Goal: Task Accomplishment & Management: Complete application form

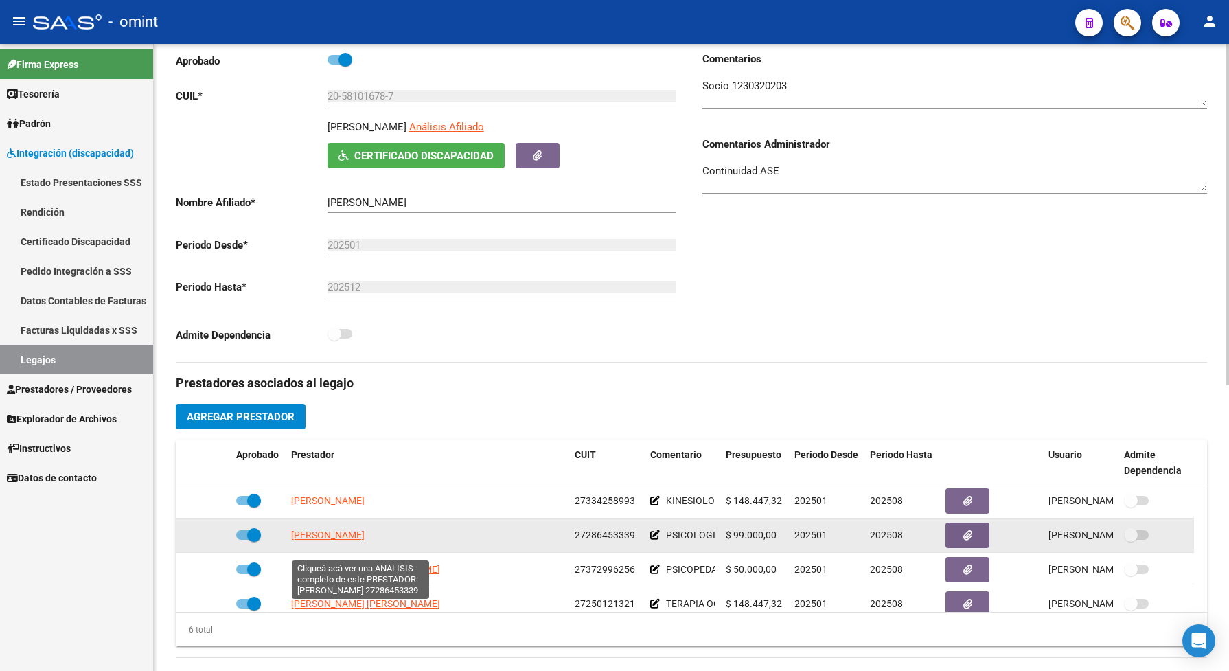
click at [365, 540] on span "[PERSON_NAME]" at bounding box center [327, 534] width 73 height 11
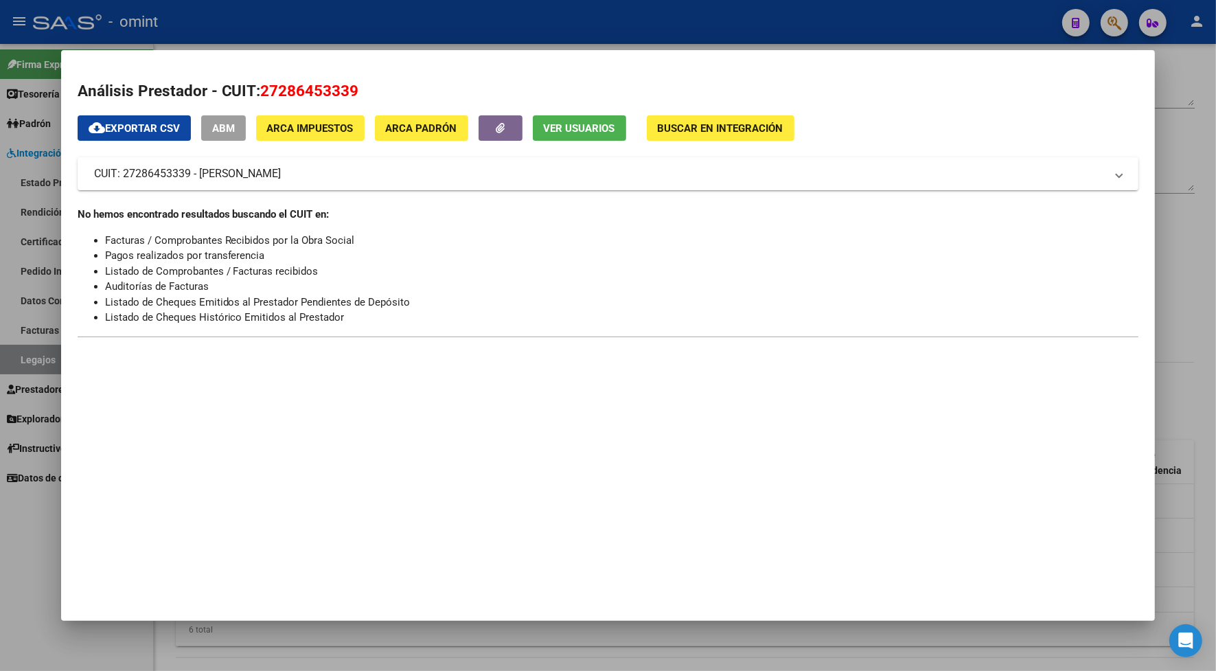
click at [241, 19] on div at bounding box center [608, 335] width 1216 height 671
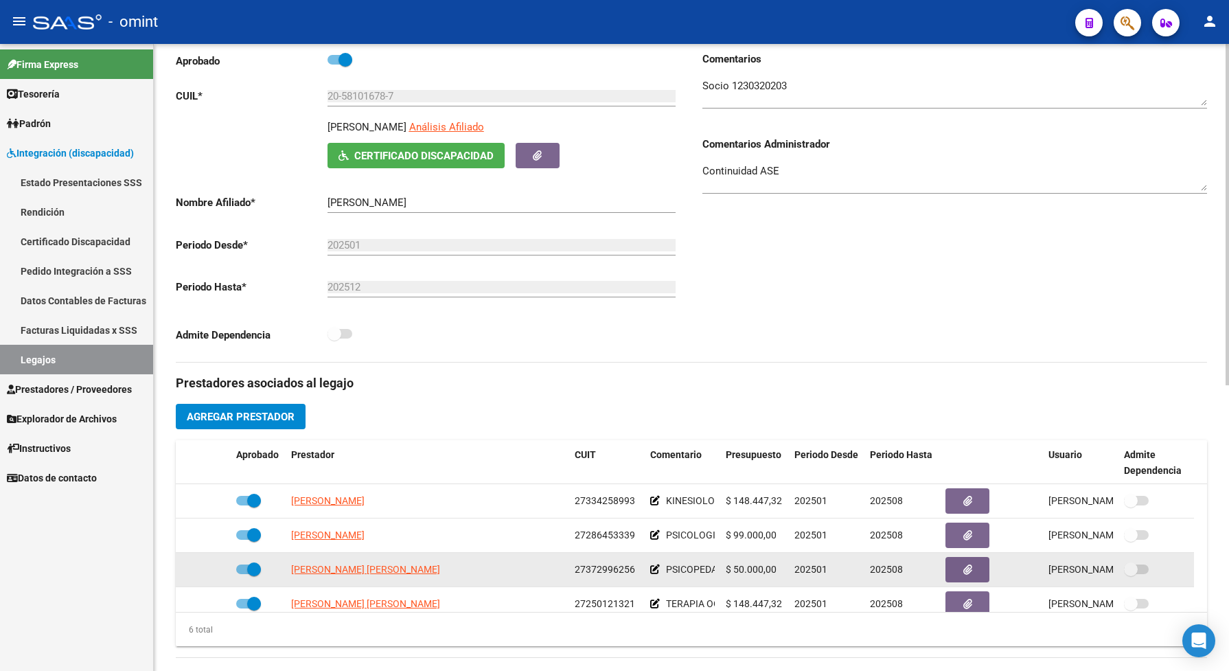
click at [601, 575] on span "27372996256" at bounding box center [605, 569] width 60 height 11
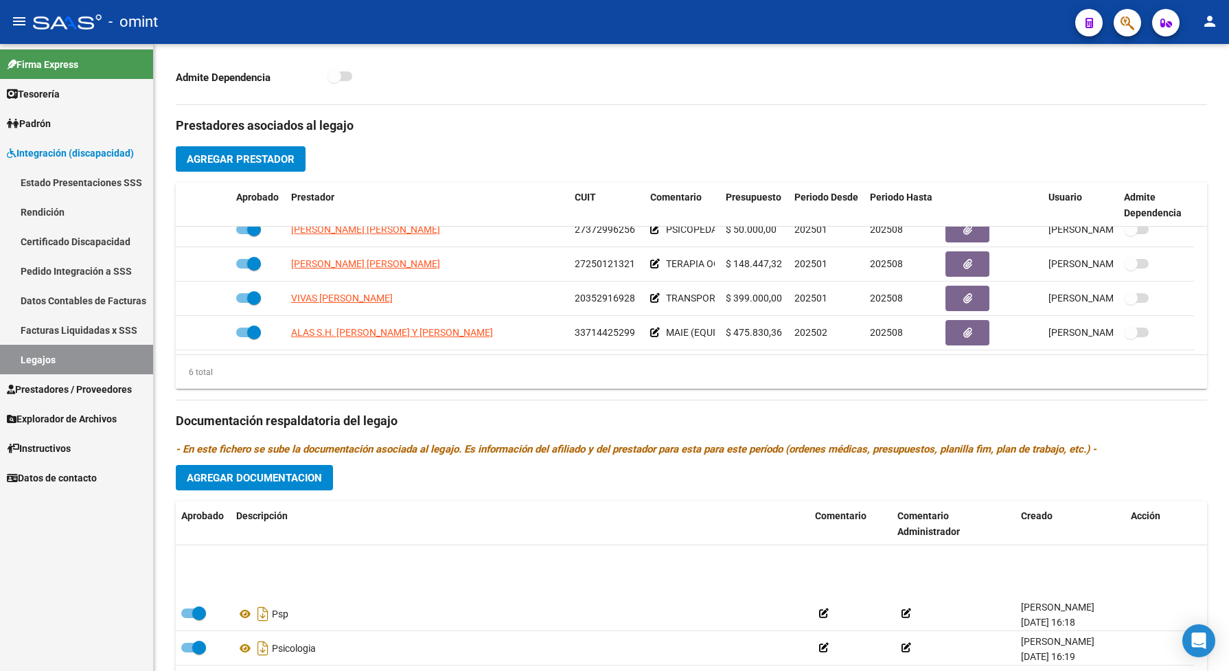
scroll to position [152, 0]
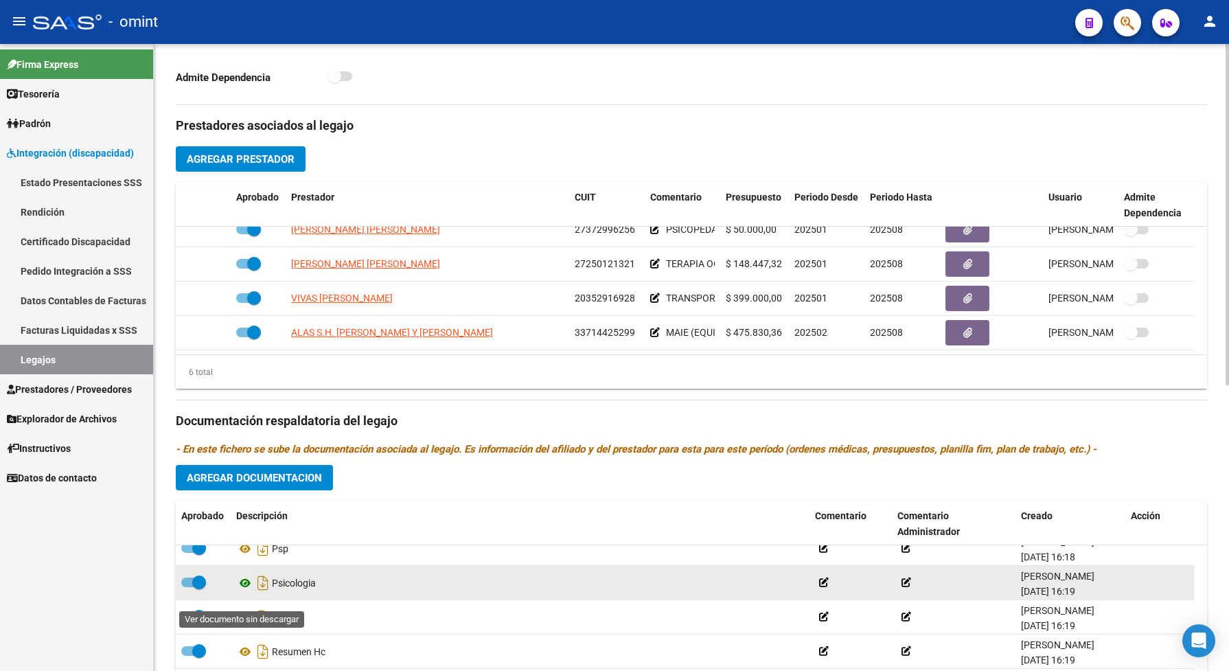
click at [244, 591] on icon at bounding box center [245, 583] width 18 height 16
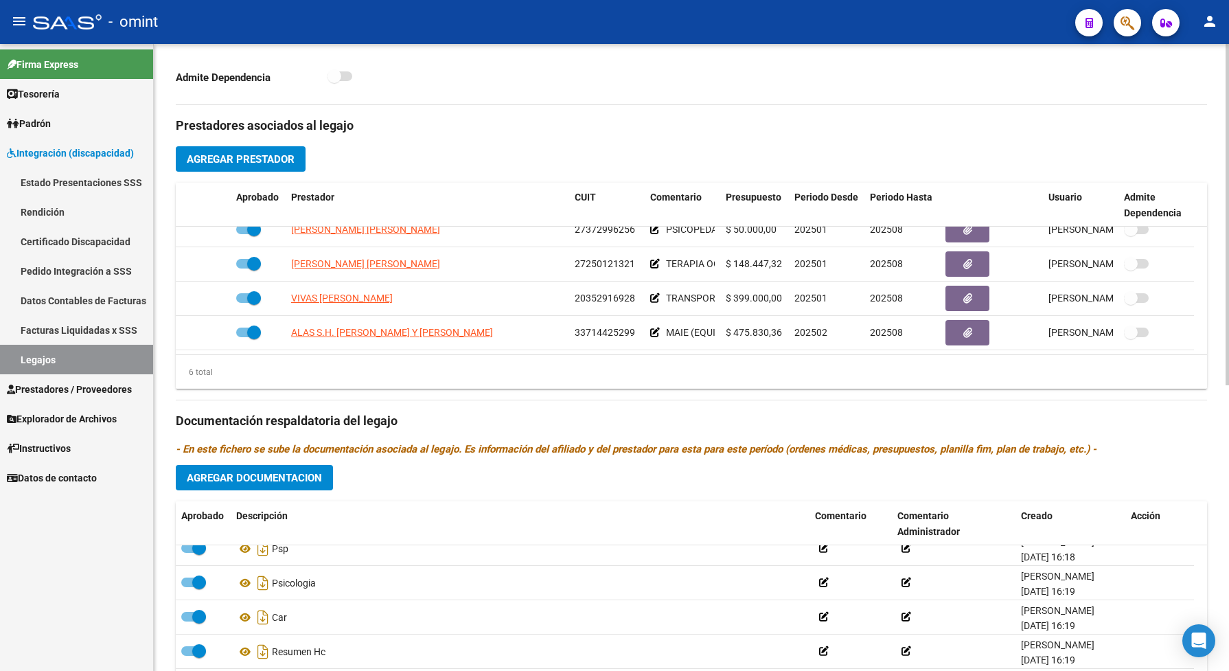
scroll to position [515, 0]
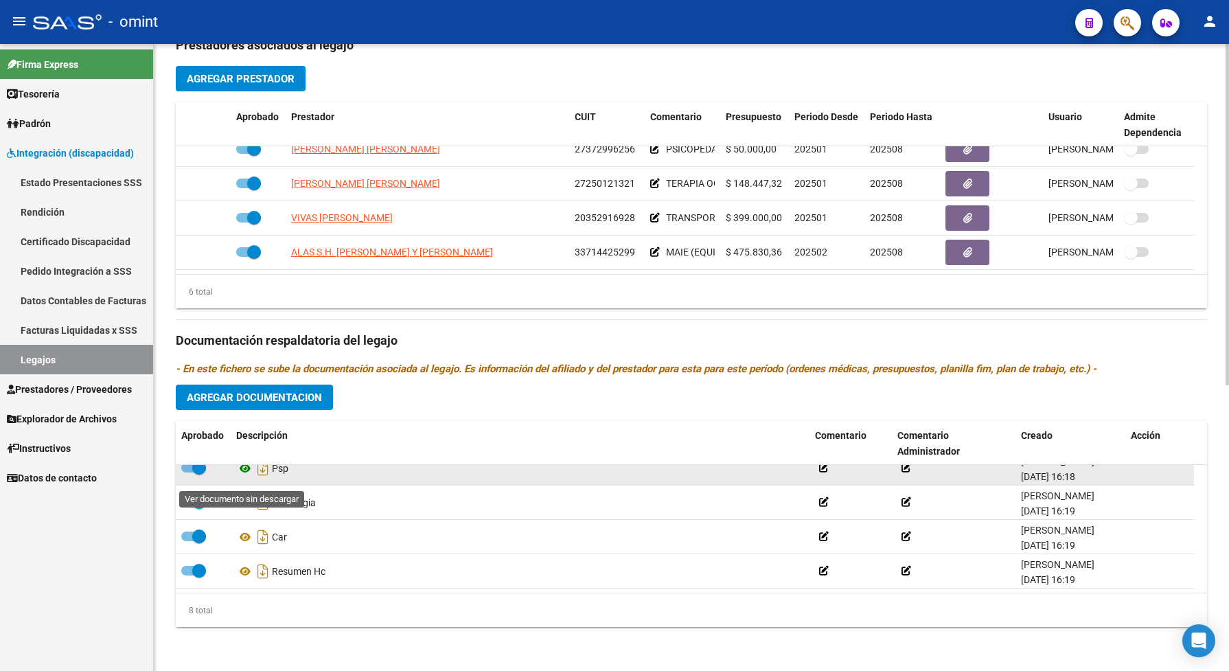
click at [244, 474] on icon at bounding box center [245, 468] width 18 height 16
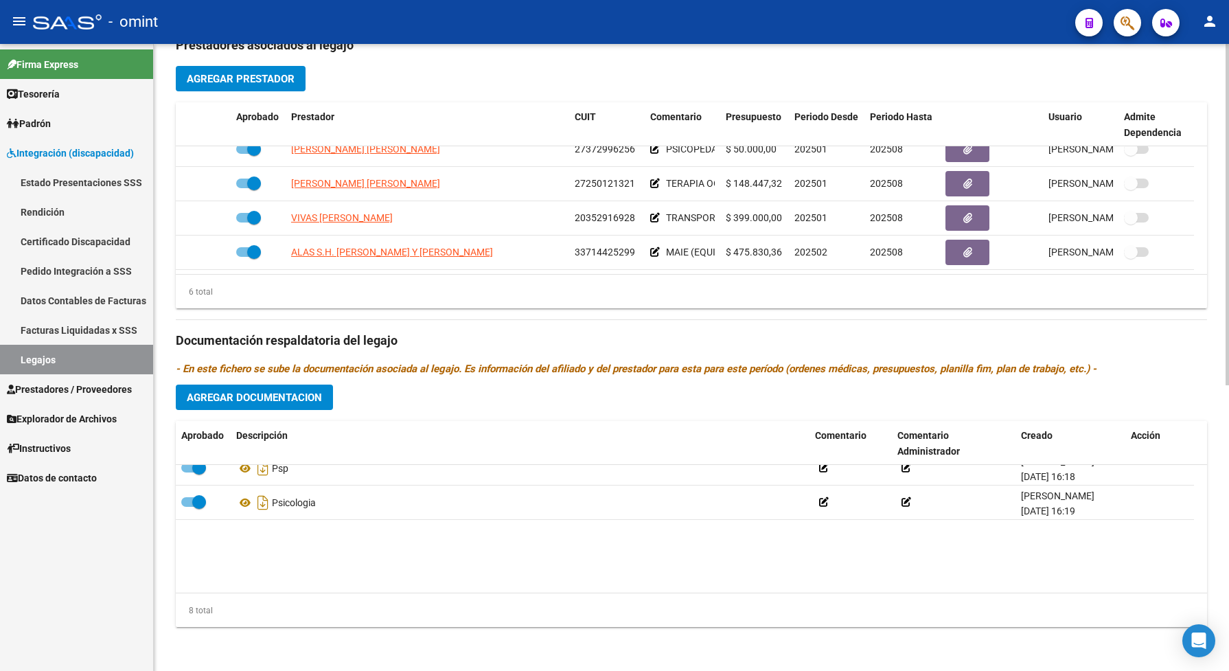
scroll to position [66, 0]
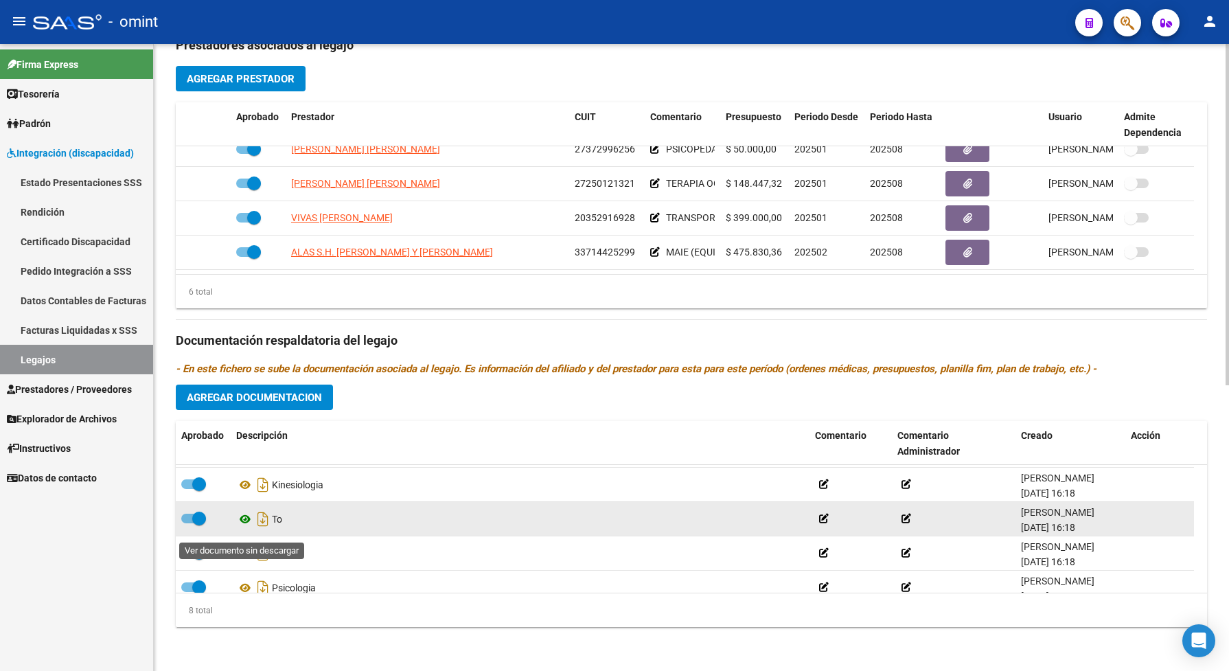
click at [247, 527] on icon at bounding box center [245, 519] width 18 height 16
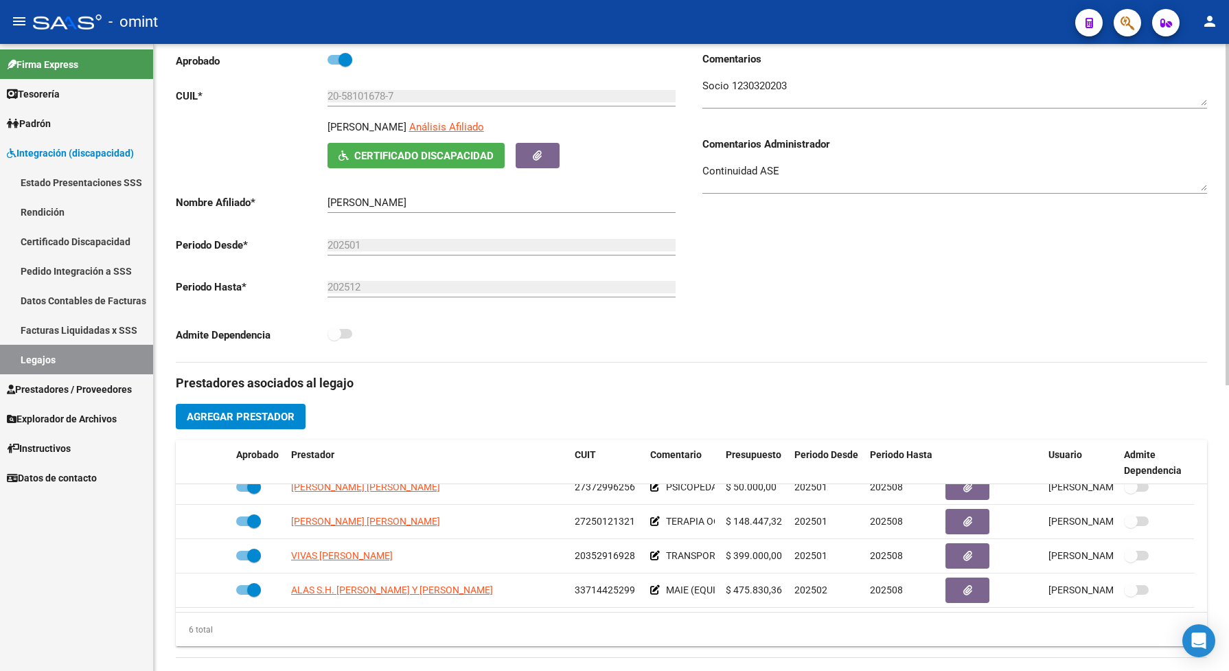
scroll to position [257, 0]
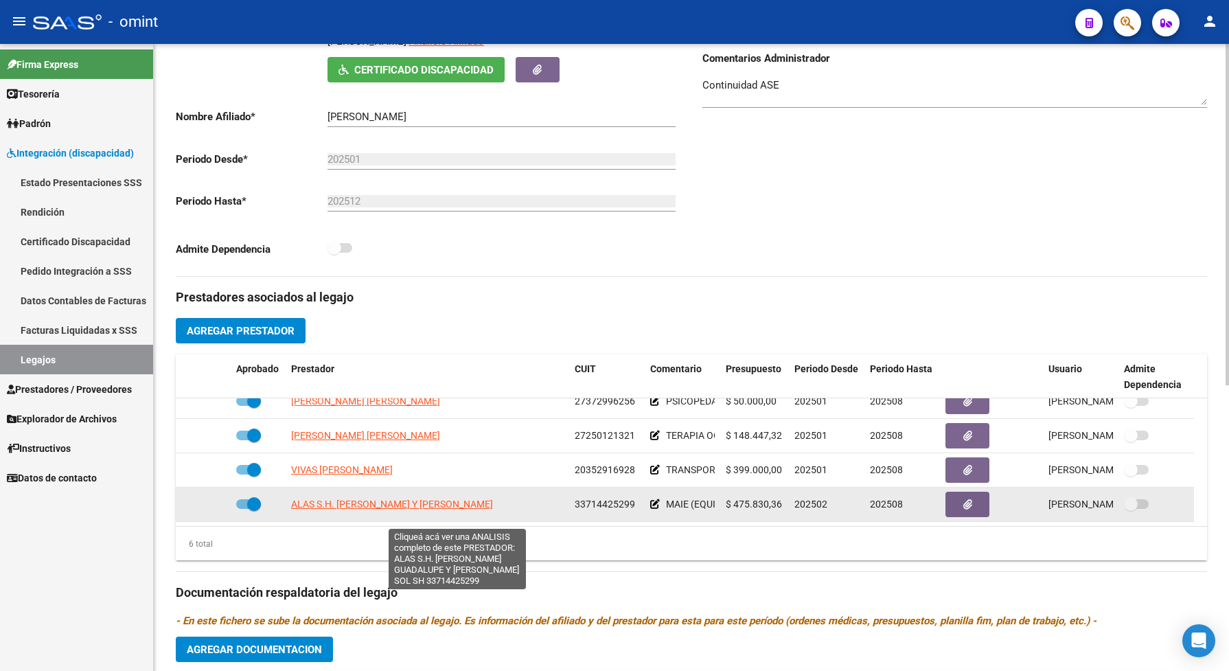
click at [493, 509] on span "ALAS S.H. [PERSON_NAME] Y [PERSON_NAME]" at bounding box center [392, 503] width 202 height 11
type textarea "33714425299"
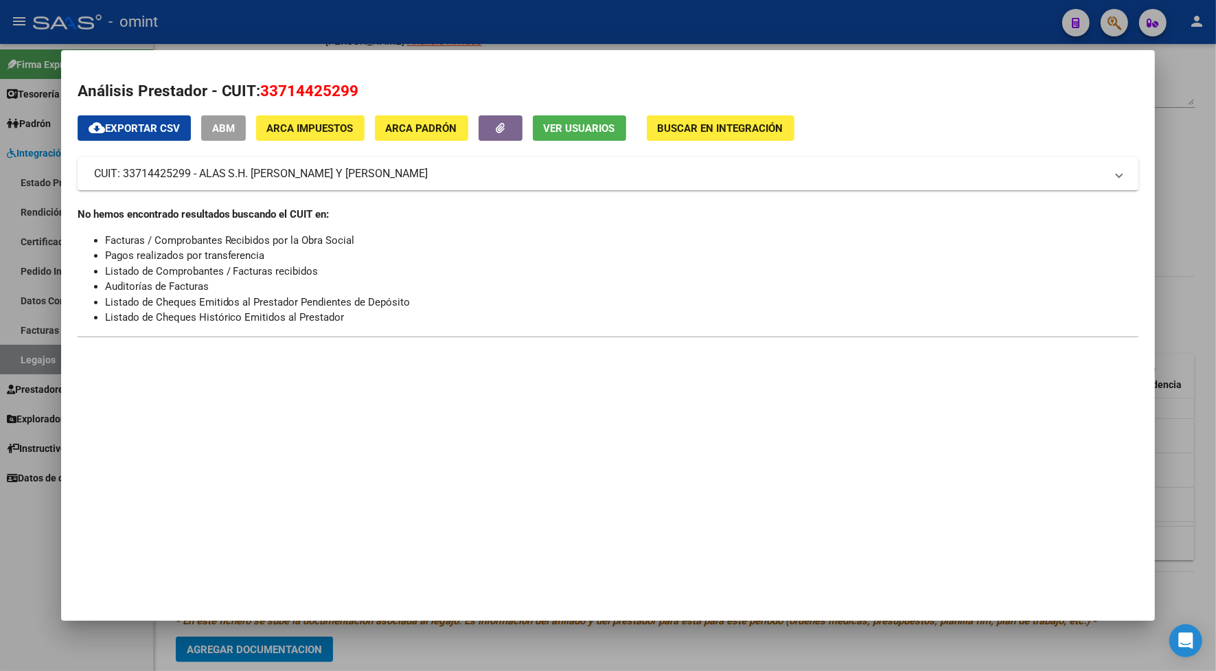
click at [389, 30] on div at bounding box center [608, 335] width 1216 height 671
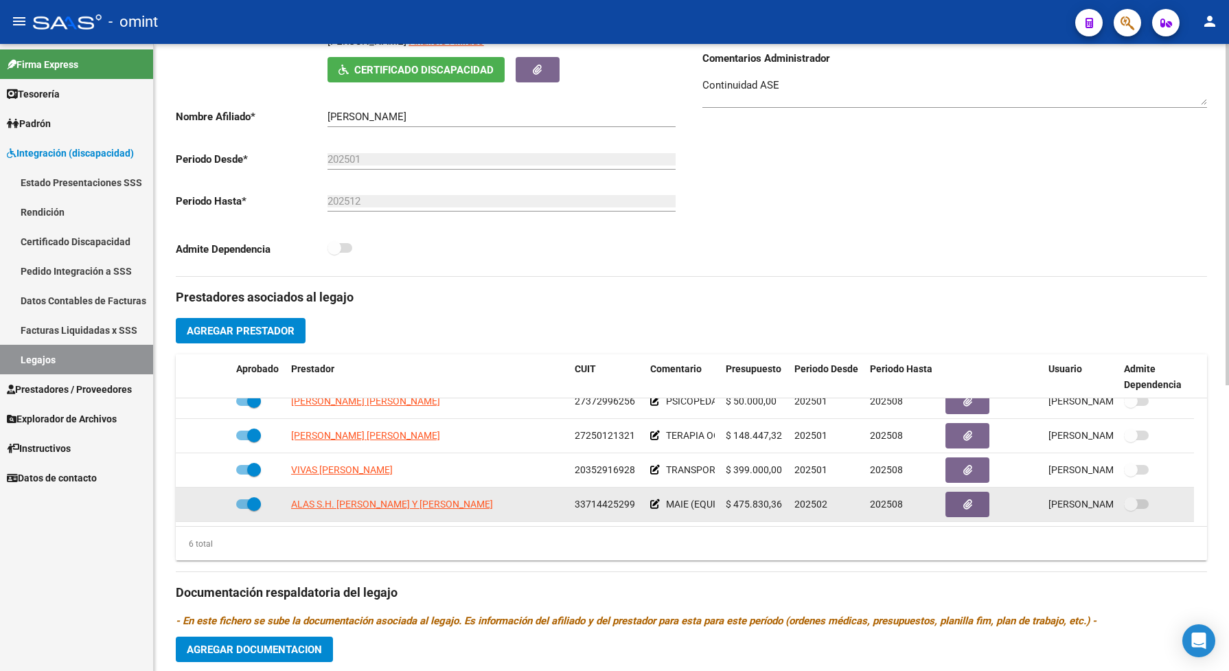
scroll to position [343, 0]
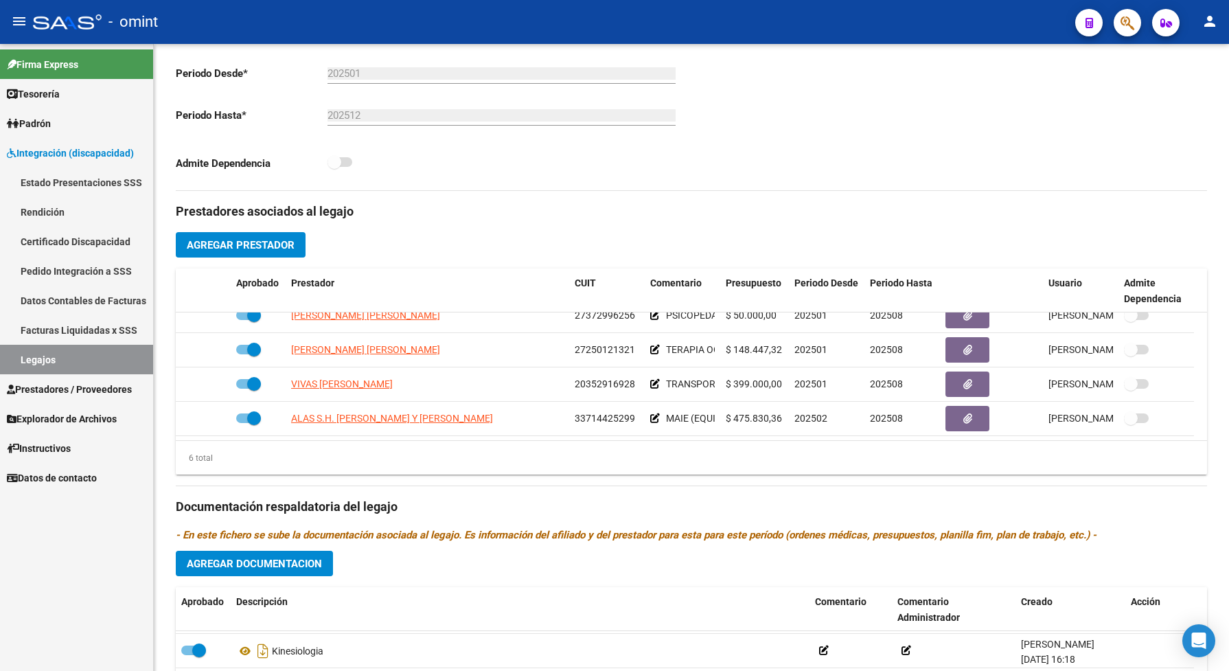
click at [41, 356] on link "Legajos" at bounding box center [76, 360] width 153 height 30
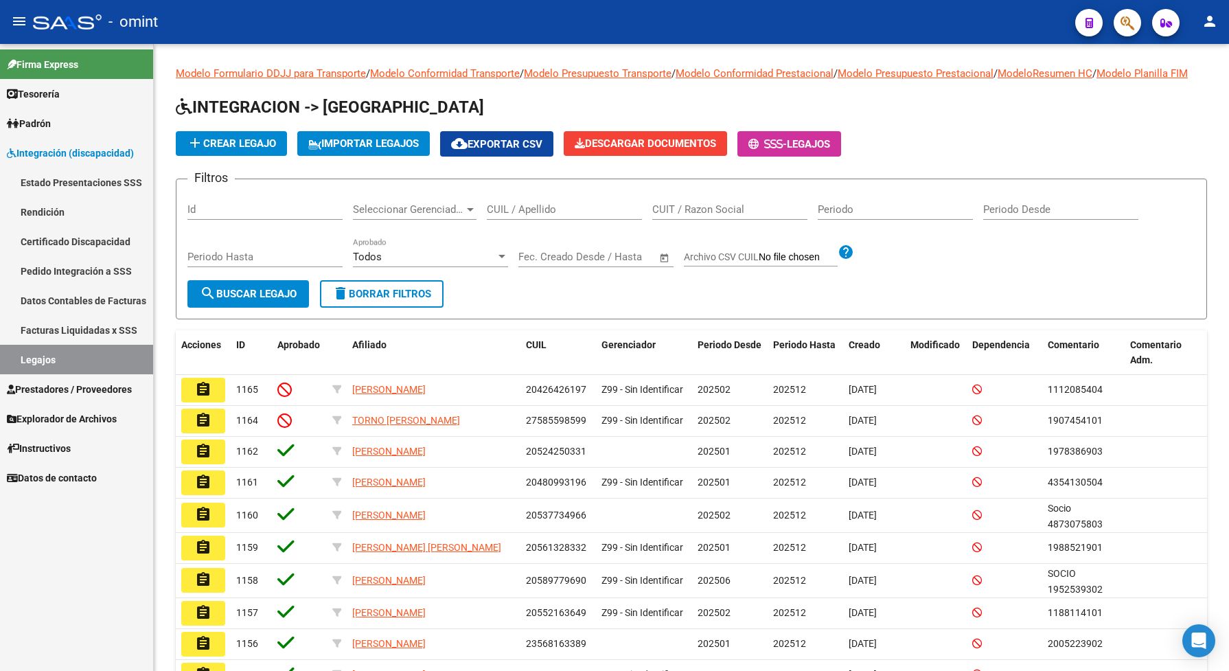
click at [118, 352] on link "Legajos" at bounding box center [76, 360] width 153 height 30
click at [540, 216] on input "CUIL / Apellido" at bounding box center [564, 209] width 155 height 12
paste input "1828337401"
click at [262, 299] on button "search Buscar Legajo" at bounding box center [248, 293] width 122 height 27
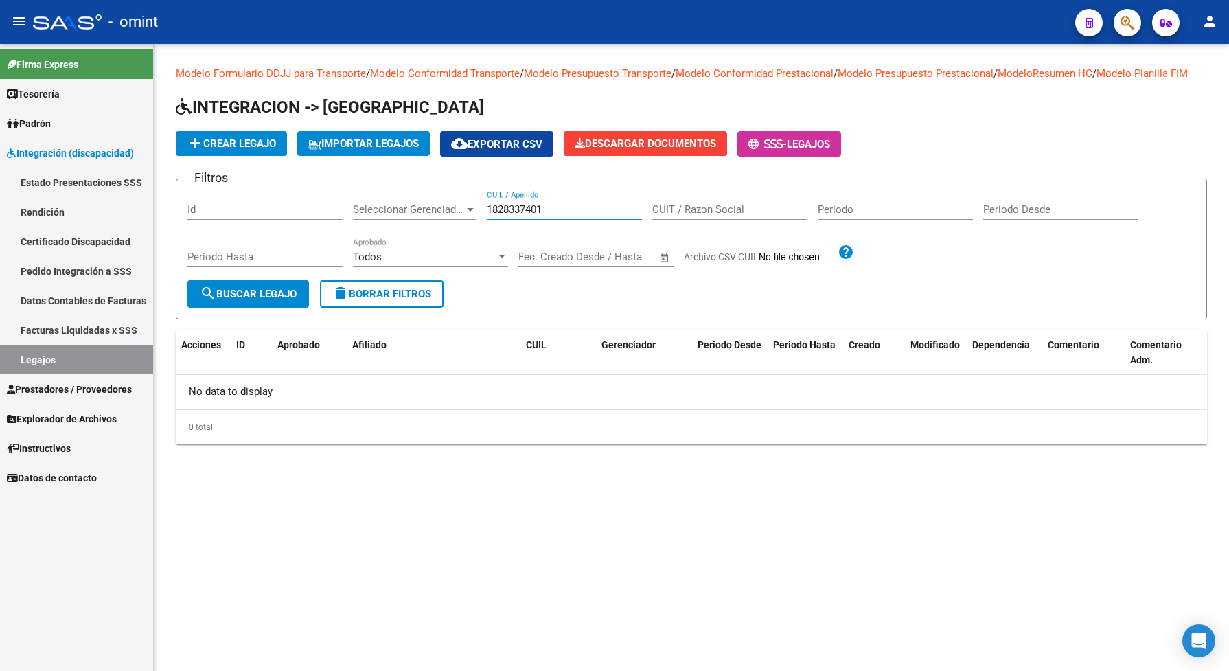
drag, startPoint x: 547, startPoint y: 218, endPoint x: 484, endPoint y: 217, distance: 63.2
click at [484, 217] on div "Filtros Id Seleccionar Gerenciador Seleccionar Gerenciador 1828337401 CUIL / Ap…" at bounding box center [691, 235] width 1008 height 90
paste input "27564588623"
type input "27564588623"
click at [232, 300] on span "search Buscar Legajo" at bounding box center [248, 294] width 97 height 12
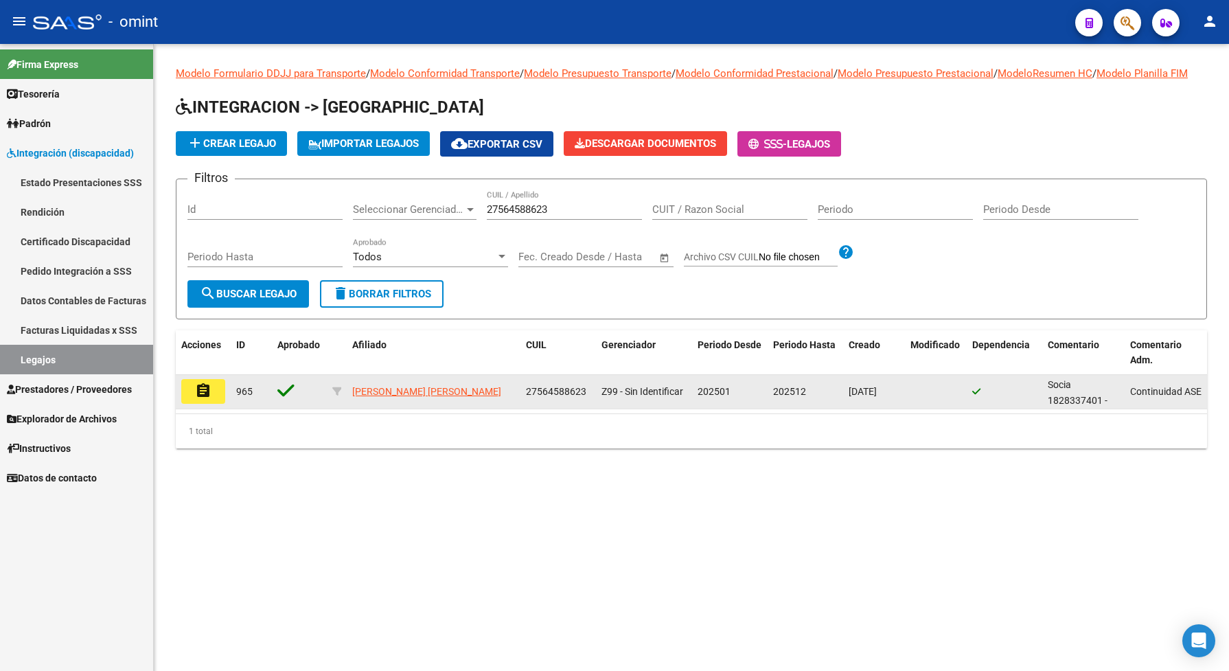
click at [207, 399] on mat-icon "assignment" at bounding box center [203, 390] width 16 height 16
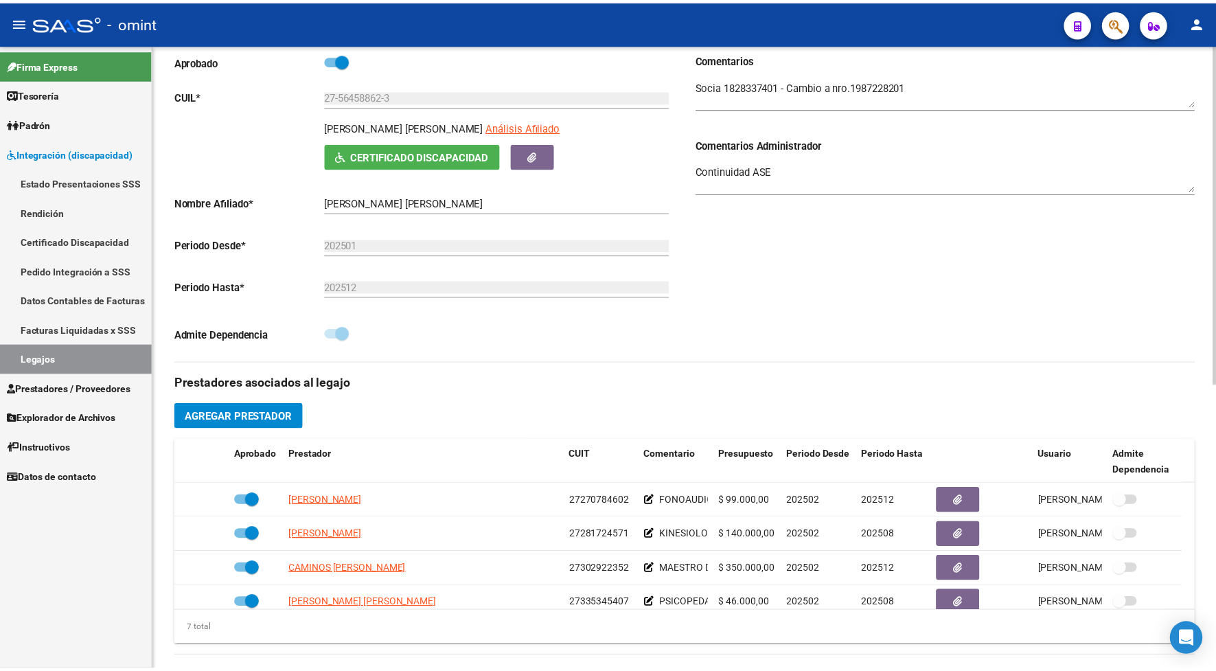
scroll to position [257, 0]
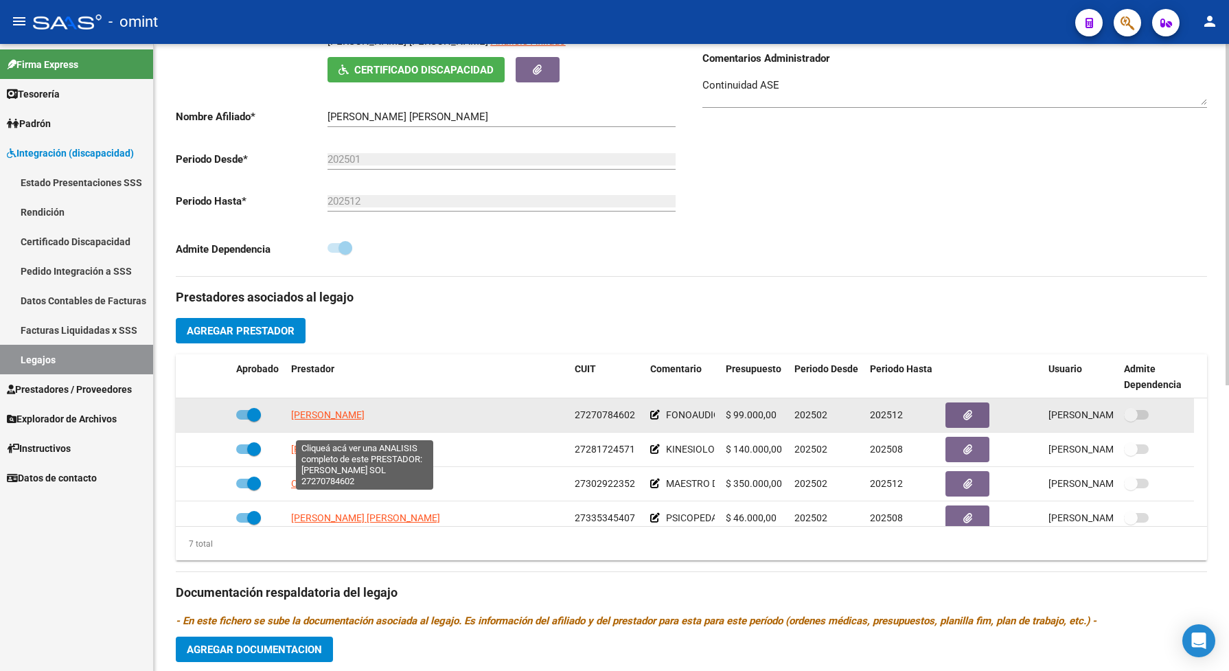
click at [365, 420] on span "[PERSON_NAME]" at bounding box center [327, 414] width 73 height 11
type textarea "27270784602"
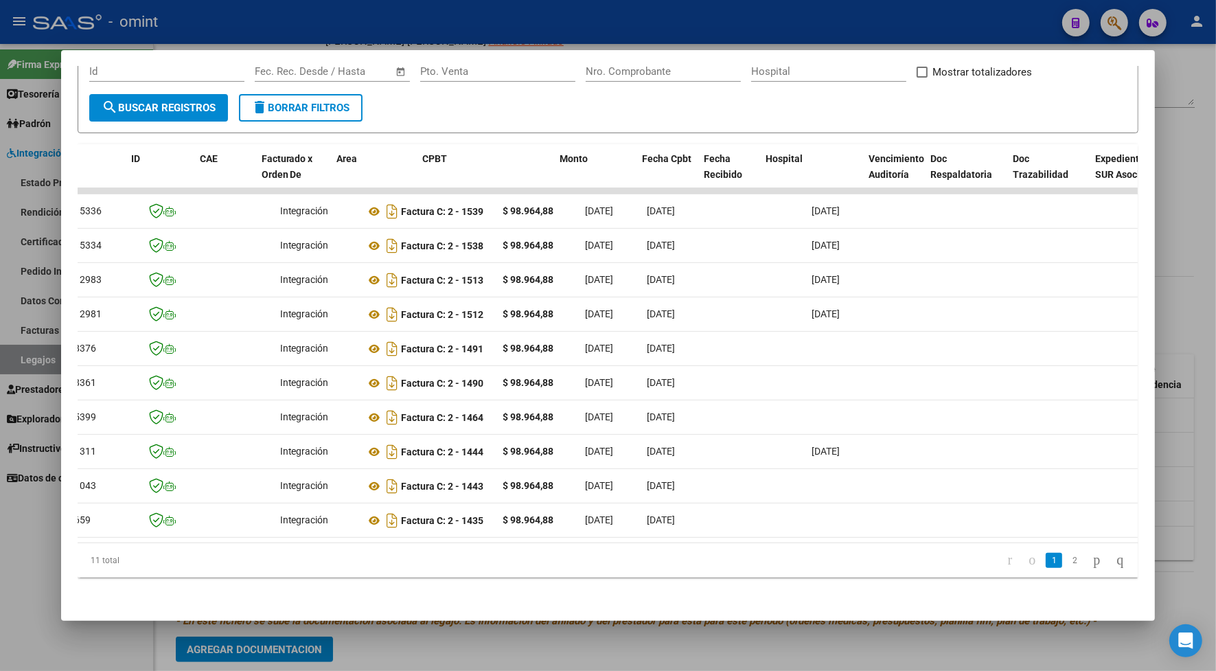
scroll to position [0, 0]
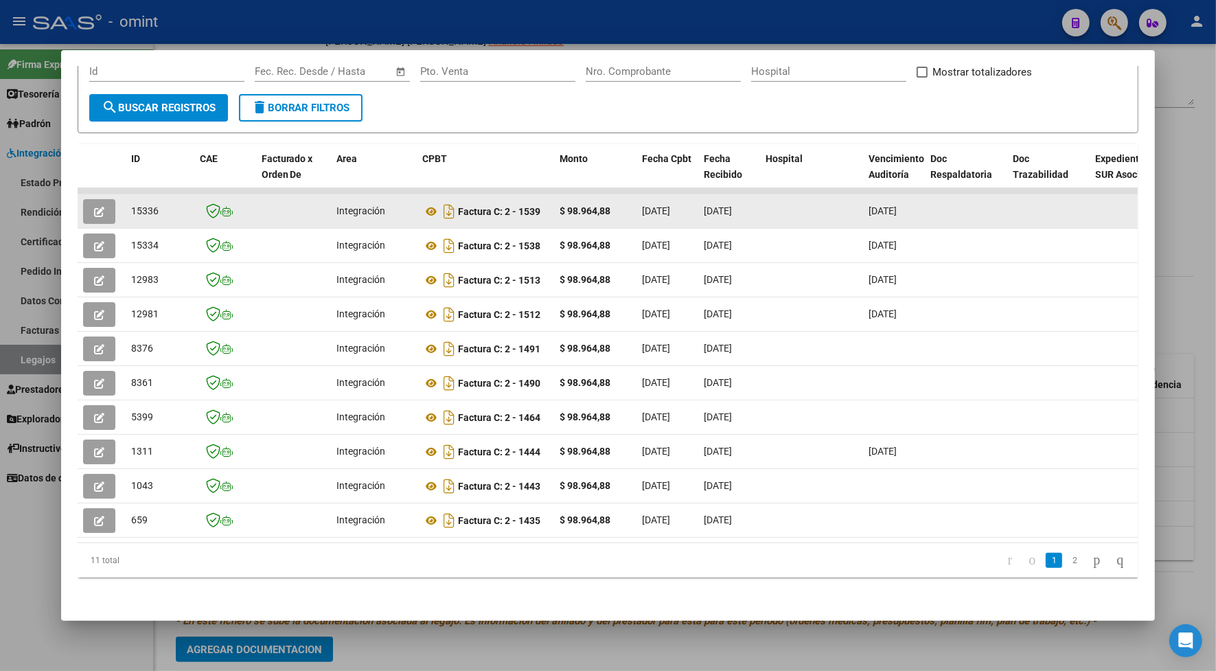
click at [100, 199] on button "button" at bounding box center [99, 211] width 32 height 25
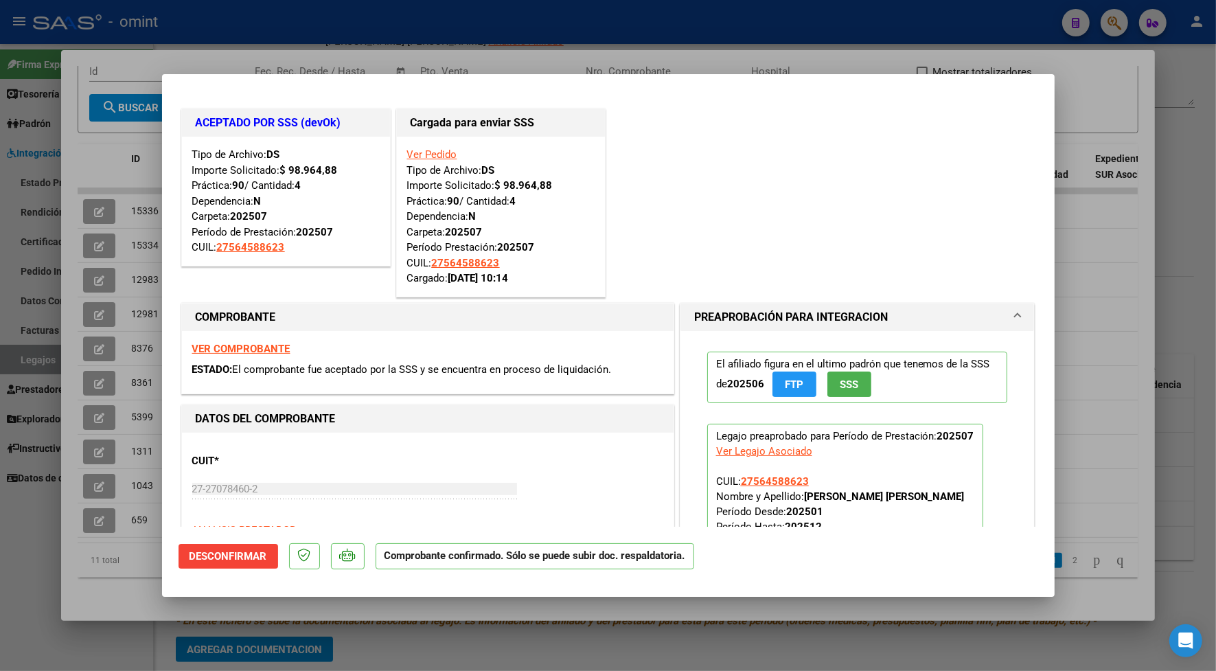
click at [303, 49] on div at bounding box center [608, 335] width 1216 height 671
type input "$ 0,00"
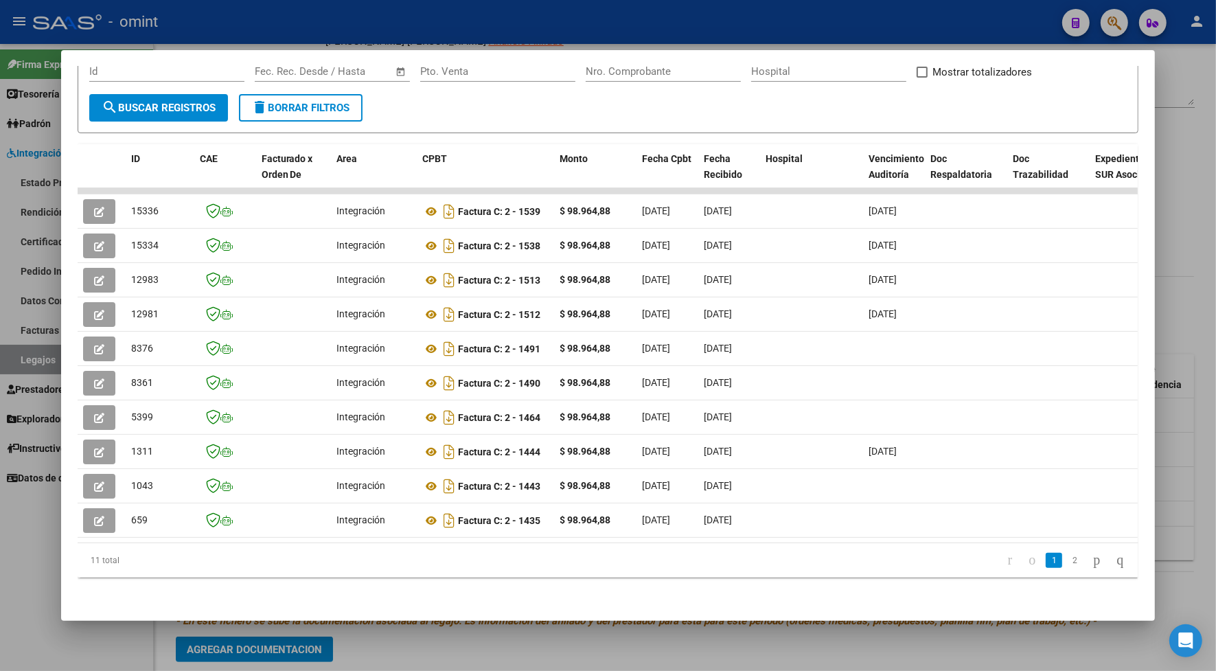
click at [424, 15] on div at bounding box center [608, 335] width 1216 height 671
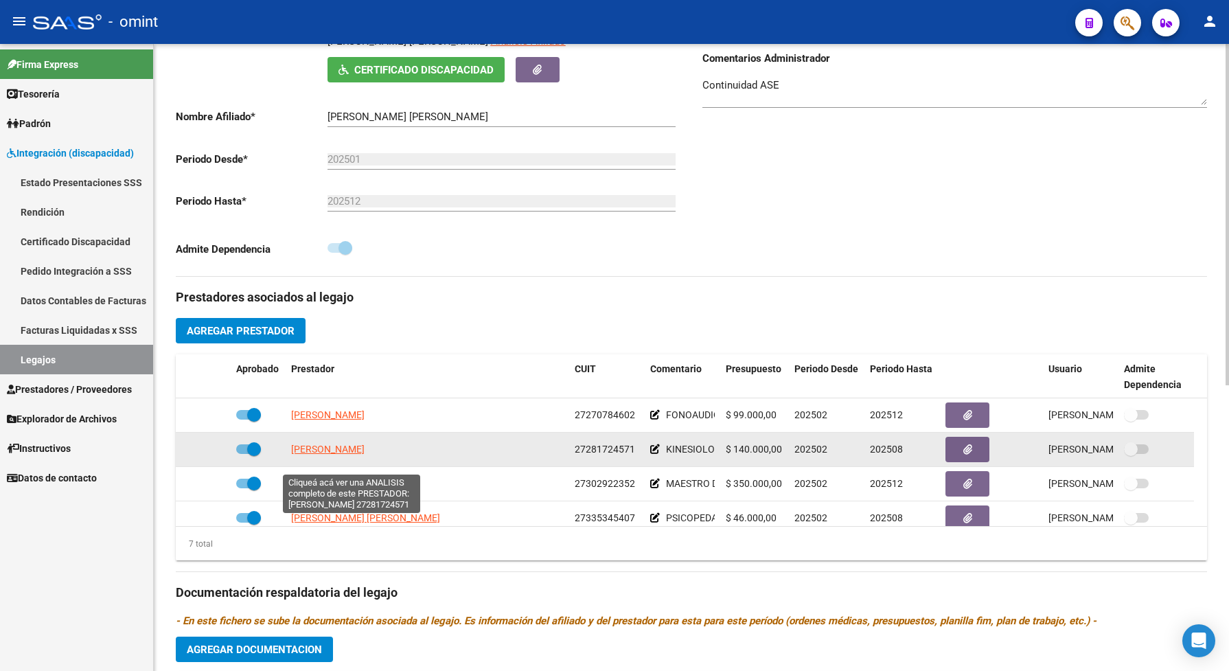
click at [365, 455] on span "[PERSON_NAME]" at bounding box center [327, 449] width 73 height 11
type textarea "27281724571"
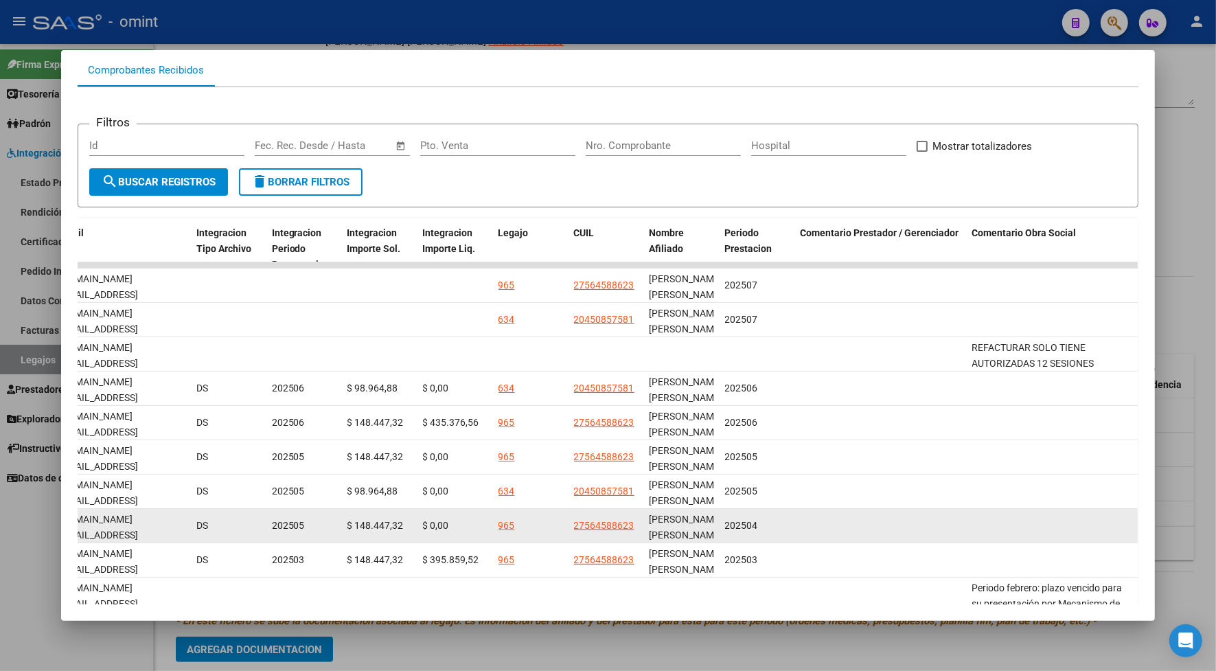
scroll to position [233, 0]
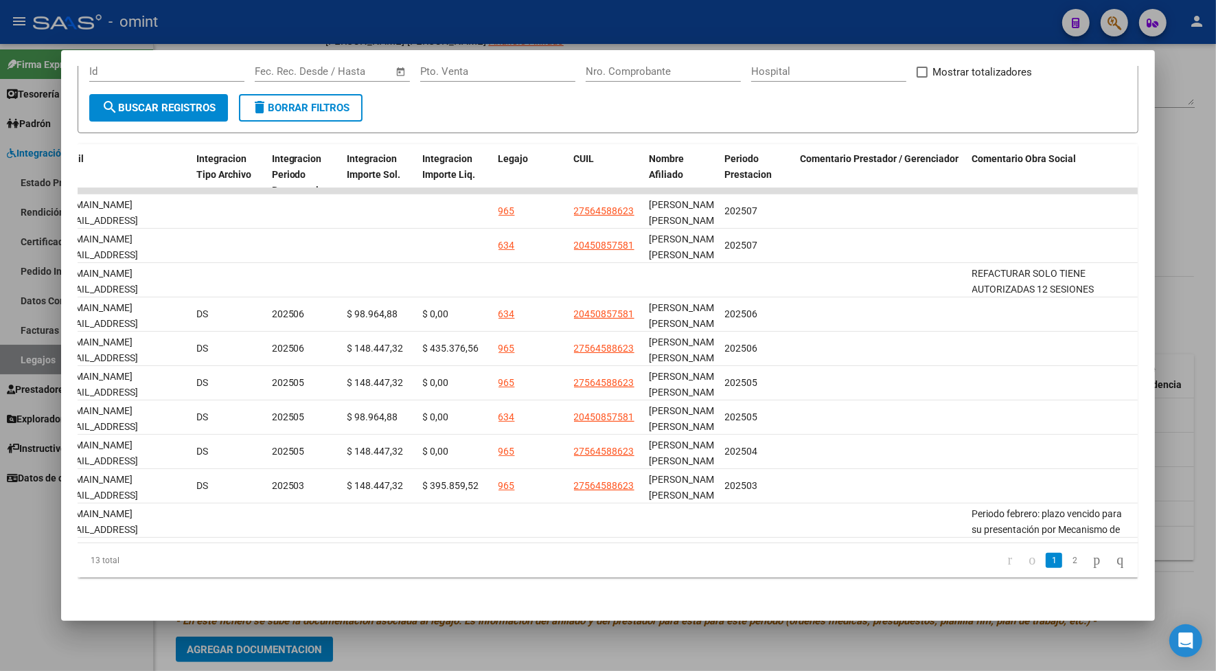
drag, startPoint x: 979, startPoint y: 526, endPoint x: 853, endPoint y: 544, distance: 126.9
click at [853, 544] on div "ID CAE Facturado x Orden De Area CPBT Monto Fecha Cpbt Fecha Recibido Hospital …" at bounding box center [609, 360] width 1062 height 433
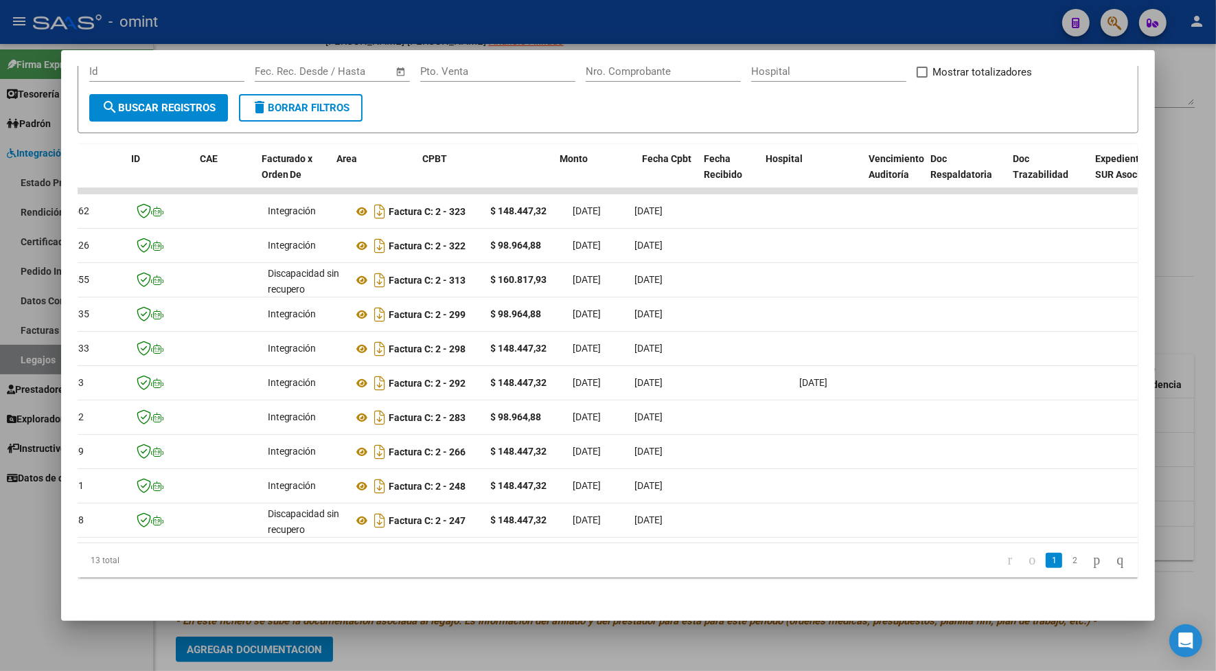
scroll to position [0, 0]
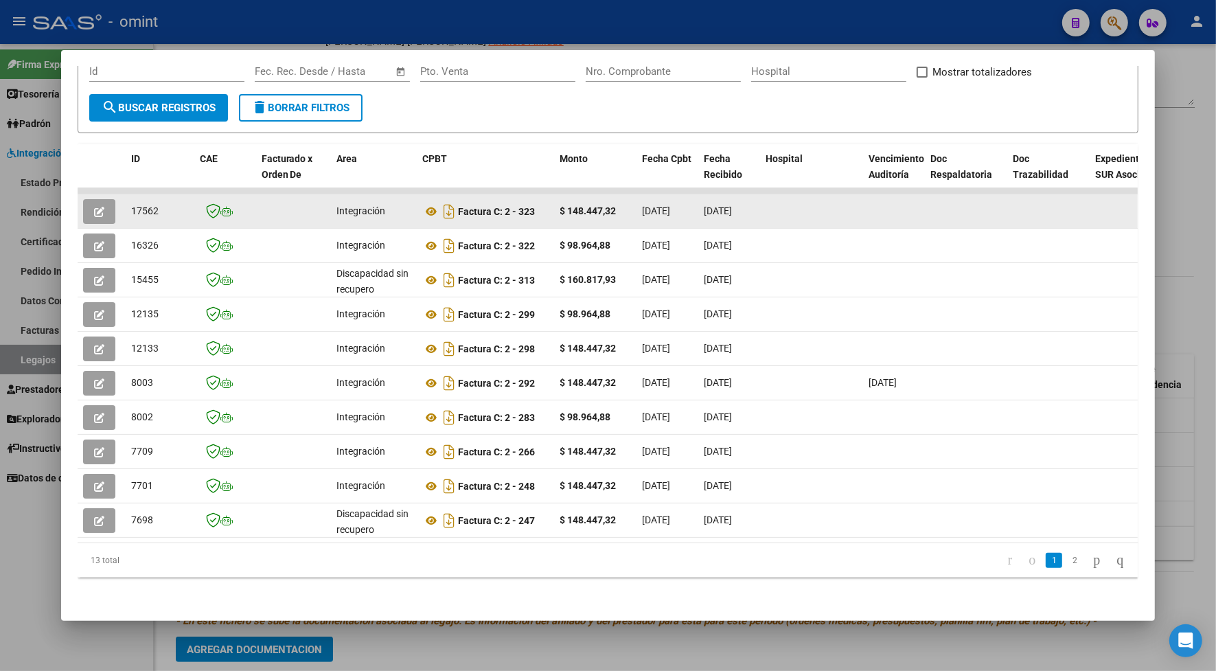
click at [94, 207] on icon "button" at bounding box center [99, 212] width 10 height 10
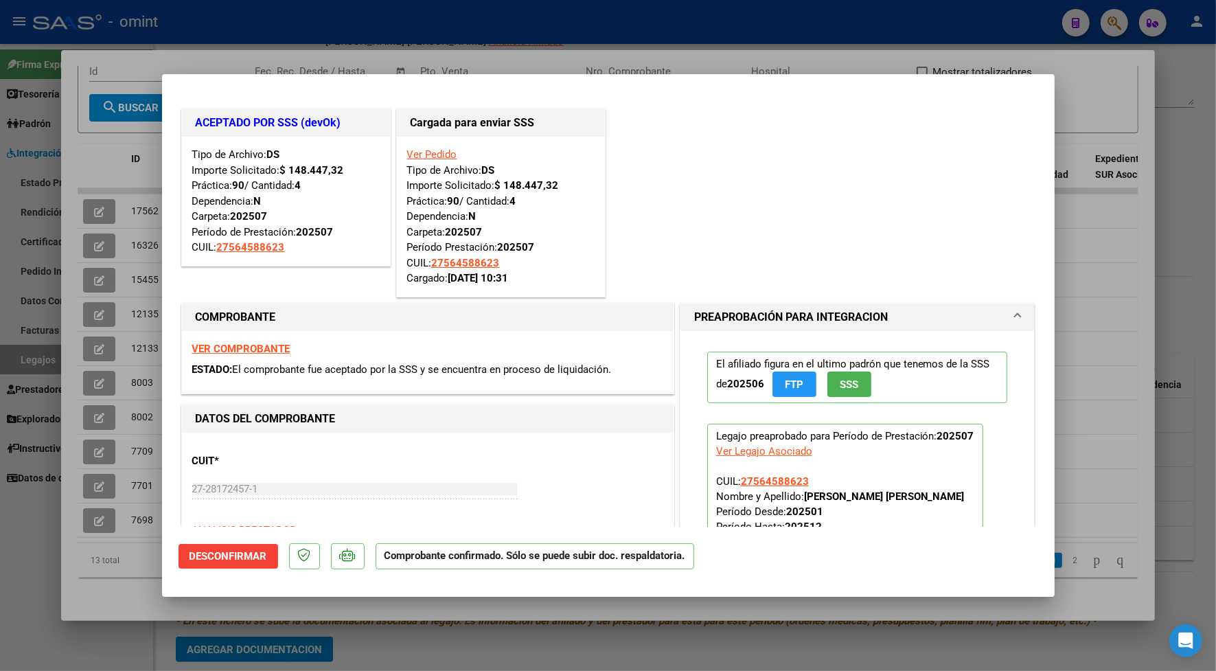
click at [405, 48] on div at bounding box center [608, 335] width 1216 height 671
type input "$ 0,00"
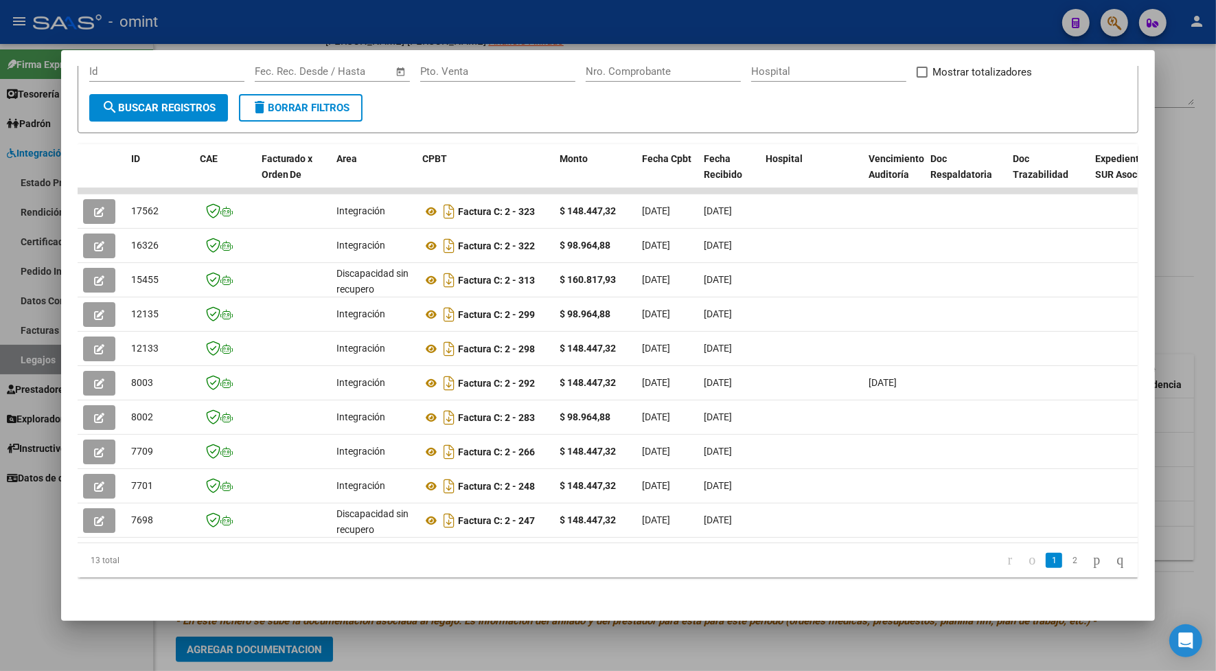
click at [402, 29] on div at bounding box center [608, 335] width 1216 height 671
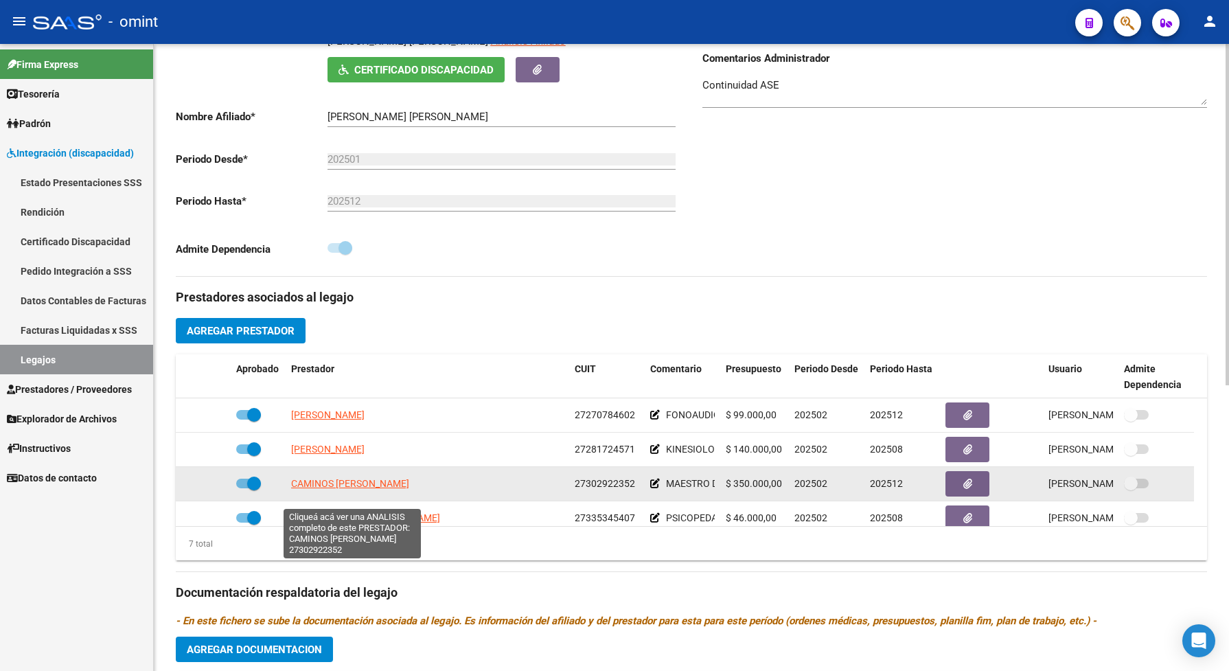
click at [369, 489] on span "CAMINOS [PERSON_NAME]" at bounding box center [350, 483] width 118 height 11
type textarea "27302922352"
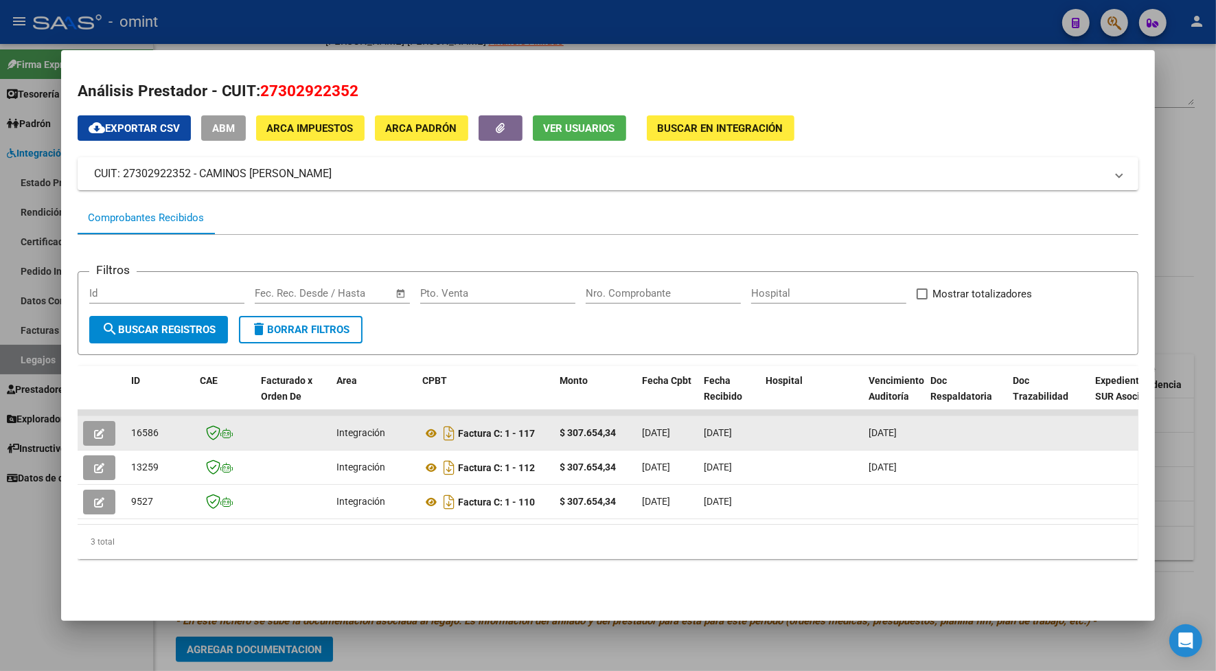
click at [87, 428] on button "button" at bounding box center [99, 433] width 32 height 25
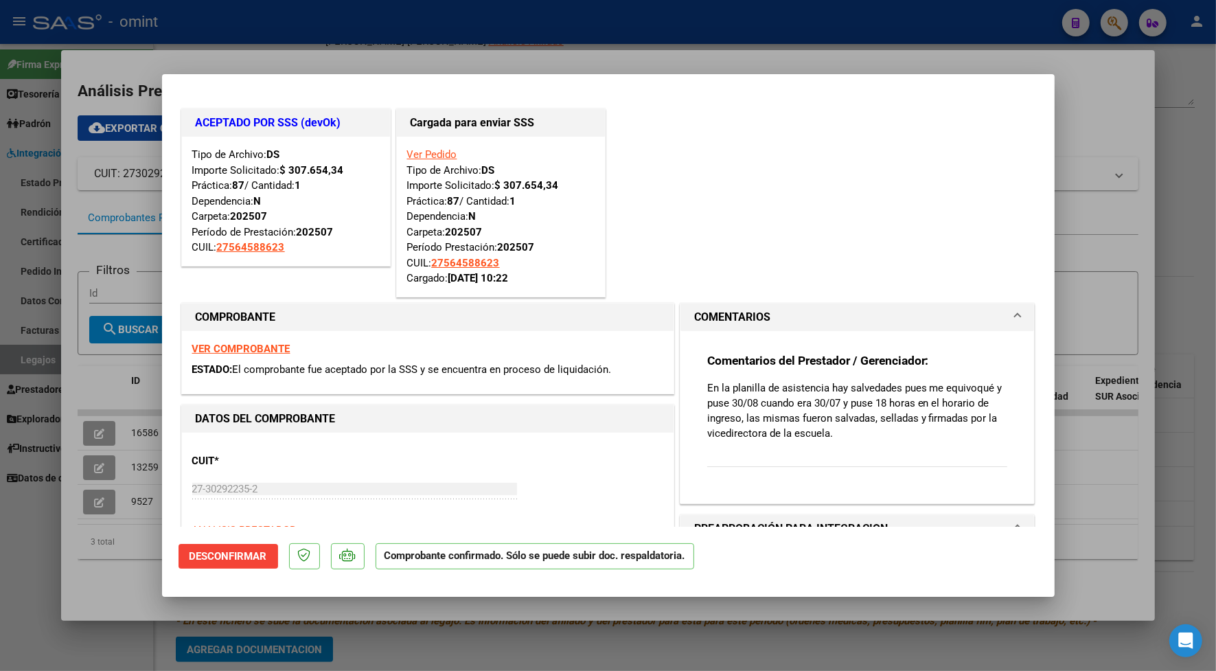
click at [280, 46] on div at bounding box center [608, 335] width 1216 height 671
type input "$ 0,00"
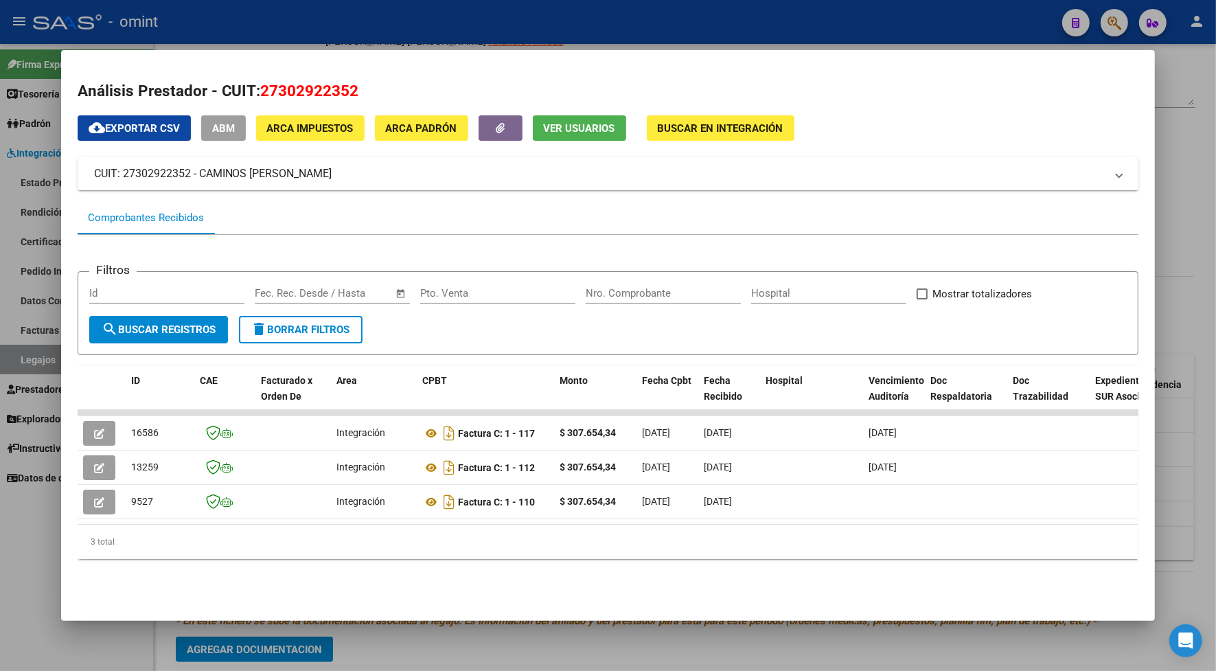
click at [656, 32] on div at bounding box center [608, 335] width 1216 height 671
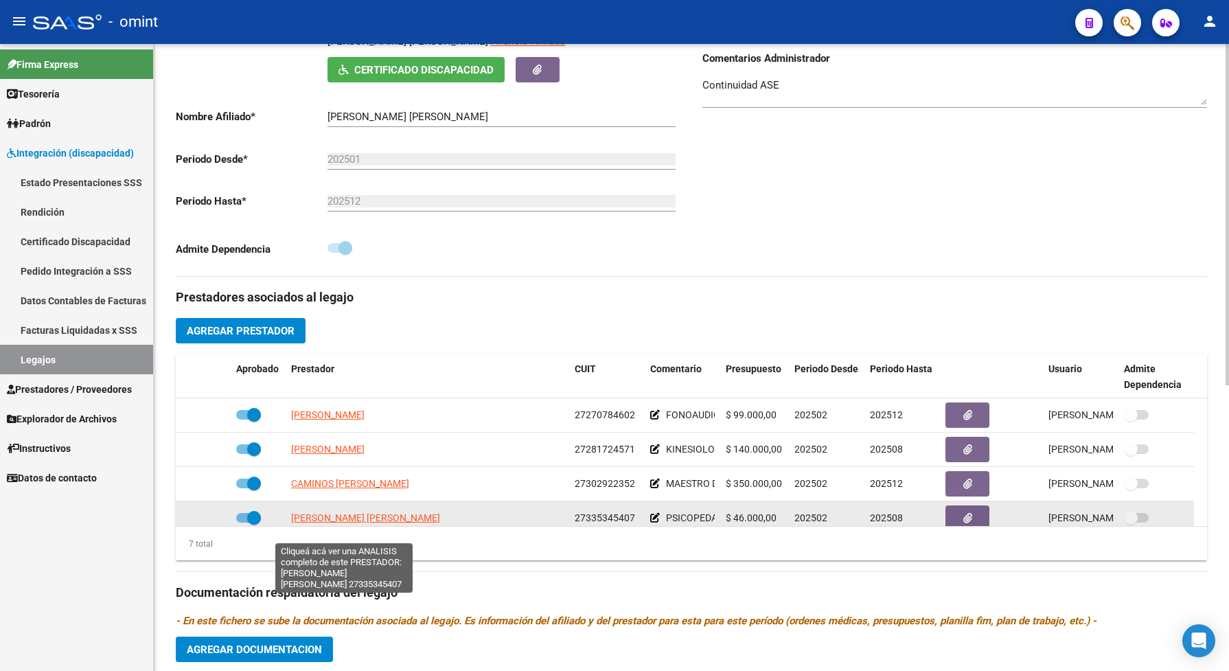
click at [328, 523] on span "[PERSON_NAME] [PERSON_NAME]" at bounding box center [365, 517] width 149 height 11
type textarea "27335345407"
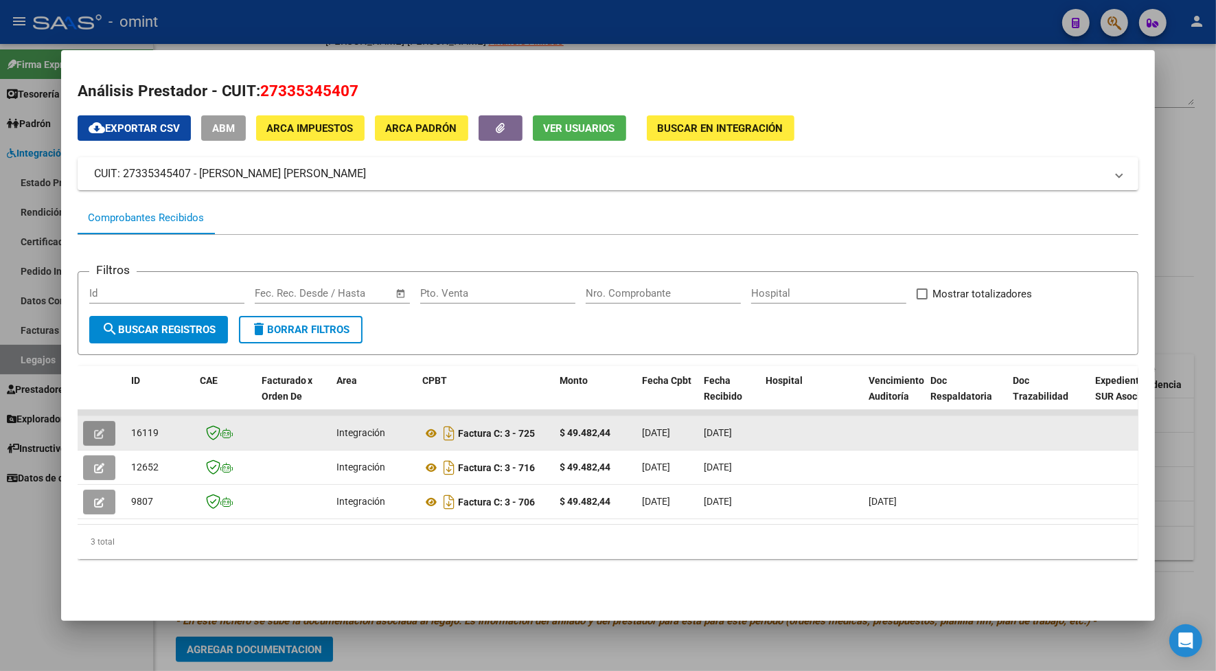
click at [94, 428] on icon "button" at bounding box center [99, 433] width 10 height 10
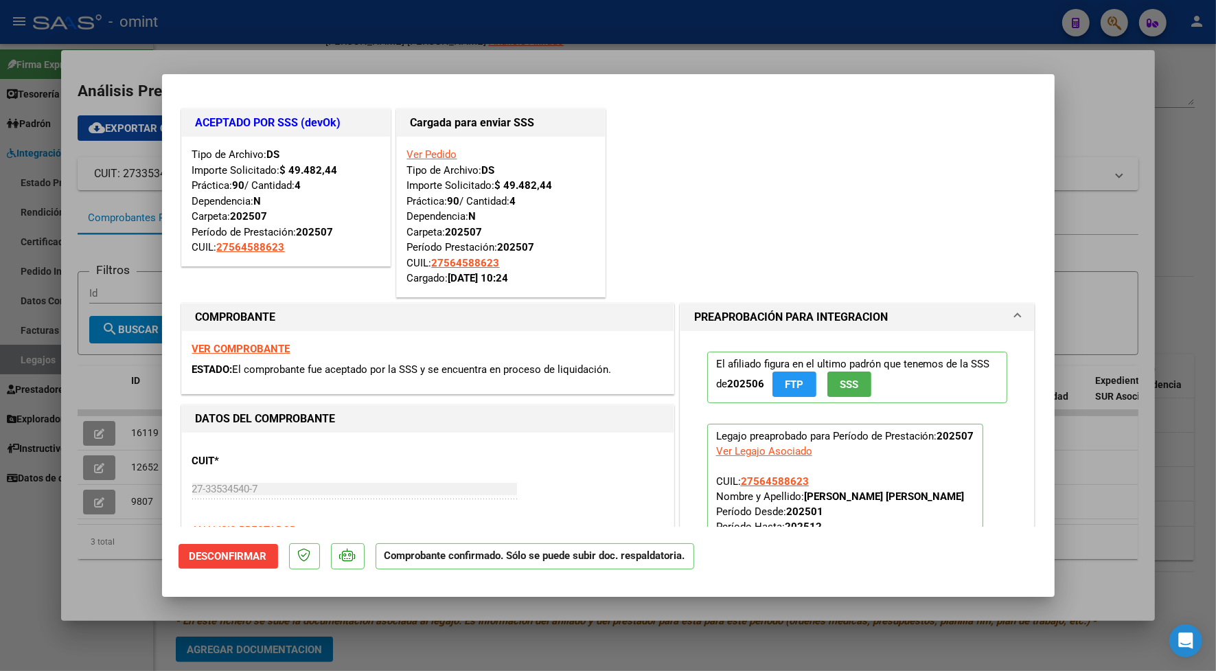
click at [345, 31] on div at bounding box center [608, 335] width 1216 height 671
type input "$ 0,00"
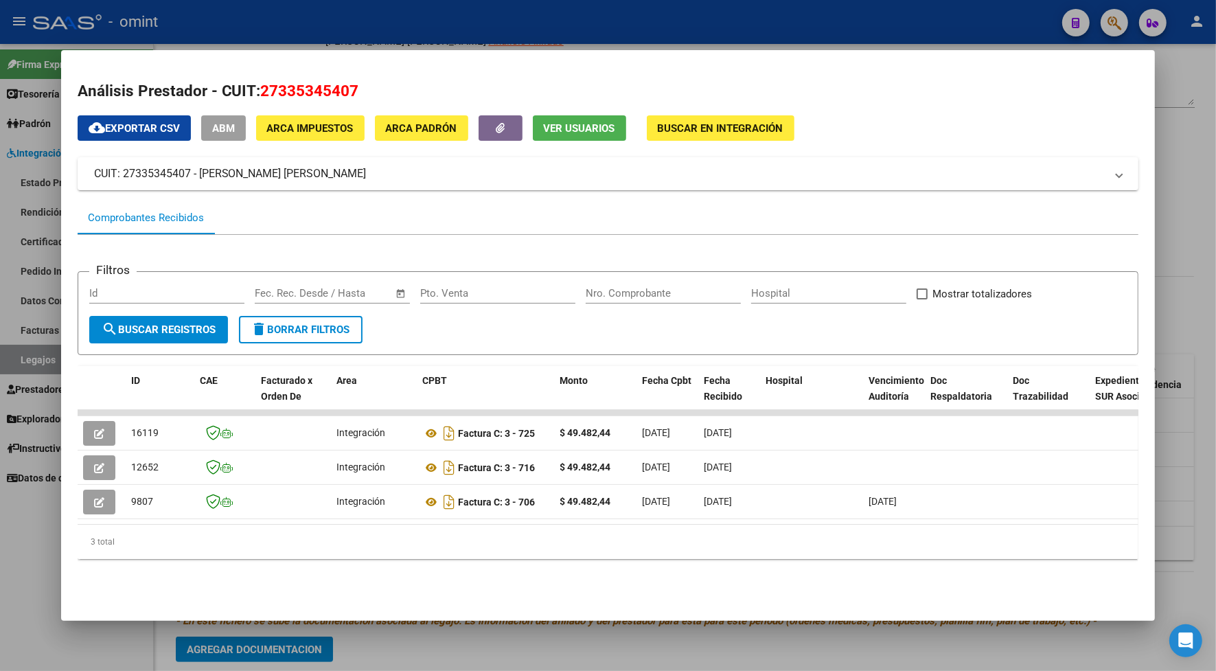
click at [345, 31] on div at bounding box center [608, 335] width 1216 height 671
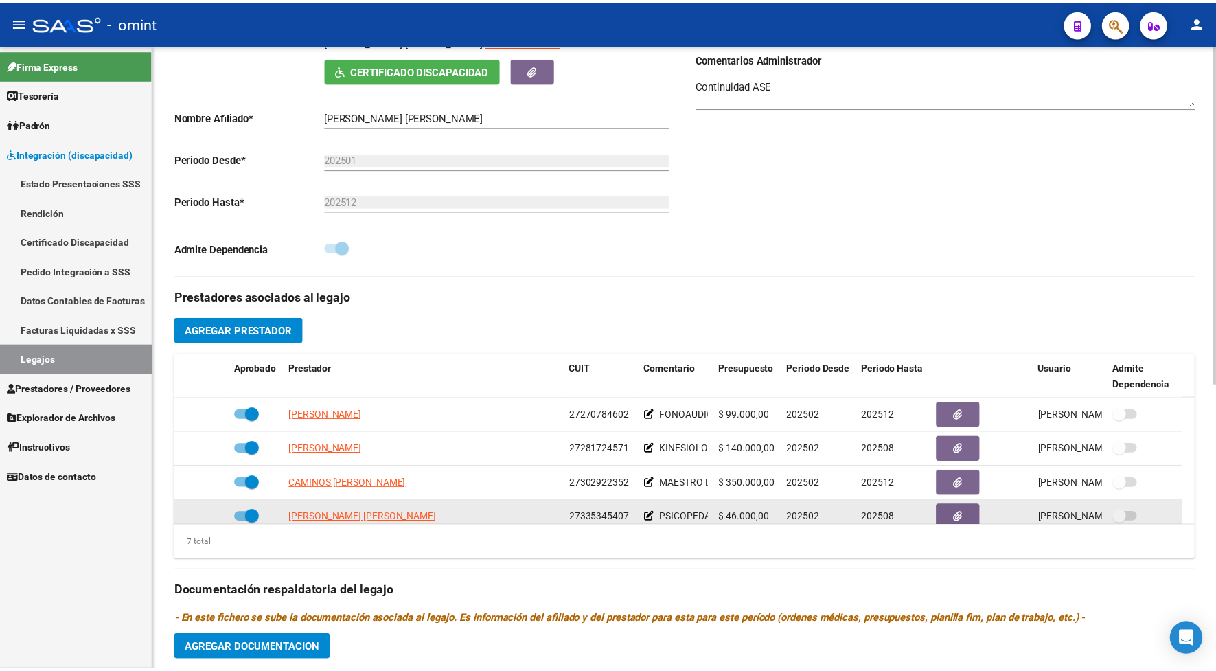
scroll to position [86, 0]
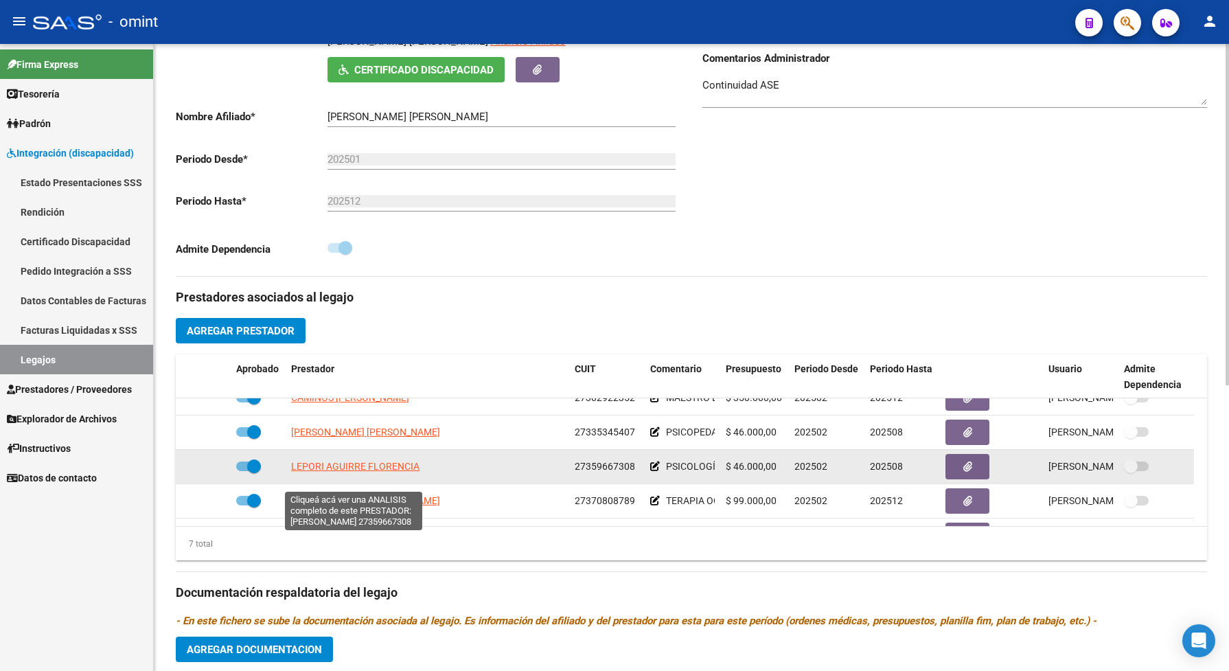
click at [392, 472] on span "LEPORI AGUIRRE FLORENCIA" at bounding box center [355, 466] width 128 height 11
type textarea "27359667308"
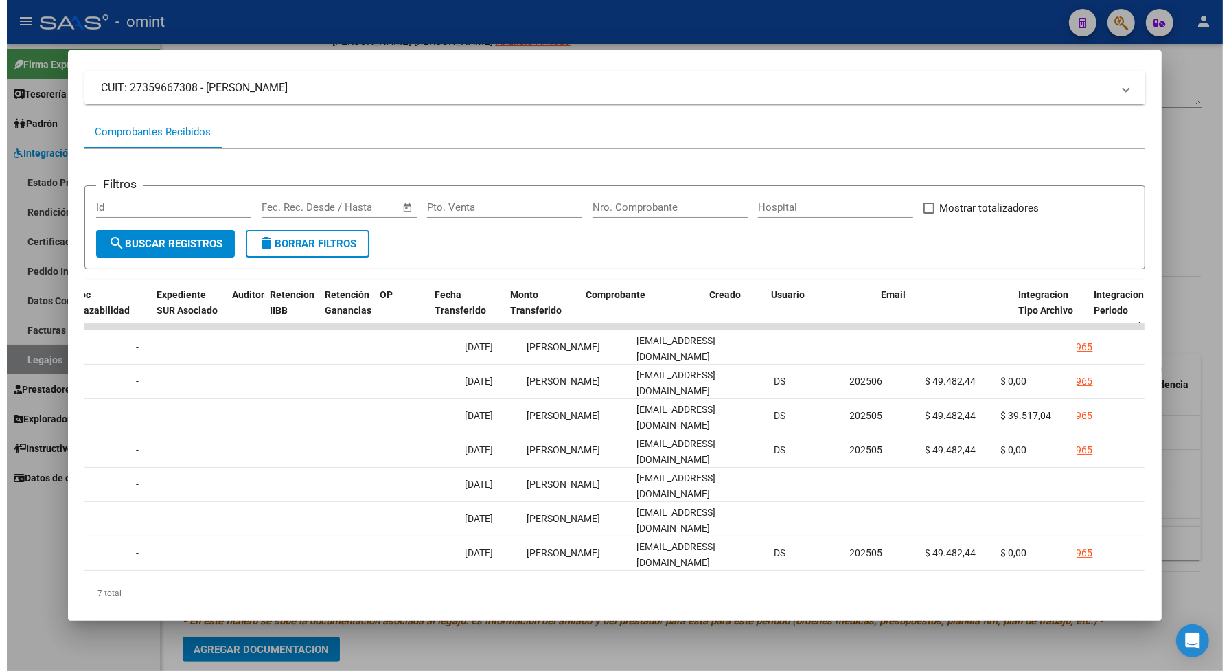
scroll to position [0, 0]
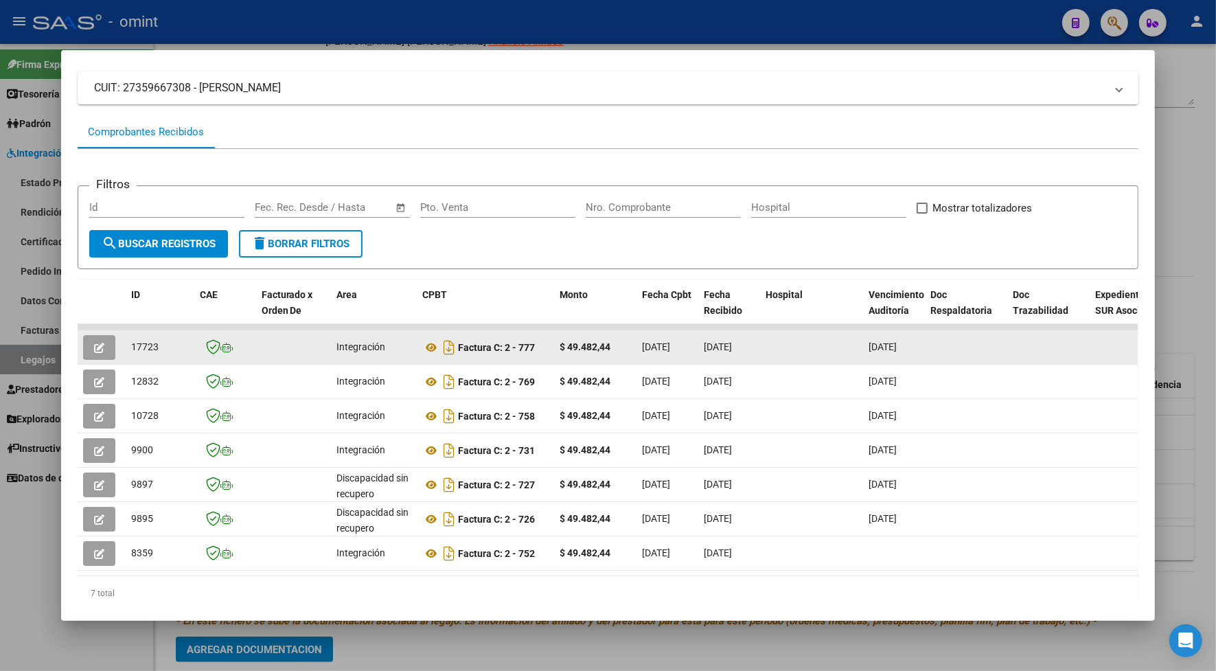
click at [94, 344] on icon "button" at bounding box center [99, 348] width 10 height 10
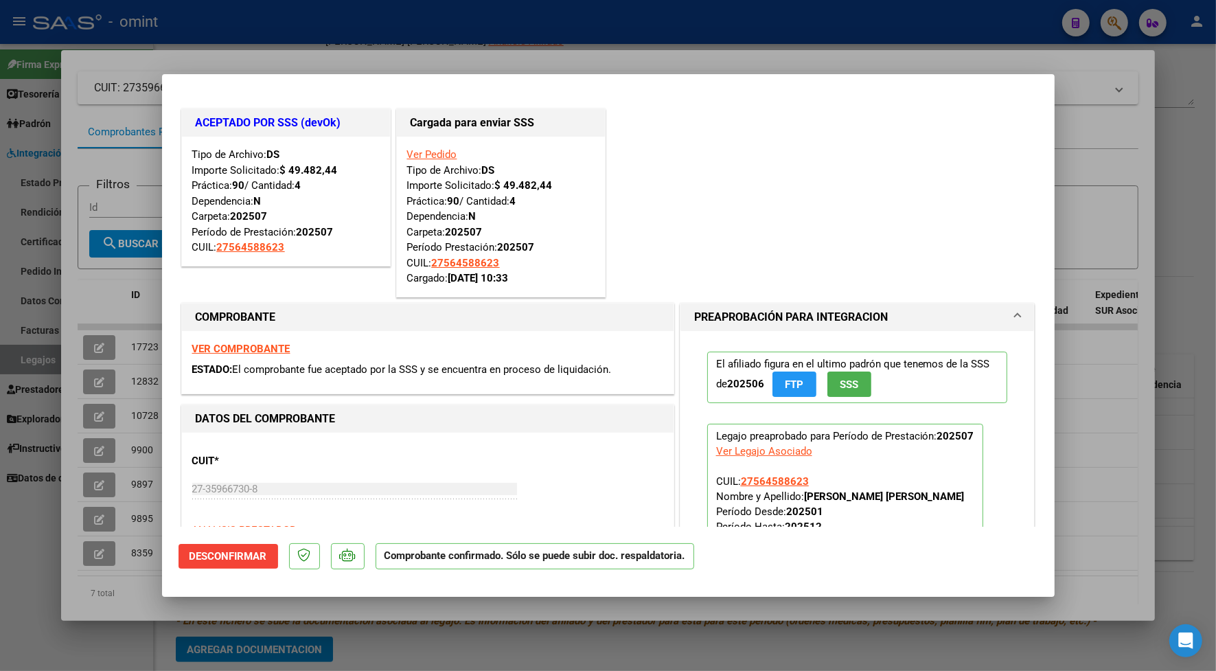
click at [385, 62] on div at bounding box center [608, 335] width 1216 height 671
type input "$ 0,00"
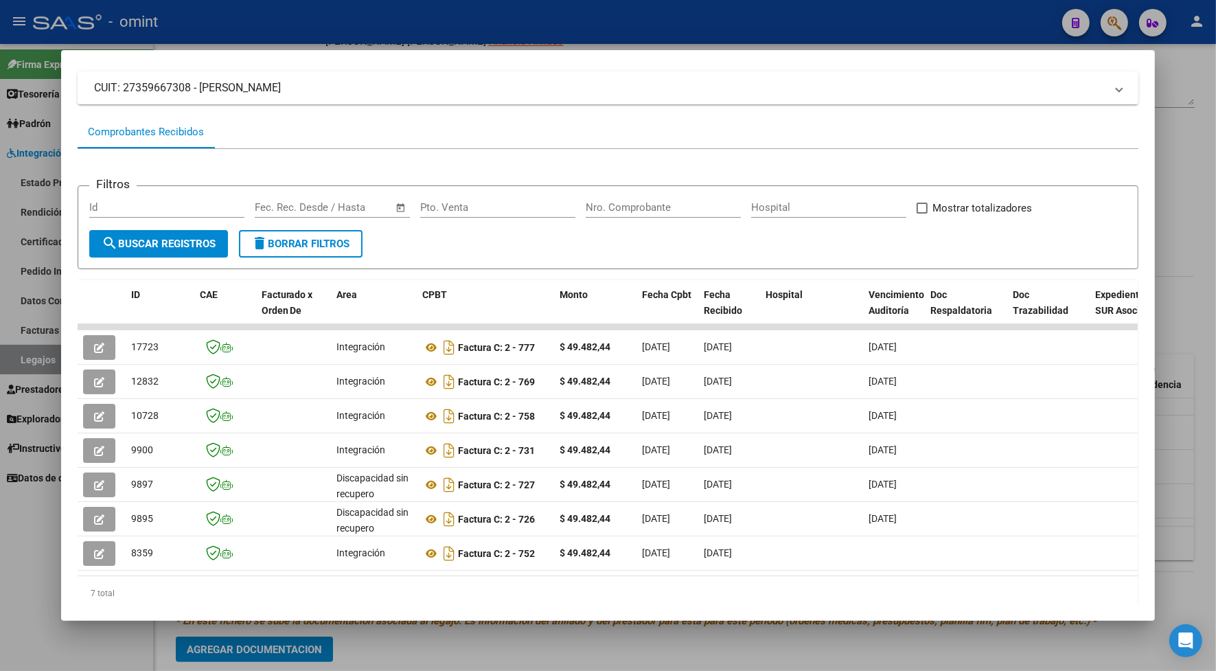
click at [391, 40] on div at bounding box center [608, 335] width 1216 height 671
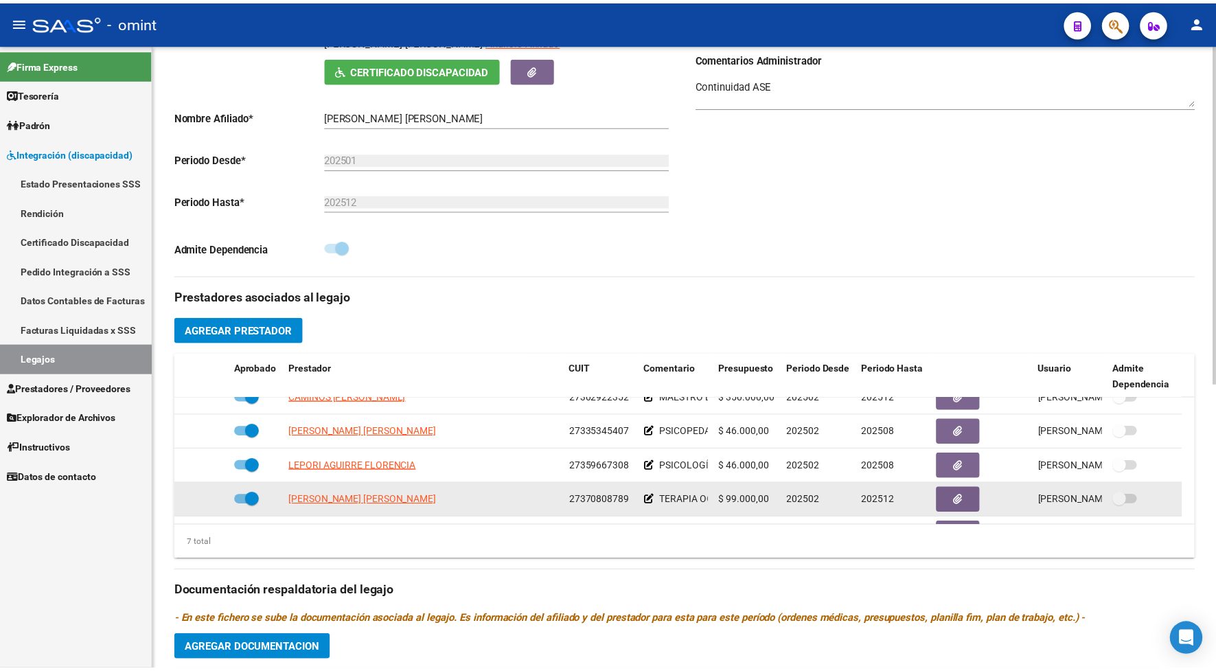
scroll to position [117, 0]
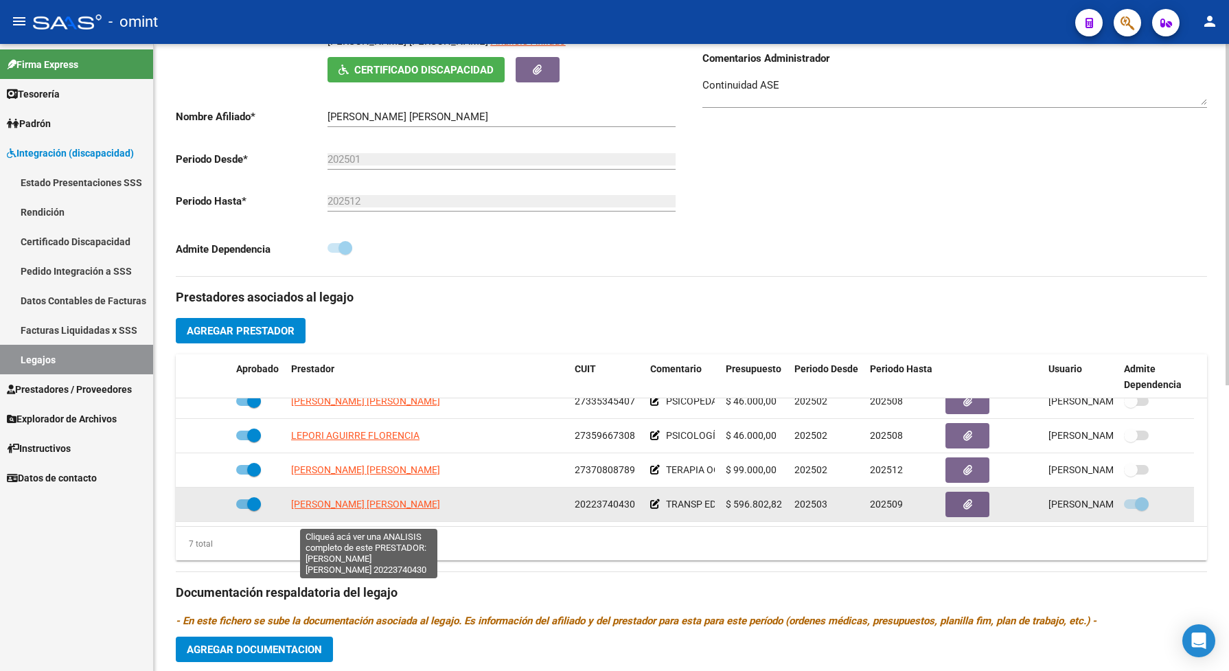
click at [433, 509] on span "[PERSON_NAME] [PERSON_NAME]" at bounding box center [365, 503] width 149 height 11
type textarea "20223740430"
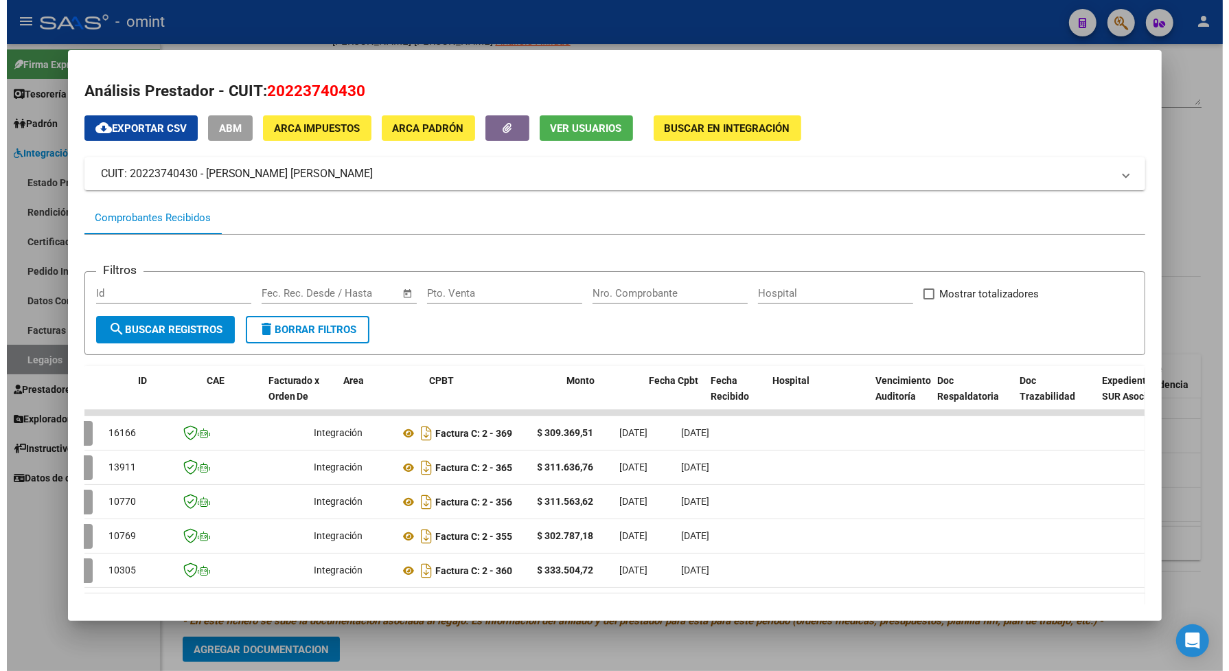
scroll to position [0, 0]
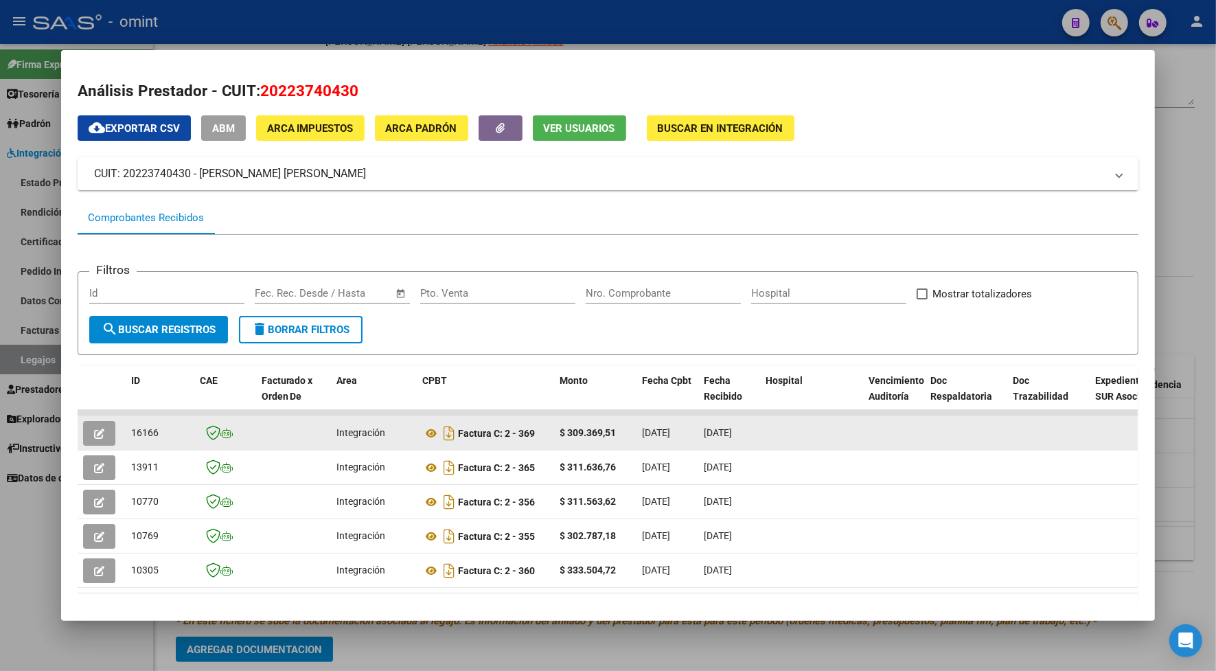
click at [94, 433] on icon "button" at bounding box center [99, 433] width 10 height 10
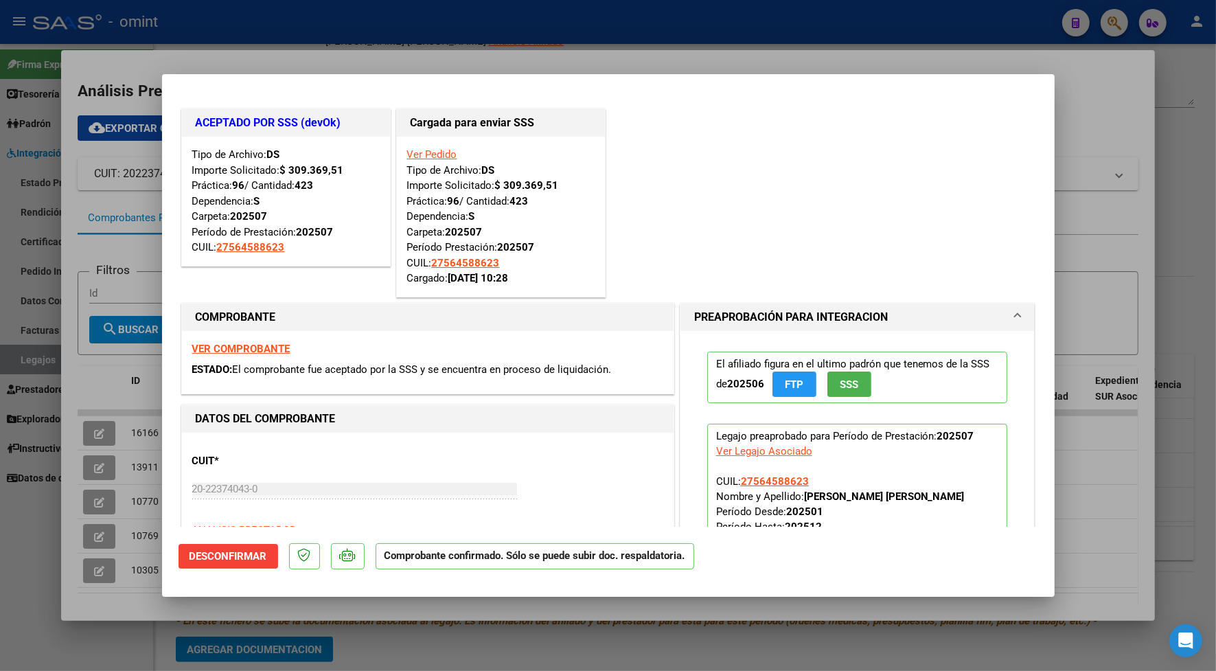
click at [266, 348] on strong "VER COMPROBANTE" at bounding box center [241, 349] width 98 height 12
click at [651, 43] on div at bounding box center [608, 335] width 1216 height 671
type input "$ 0,00"
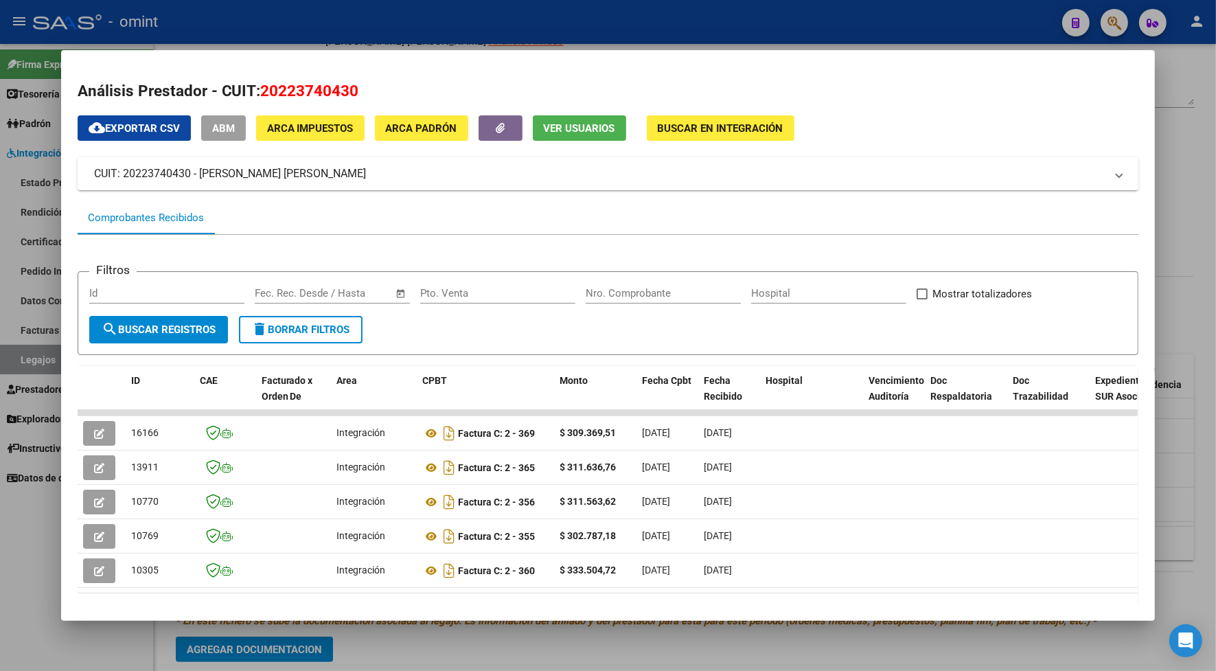
click at [691, 651] on div at bounding box center [608, 335] width 1216 height 671
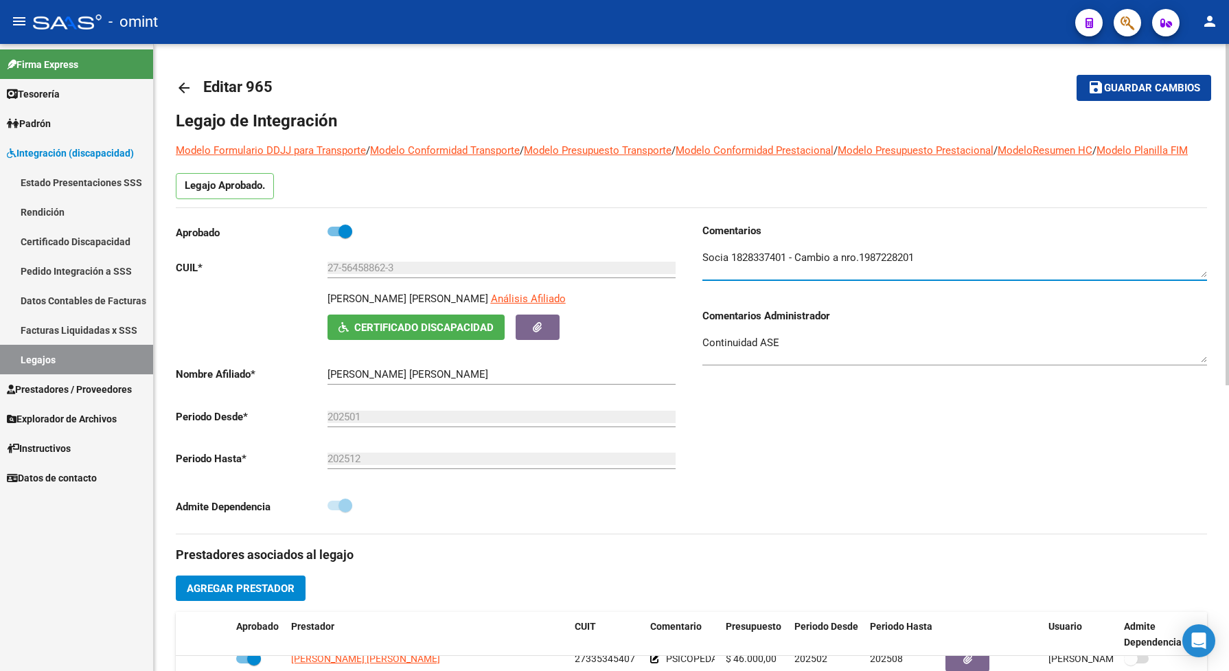
drag, startPoint x: 924, startPoint y: 271, endPoint x: 867, endPoint y: 272, distance: 57.0
click at [867, 272] on textarea at bounding box center [954, 263] width 505 height 27
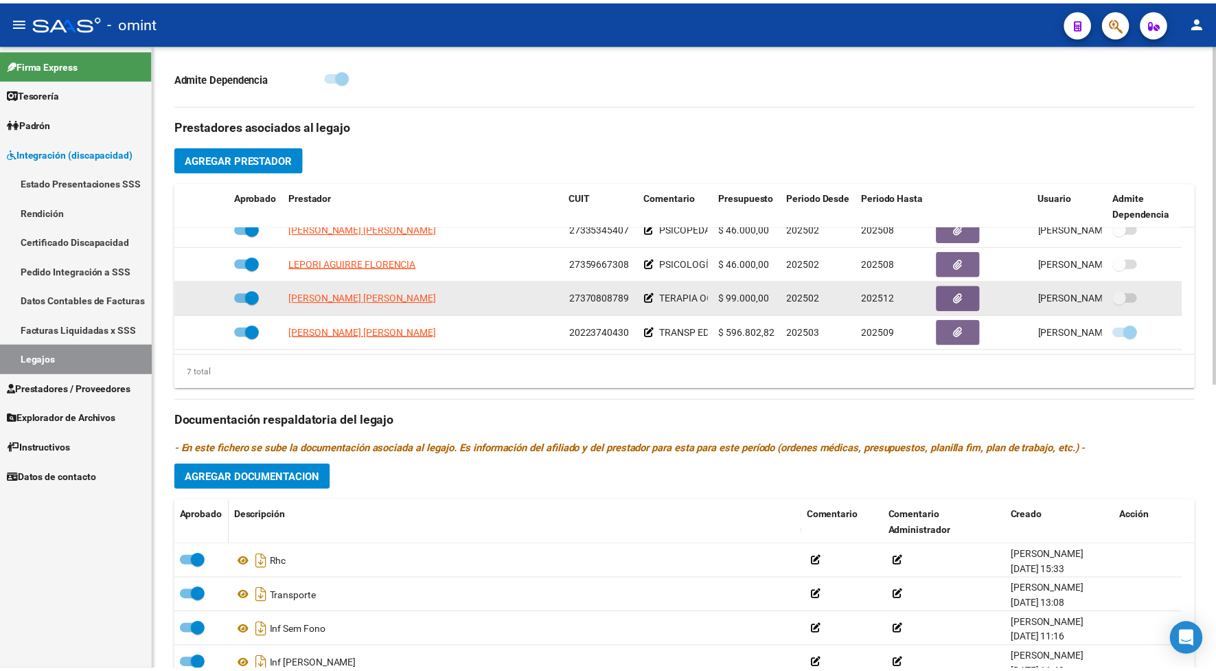
scroll to position [515, 0]
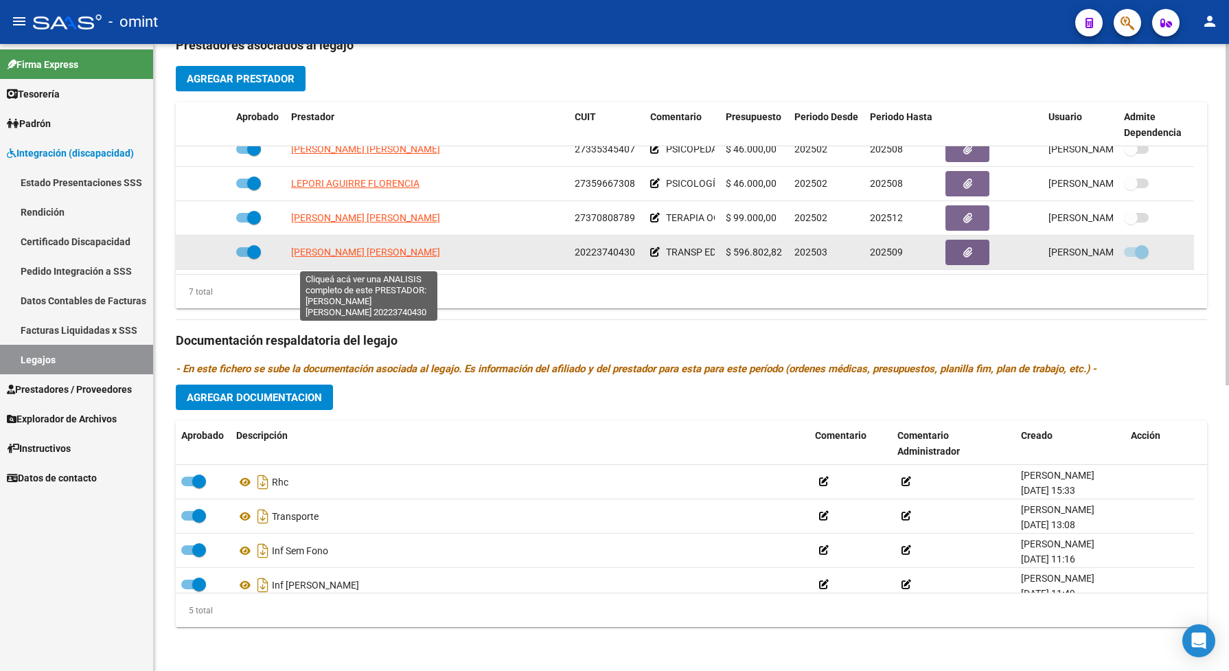
click at [426, 257] on span "[PERSON_NAME] [PERSON_NAME]" at bounding box center [365, 251] width 149 height 11
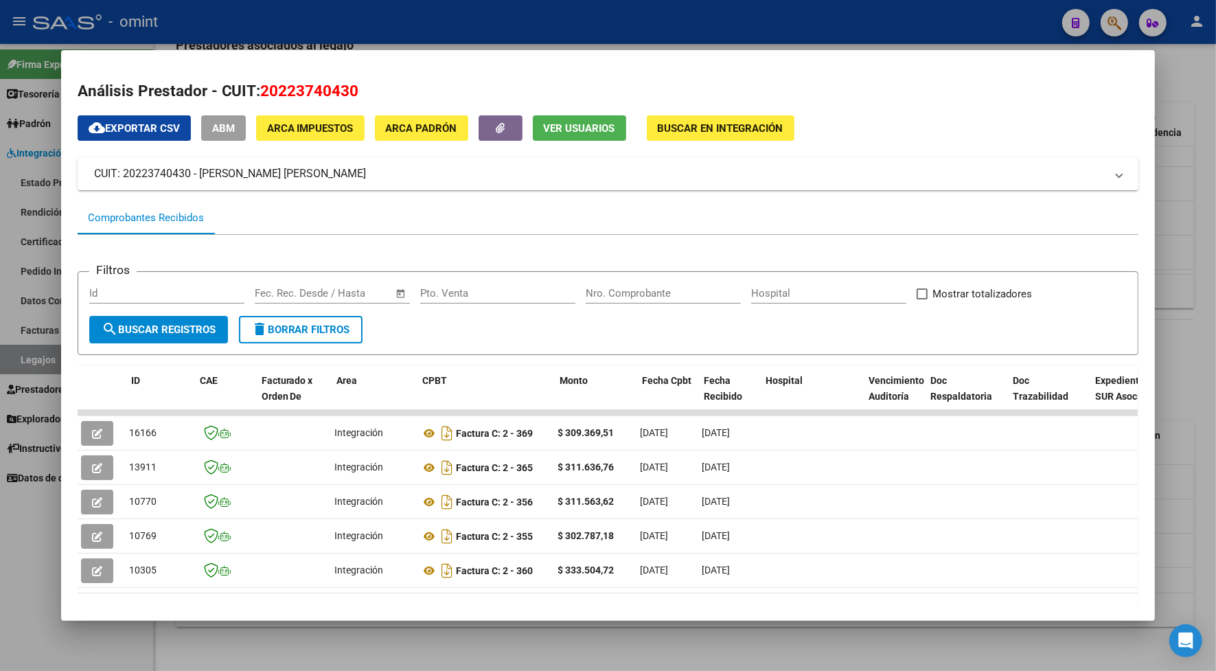
scroll to position [0, 0]
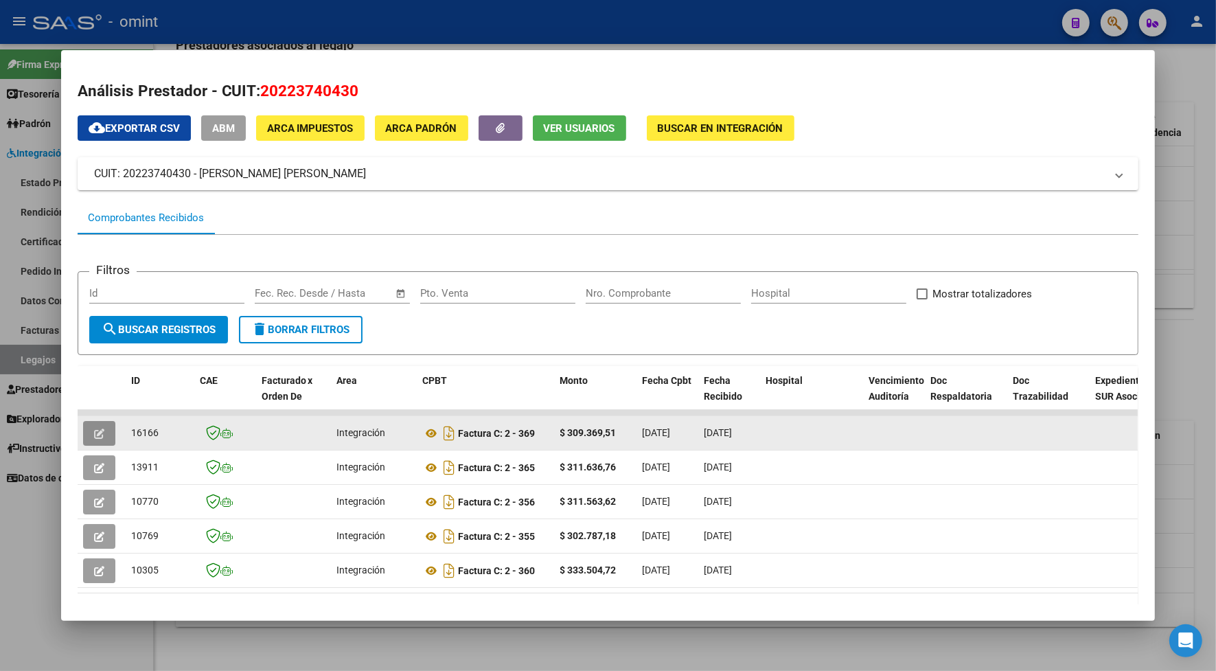
click at [84, 431] on button "button" at bounding box center [99, 433] width 32 height 25
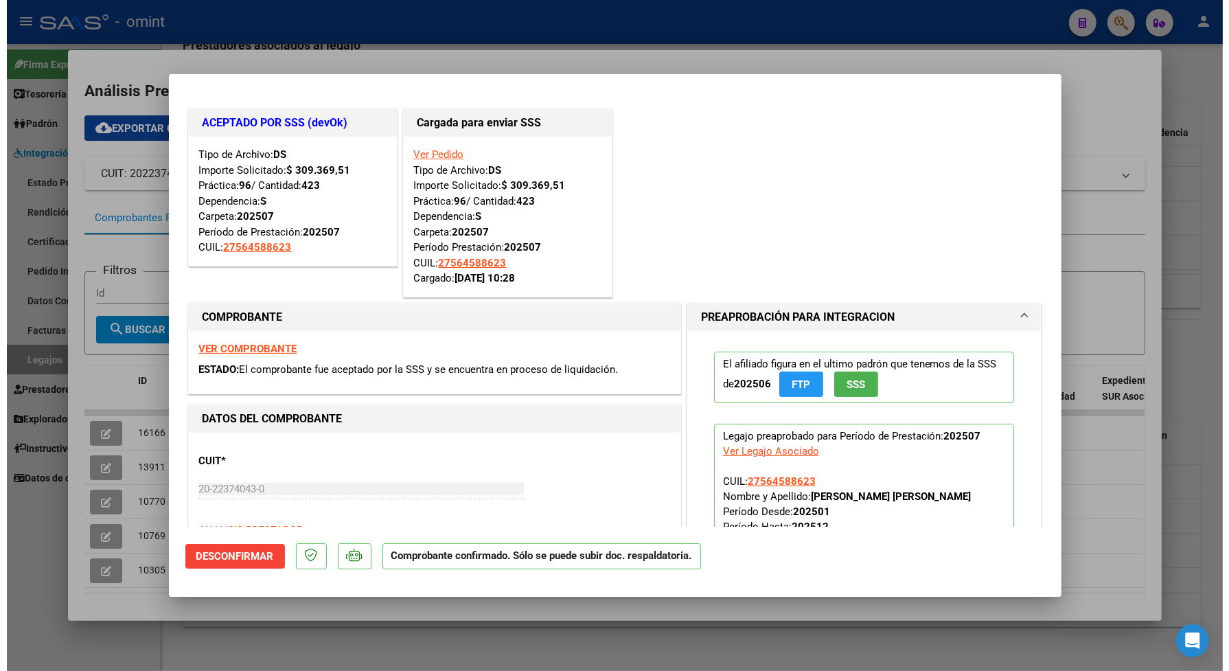
scroll to position [86, 0]
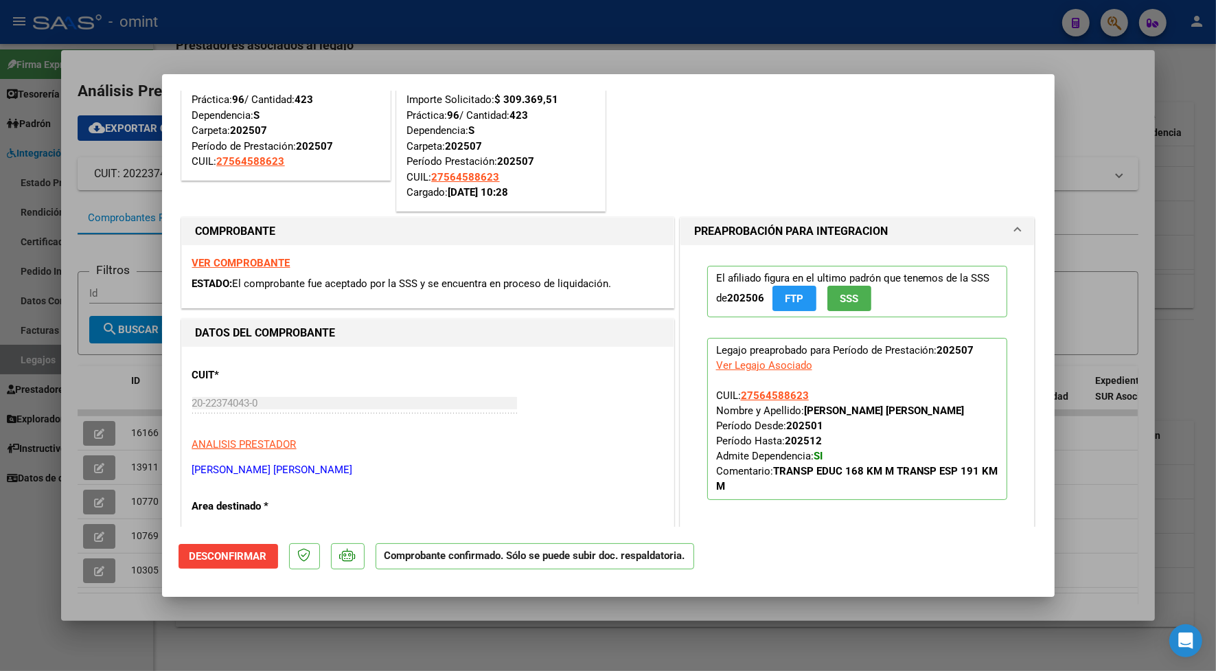
click at [728, 29] on div at bounding box center [608, 335] width 1216 height 671
type input "$ 0,00"
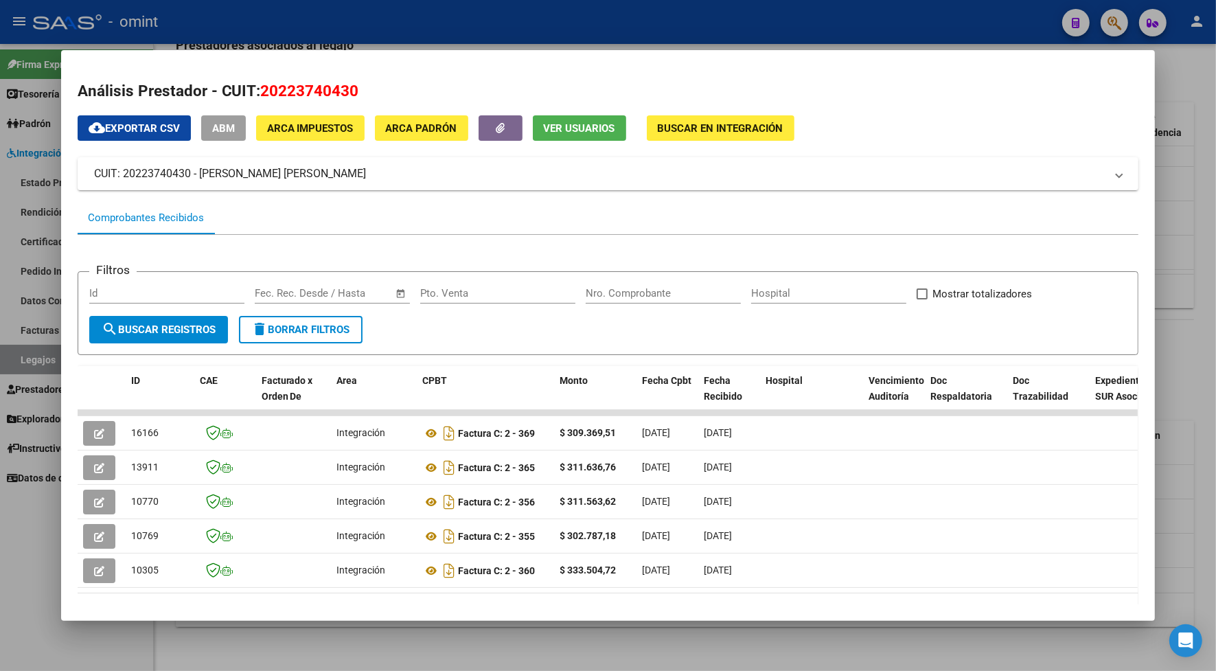
click at [331, 29] on div at bounding box center [608, 335] width 1216 height 671
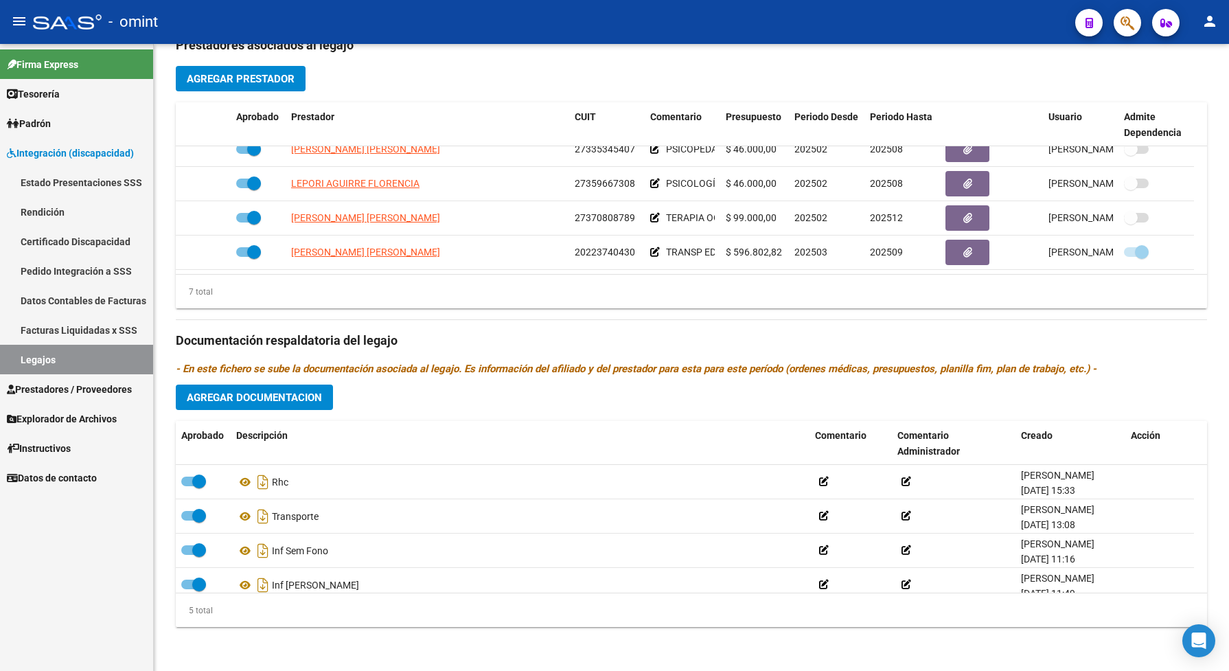
click at [108, 362] on link "Legajos" at bounding box center [76, 360] width 153 height 30
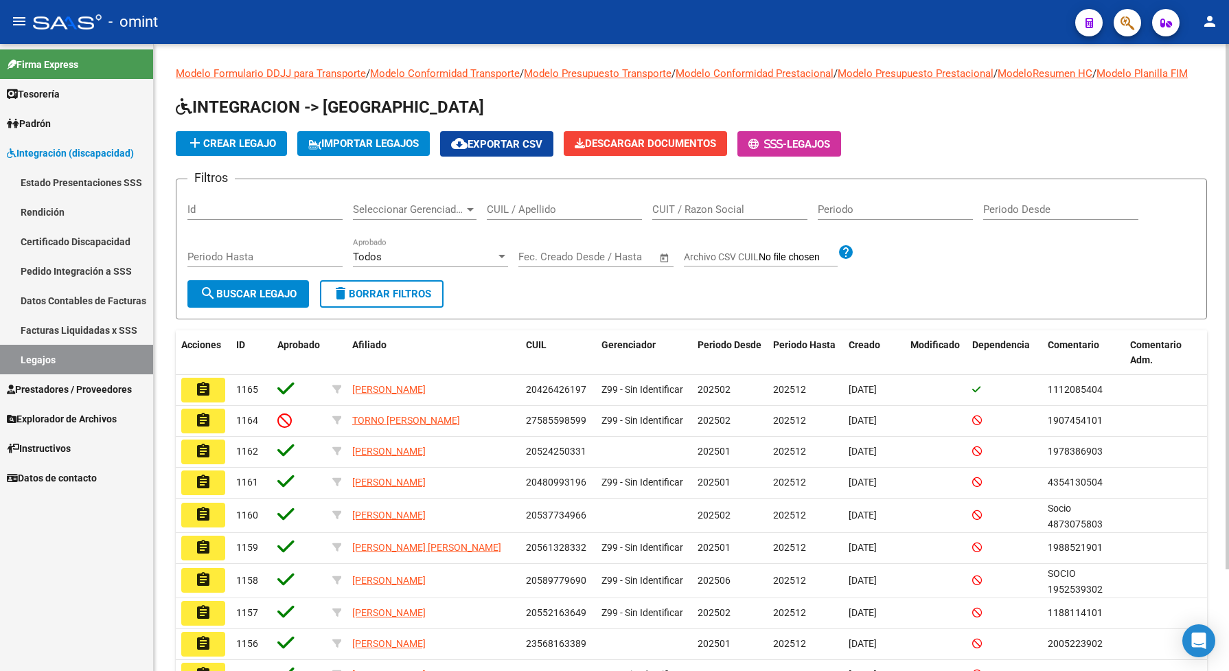
click at [523, 216] on input "CUIL / Apellido" at bounding box center [564, 209] width 155 height 12
click at [496, 216] on input "CUIL / Apellido" at bounding box center [564, 209] width 155 height 12
paste input "27512763095"
type input "27512763095"
click at [270, 300] on span "search Buscar Legajo" at bounding box center [248, 294] width 97 height 12
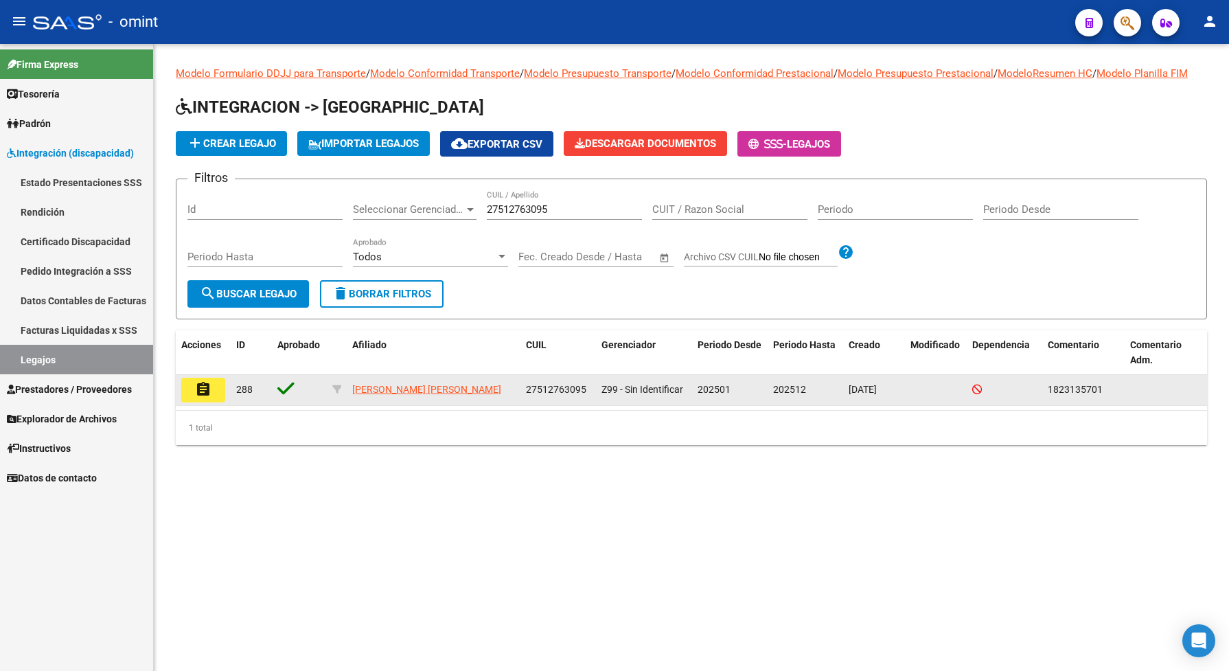
click at [206, 397] on mat-icon "assignment" at bounding box center [203, 389] width 16 height 16
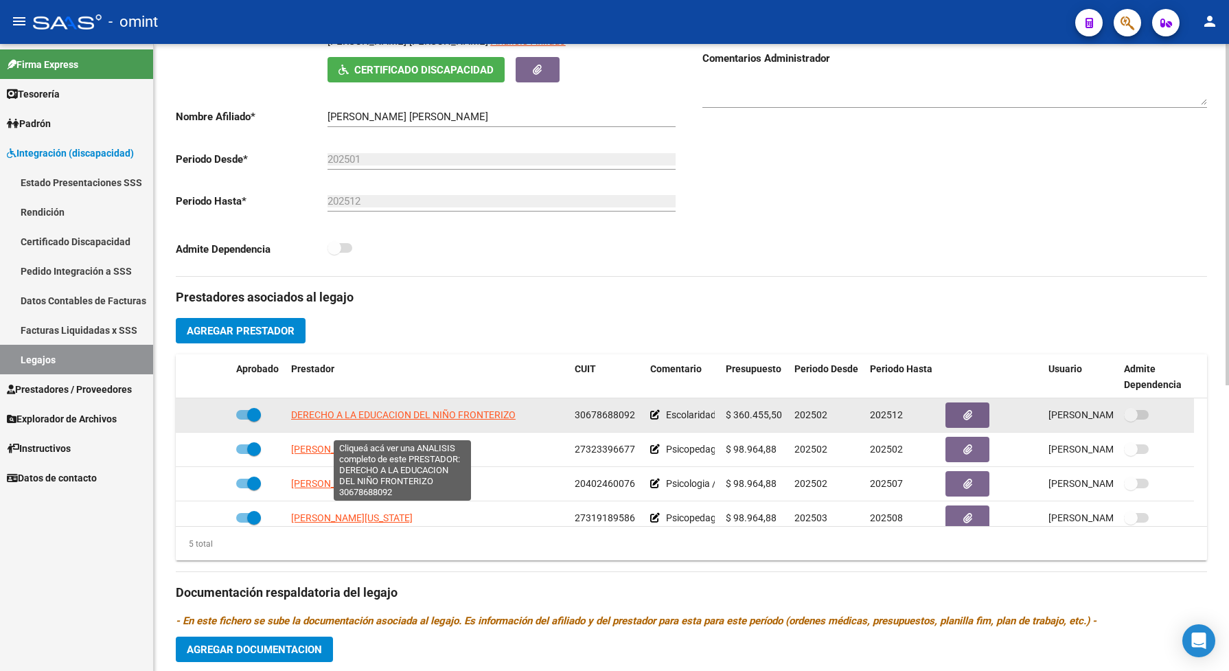
click at [437, 420] on span "DERECHO A LA EDUCACION DEL NIÑO FRONTERIZO" at bounding box center [403, 414] width 225 height 11
type textarea "30678688092"
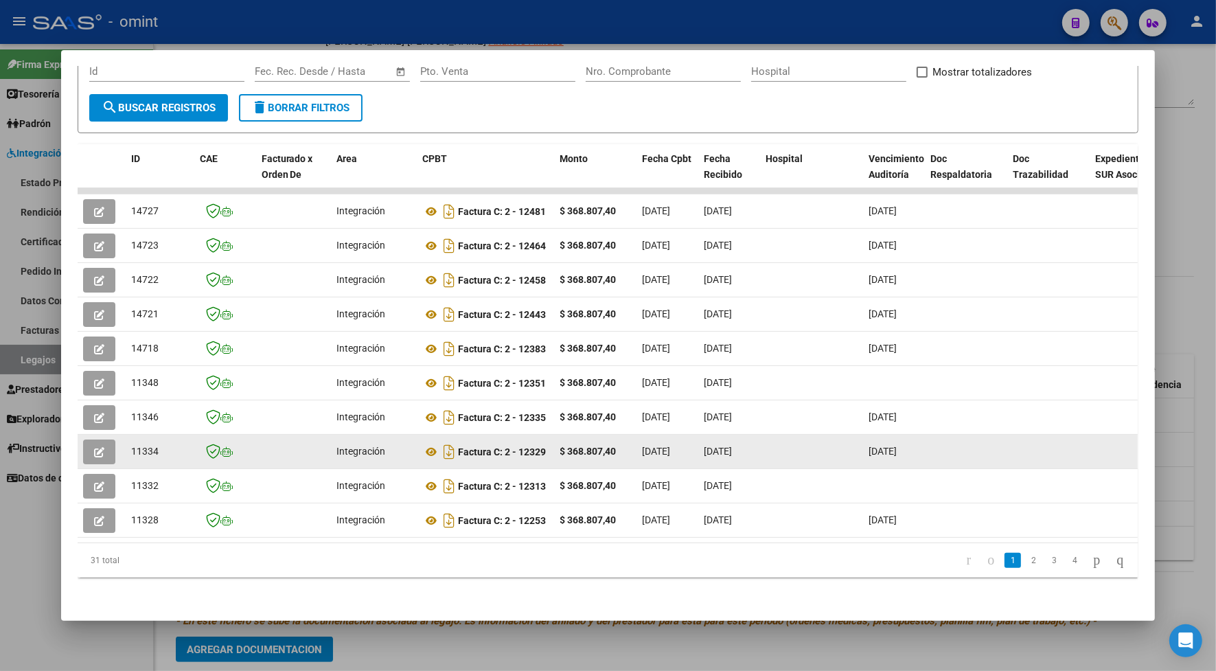
scroll to position [148, 0]
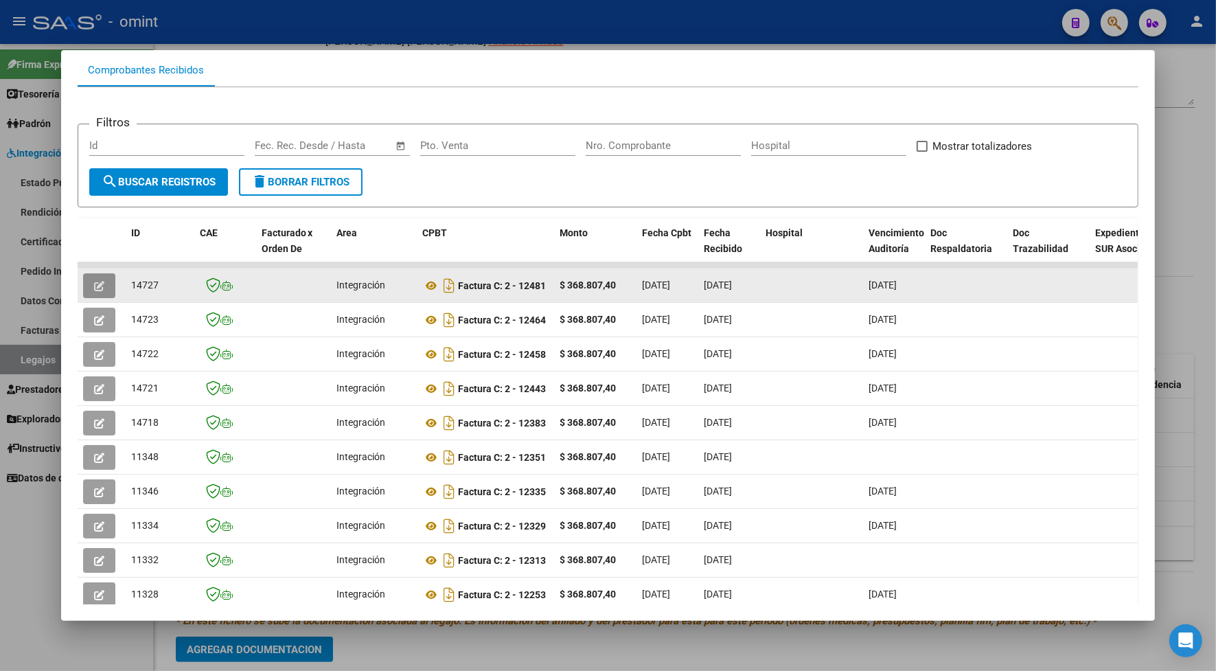
click at [94, 284] on icon "button" at bounding box center [99, 286] width 10 height 10
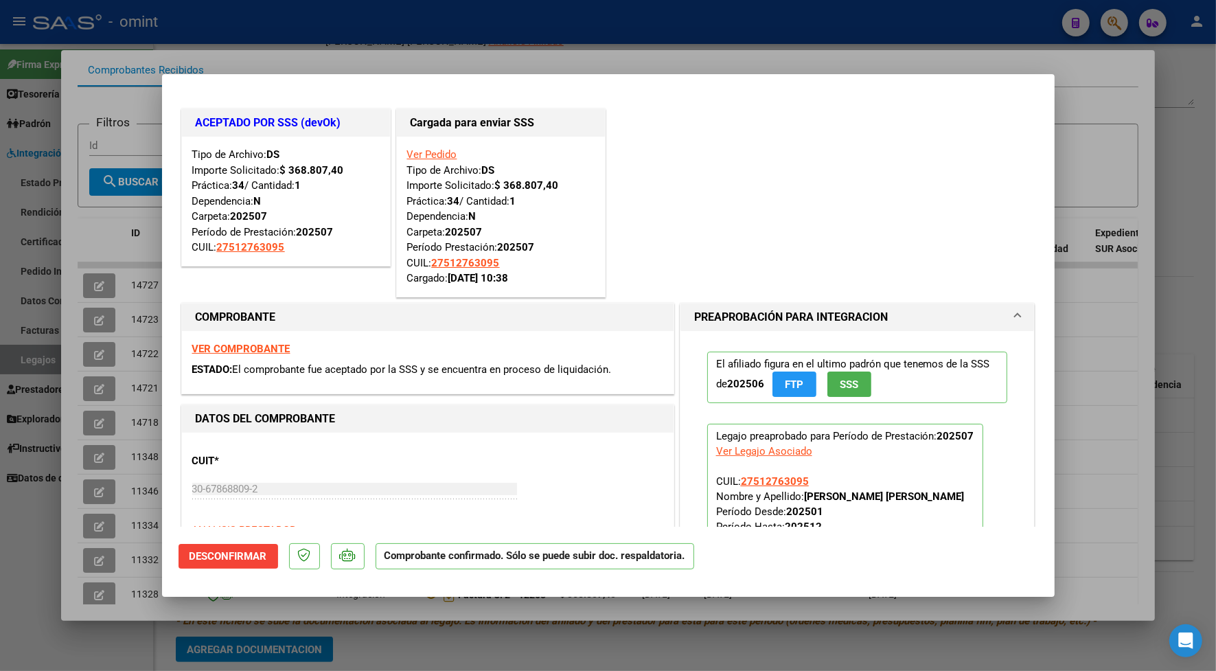
click at [244, 59] on div at bounding box center [608, 335] width 1216 height 671
type input "$ 0,00"
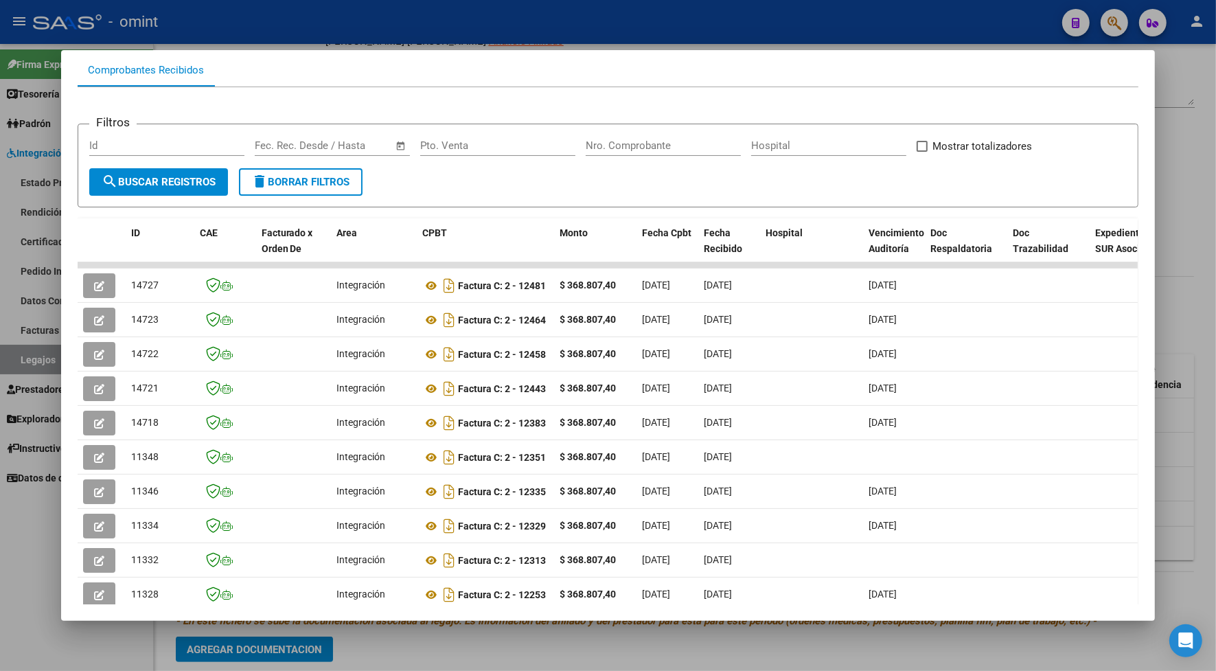
click at [491, 29] on div at bounding box center [608, 335] width 1216 height 671
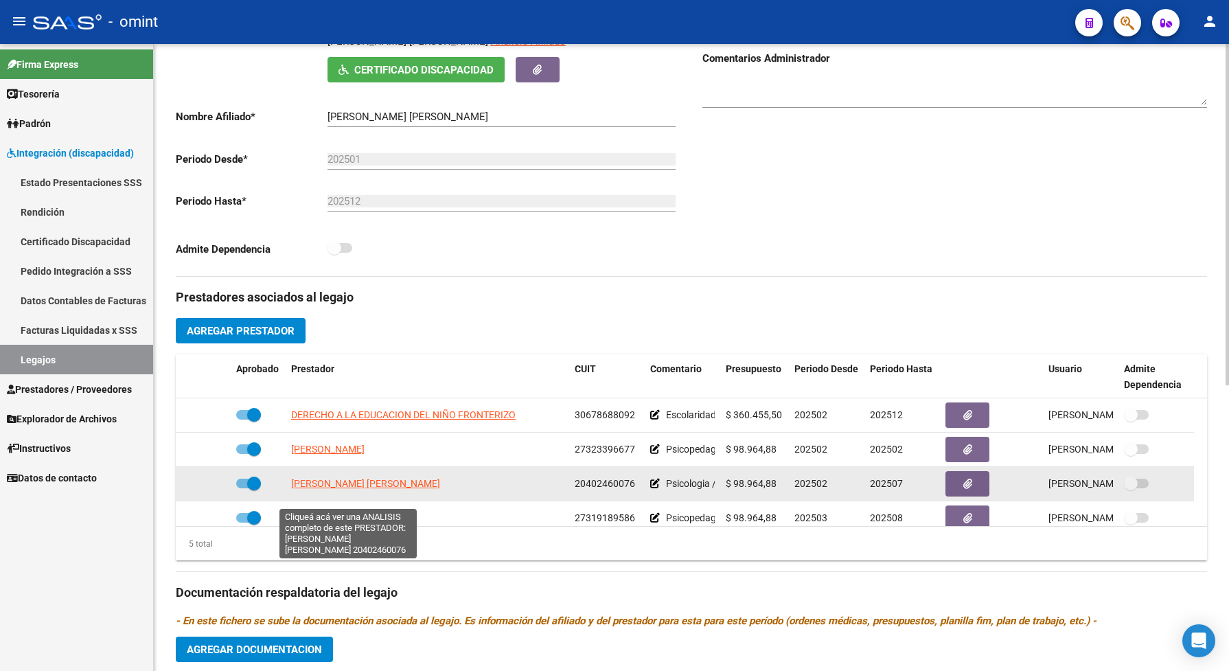
click at [378, 489] on span "[PERSON_NAME] [PERSON_NAME]" at bounding box center [365, 483] width 149 height 11
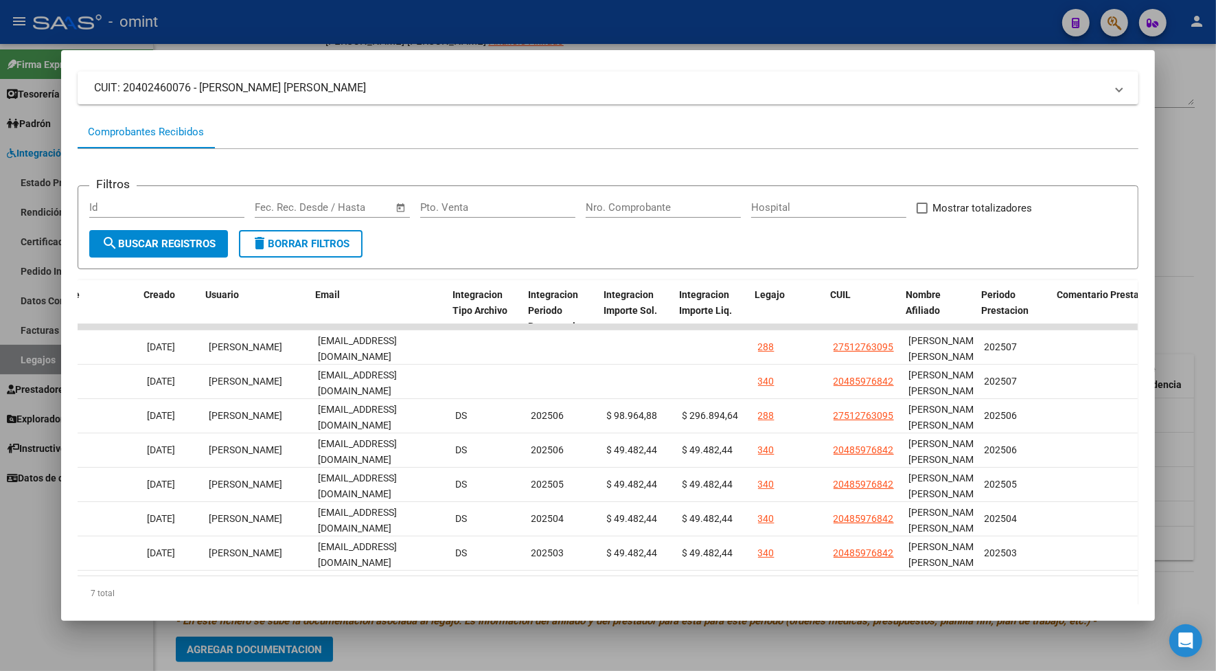
scroll to position [0, 1504]
drag, startPoint x: 718, startPoint y: 80, endPoint x: 759, endPoint y: 231, distance: 157.4
click at [759, 231] on div "cloud_download Exportar CSV ABM ARCA Impuestos ARCA Padrón Ver Usuarios Buscar …" at bounding box center [609, 325] width 1062 height 591
drag, startPoint x: 759, startPoint y: 231, endPoint x: 773, endPoint y: 12, distance: 220.1
click at [772, 12] on div at bounding box center [608, 335] width 1216 height 671
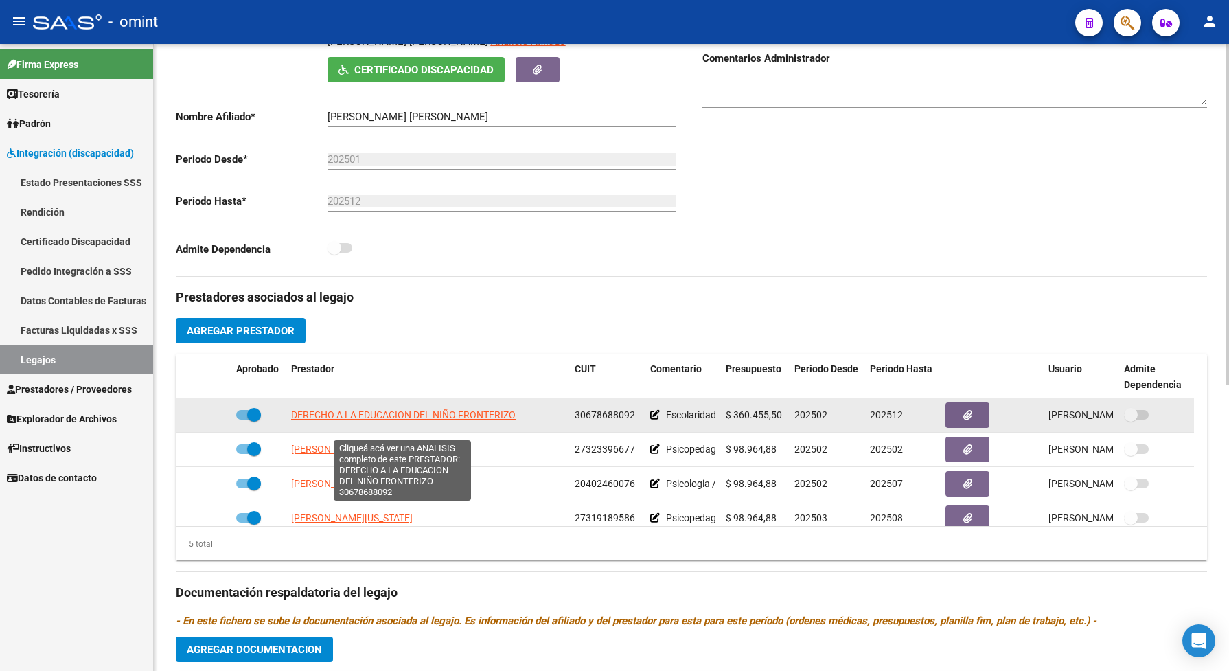
click at [399, 420] on span "DERECHO A LA EDUCACION DEL NIÑO FRONTERIZO" at bounding box center [403, 414] width 225 height 11
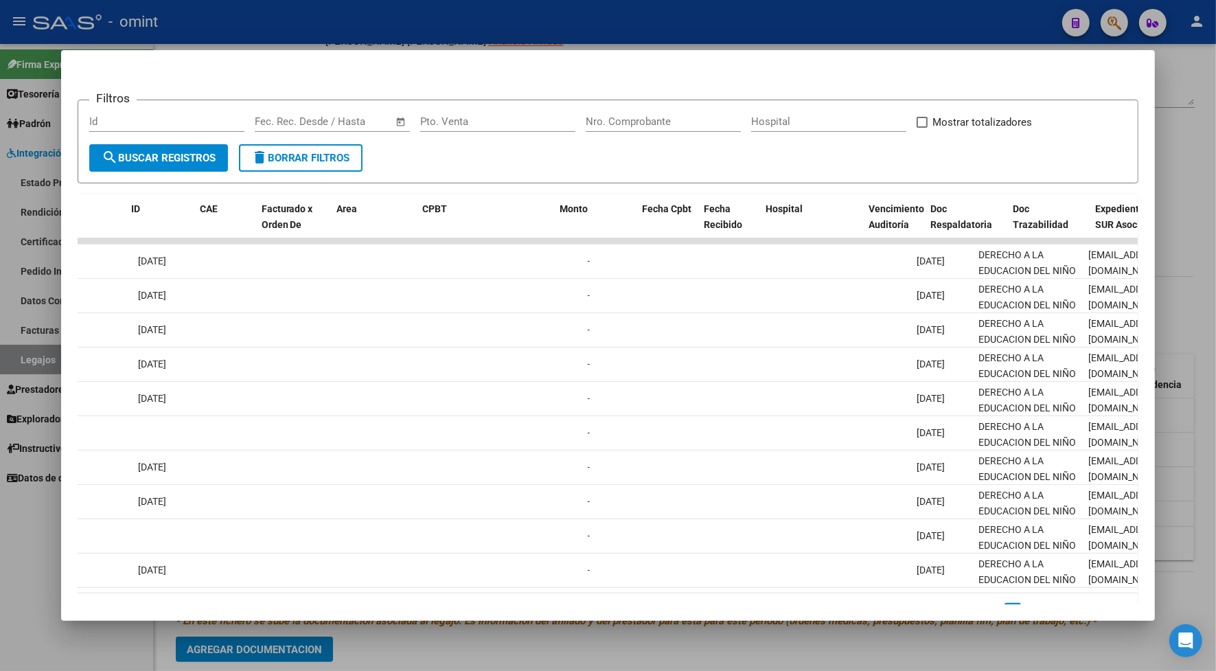
scroll to position [0, 0]
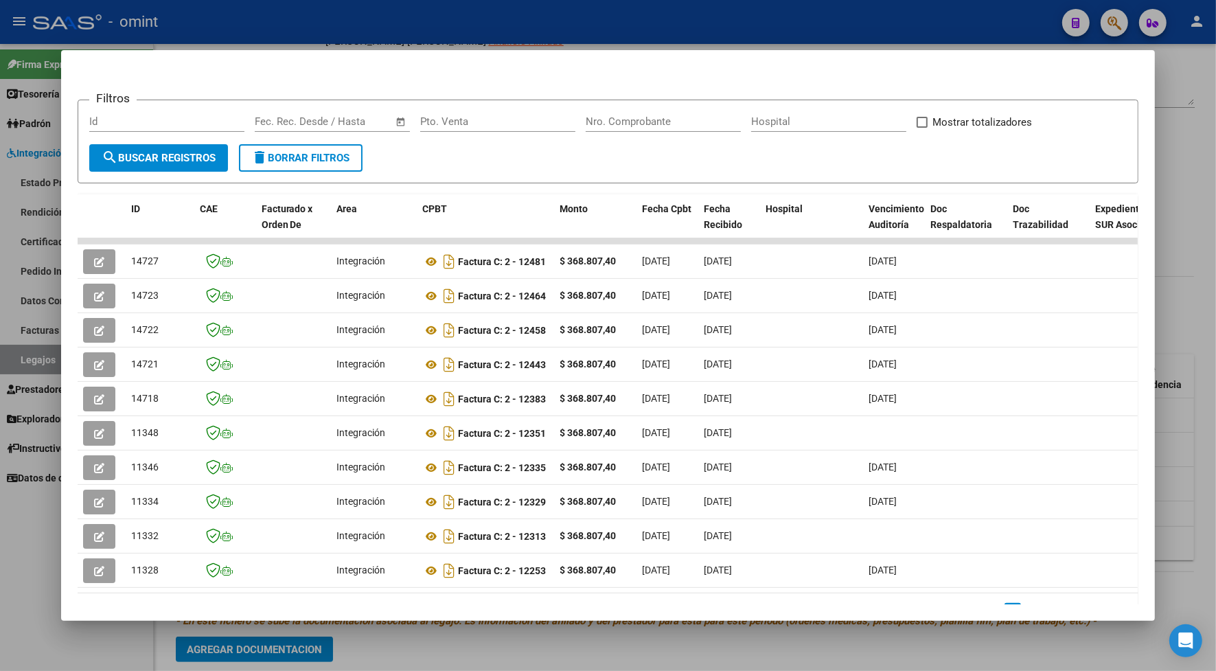
click at [390, 10] on div at bounding box center [608, 335] width 1216 height 671
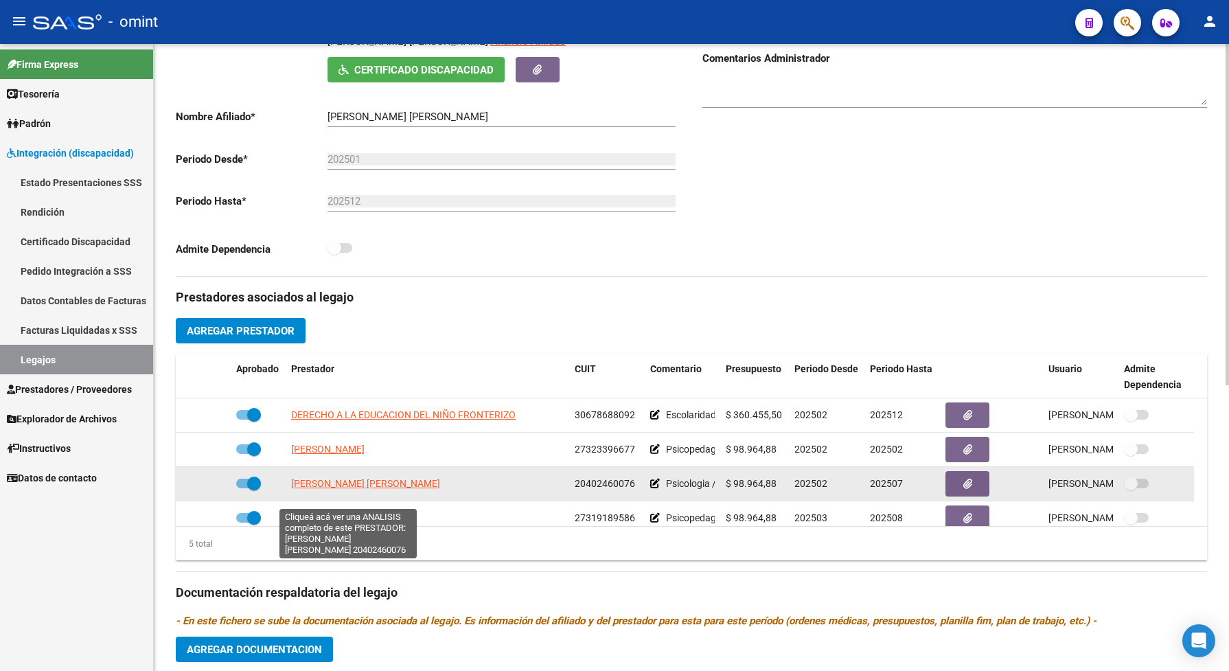
click at [358, 489] on span "[PERSON_NAME] [PERSON_NAME]" at bounding box center [365, 483] width 149 height 11
type textarea "20402460076"
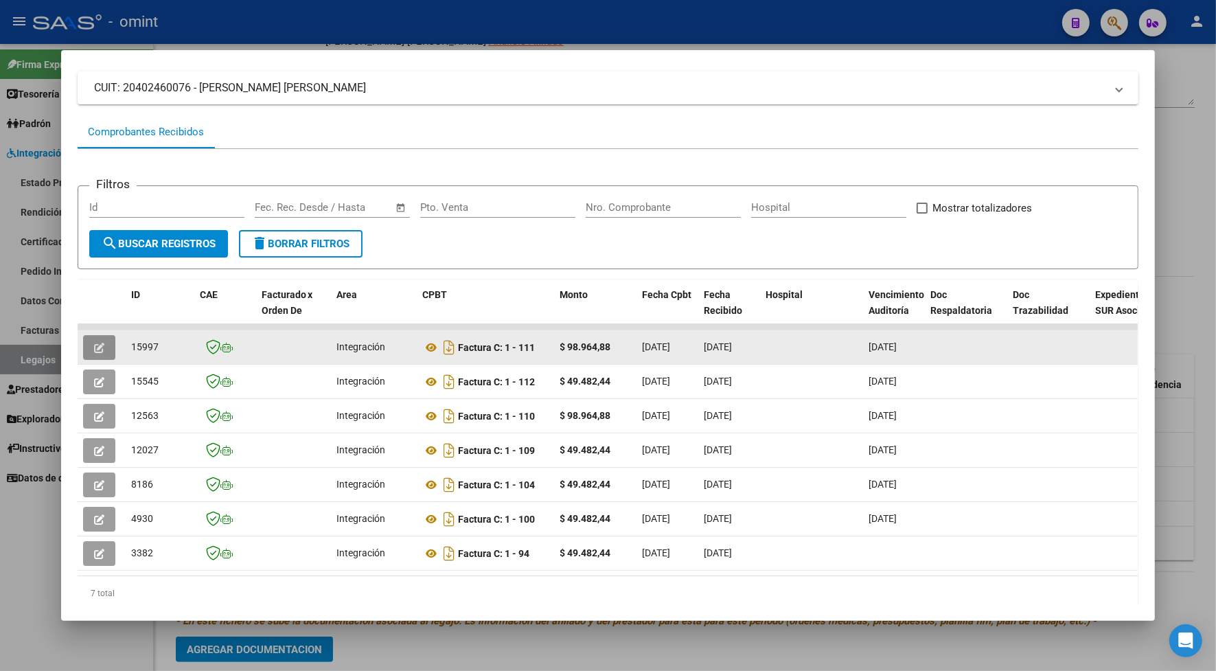
click at [106, 347] on button "button" at bounding box center [99, 347] width 32 height 25
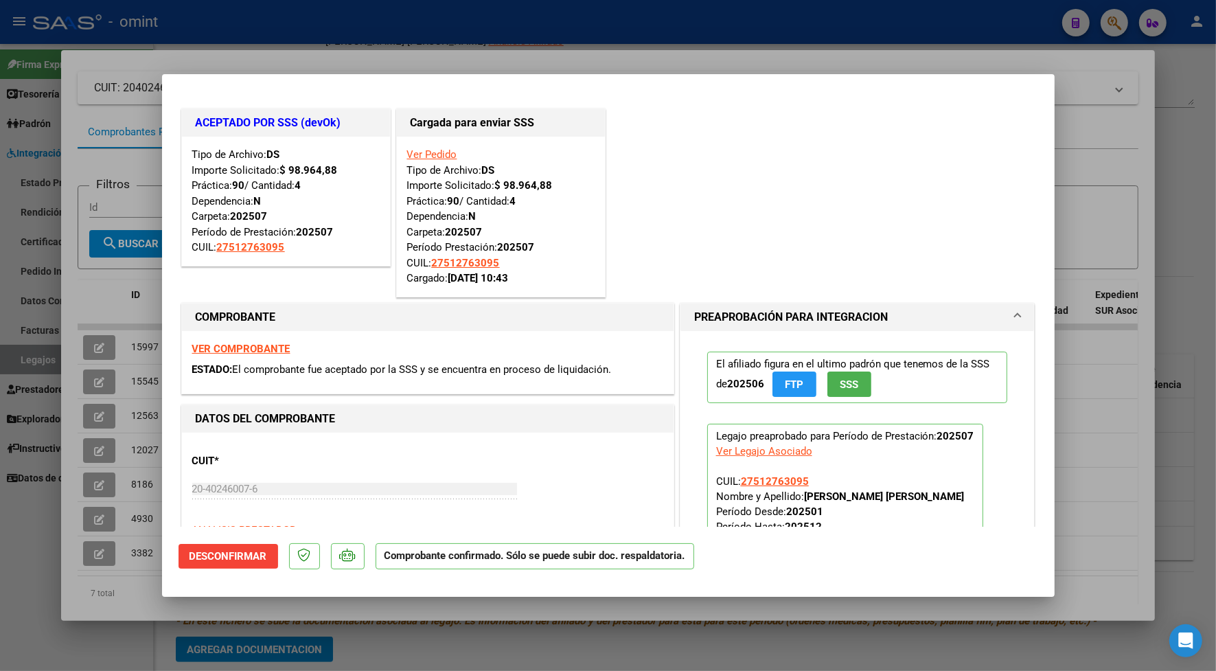
click at [347, 45] on div at bounding box center [608, 335] width 1216 height 671
type input "$ 0,00"
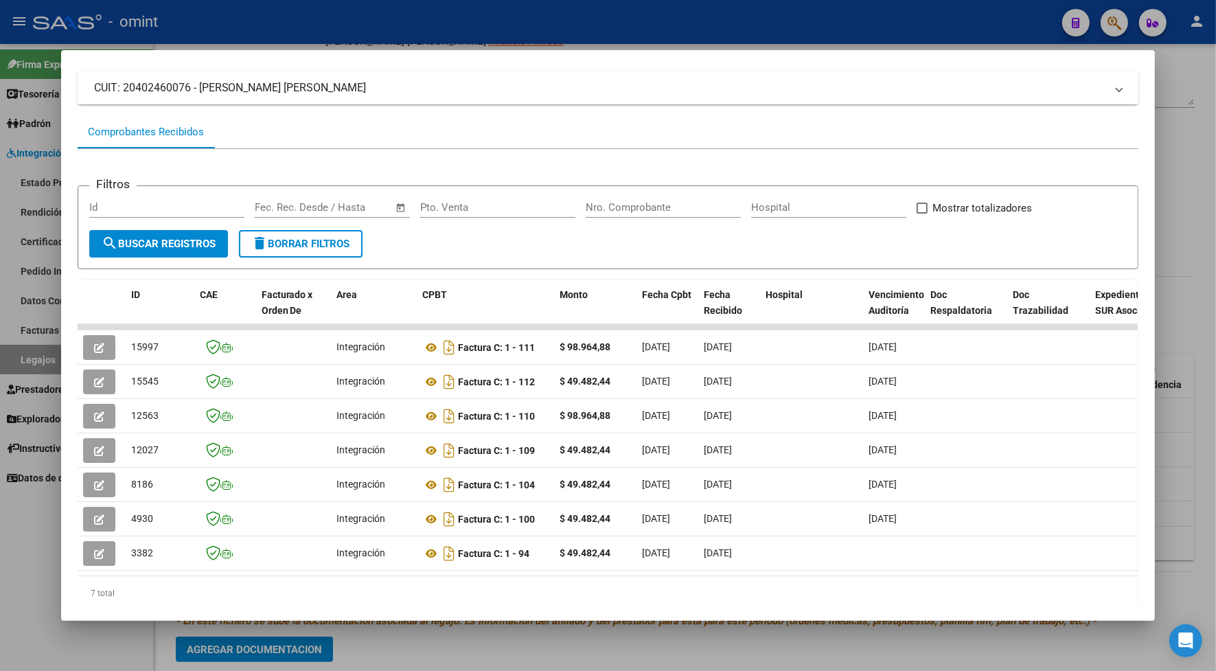
click at [348, 23] on div at bounding box center [608, 335] width 1216 height 671
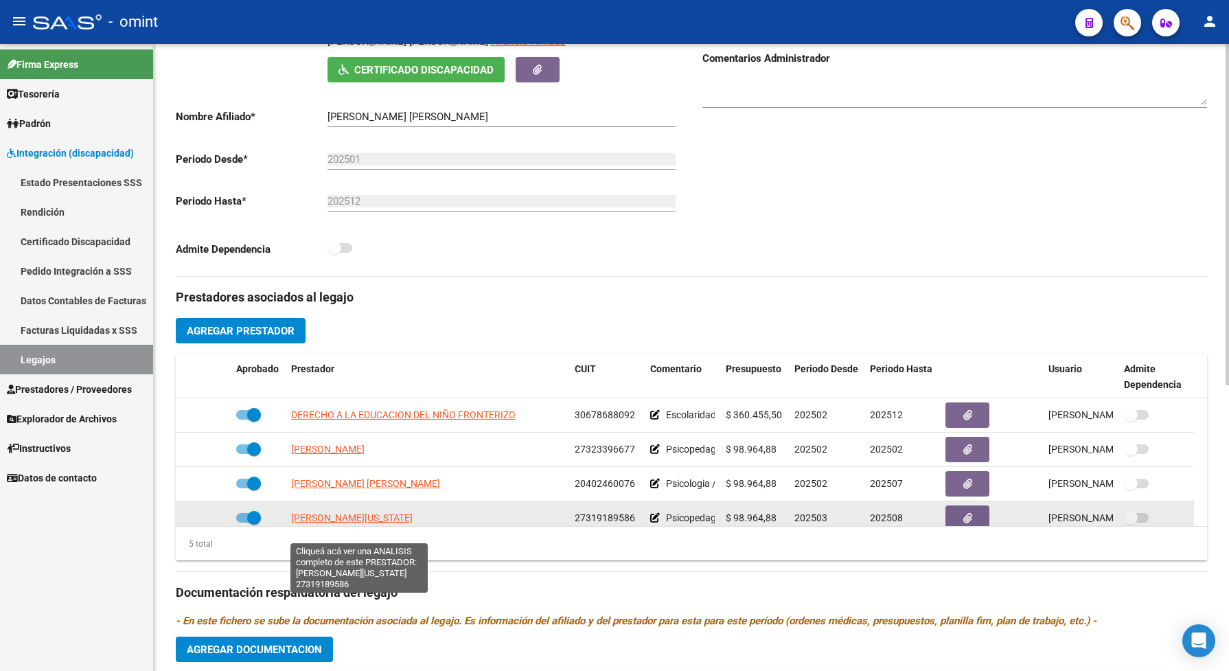
click at [391, 523] on span "[PERSON_NAME][US_STATE]" at bounding box center [352, 517] width 122 height 11
type textarea "27319189586"
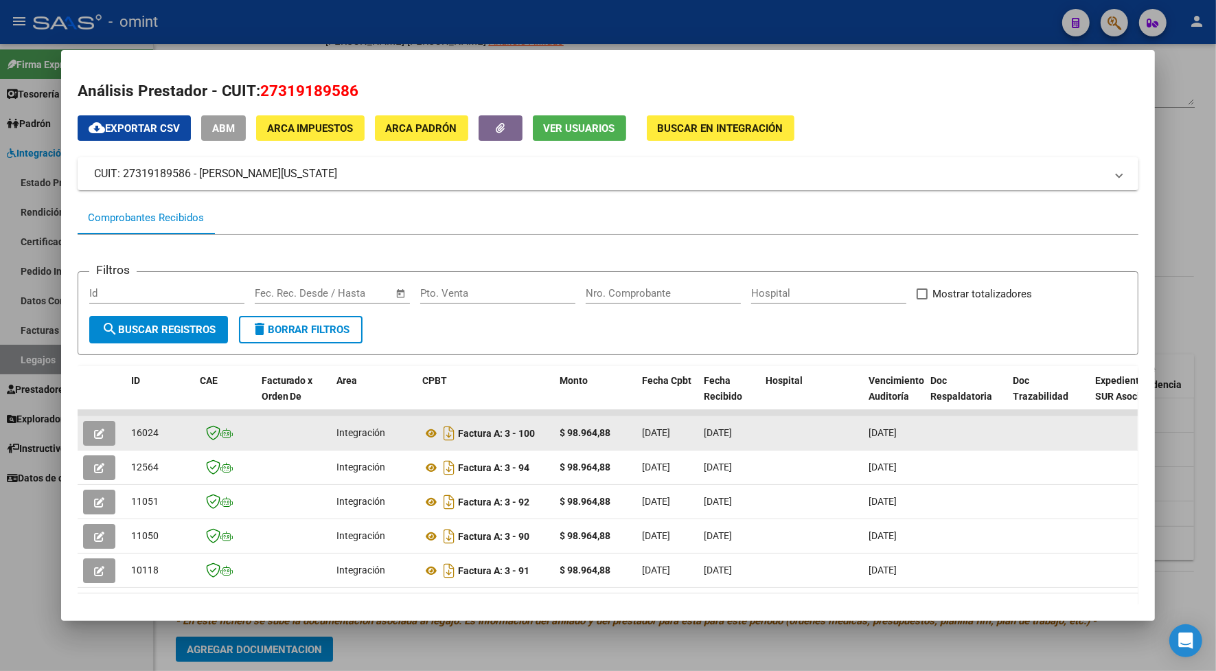
click at [91, 423] on button "button" at bounding box center [99, 433] width 32 height 25
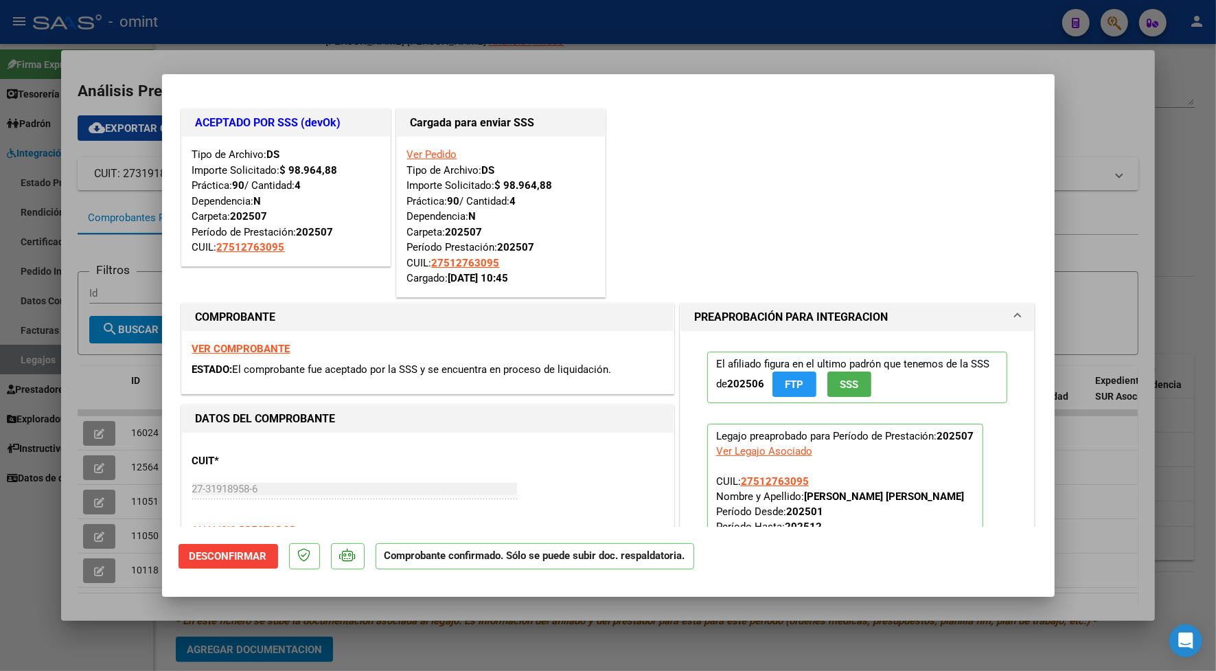
click at [279, 31] on div at bounding box center [608, 335] width 1216 height 671
type input "$ 0,00"
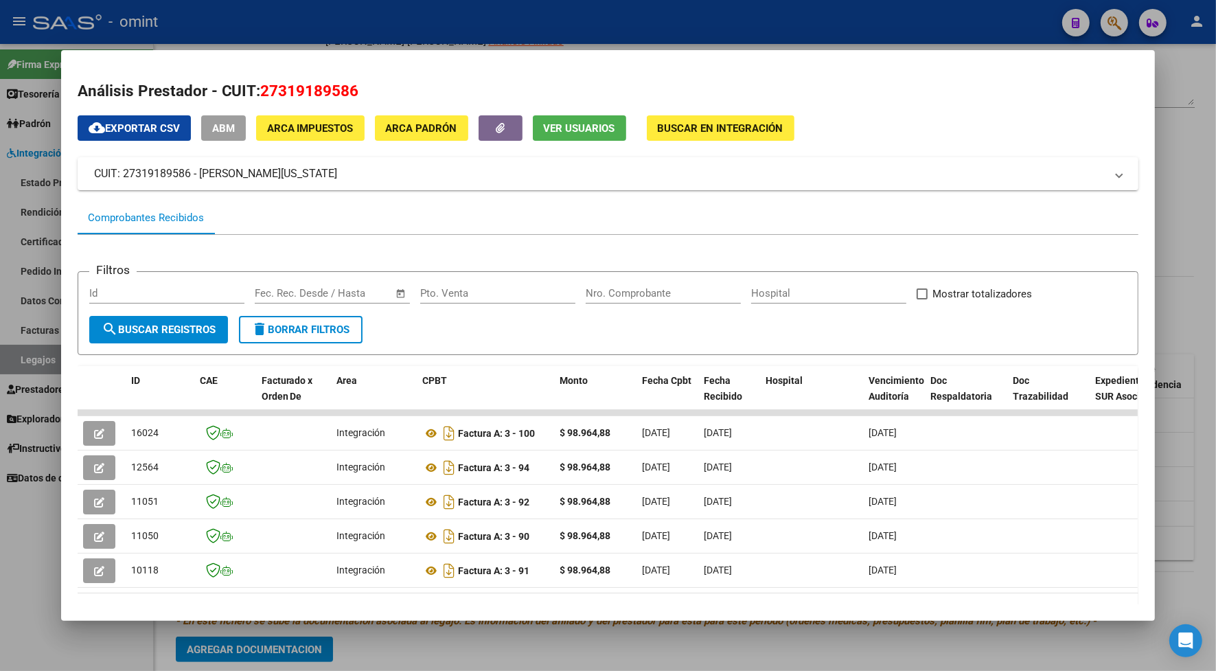
click at [428, 31] on div at bounding box center [608, 335] width 1216 height 671
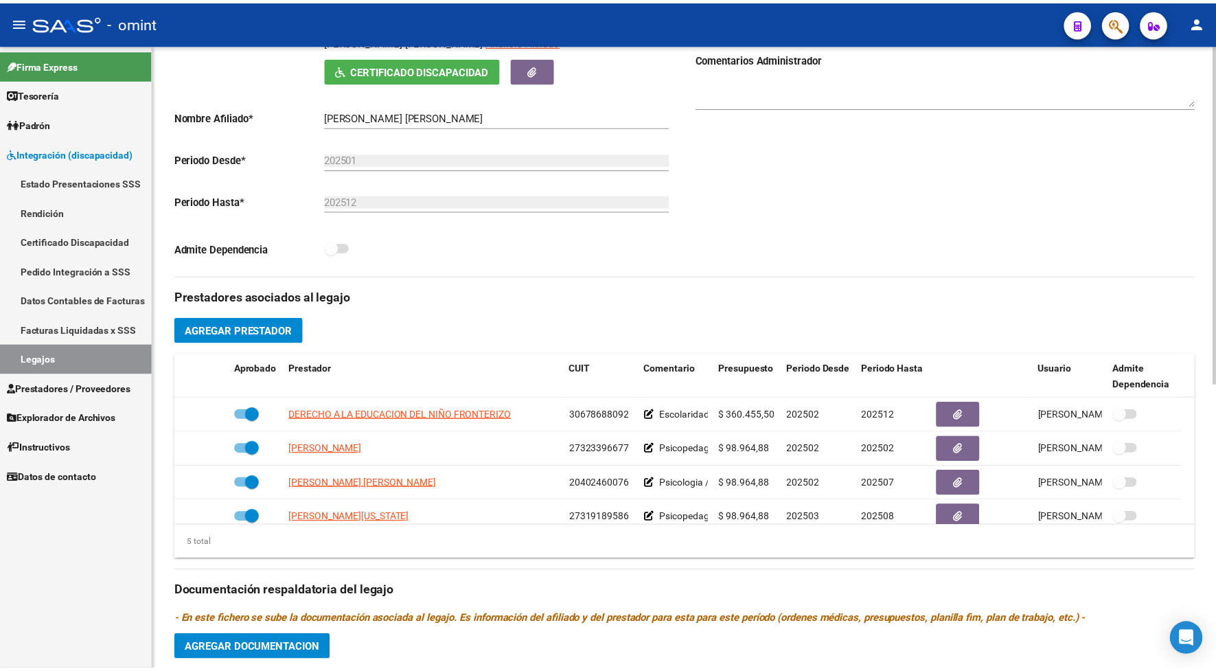
scroll to position [34, 0]
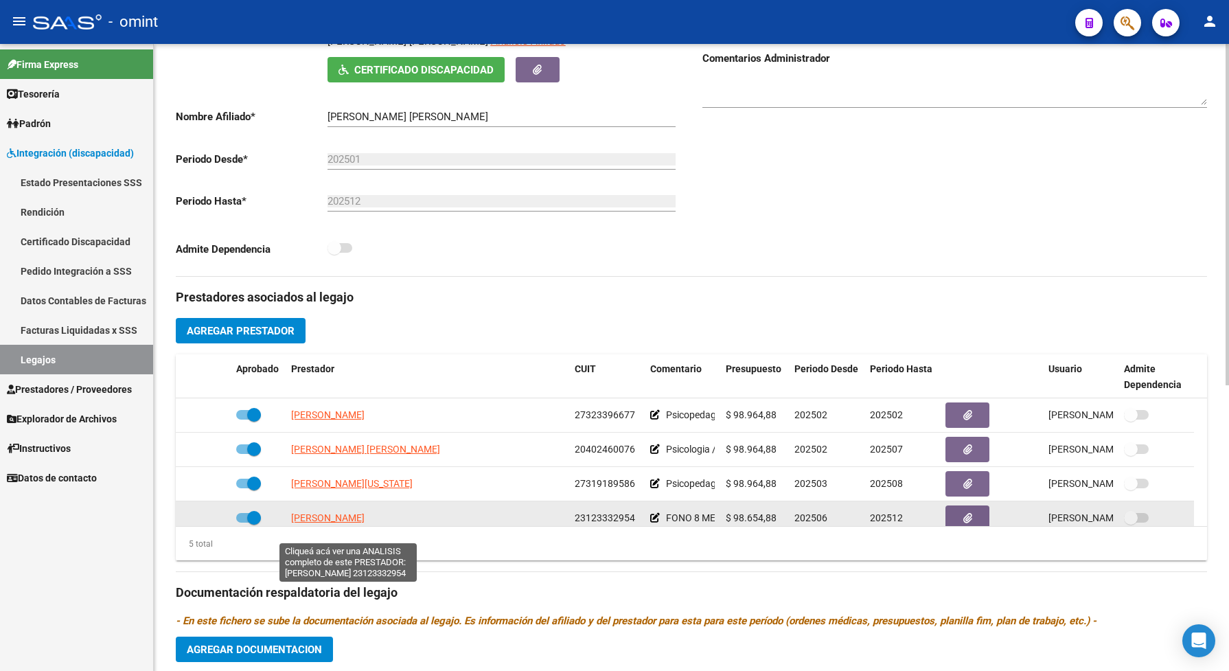
click at [365, 523] on span "[PERSON_NAME]" at bounding box center [327, 517] width 73 height 11
type textarea "23123332954"
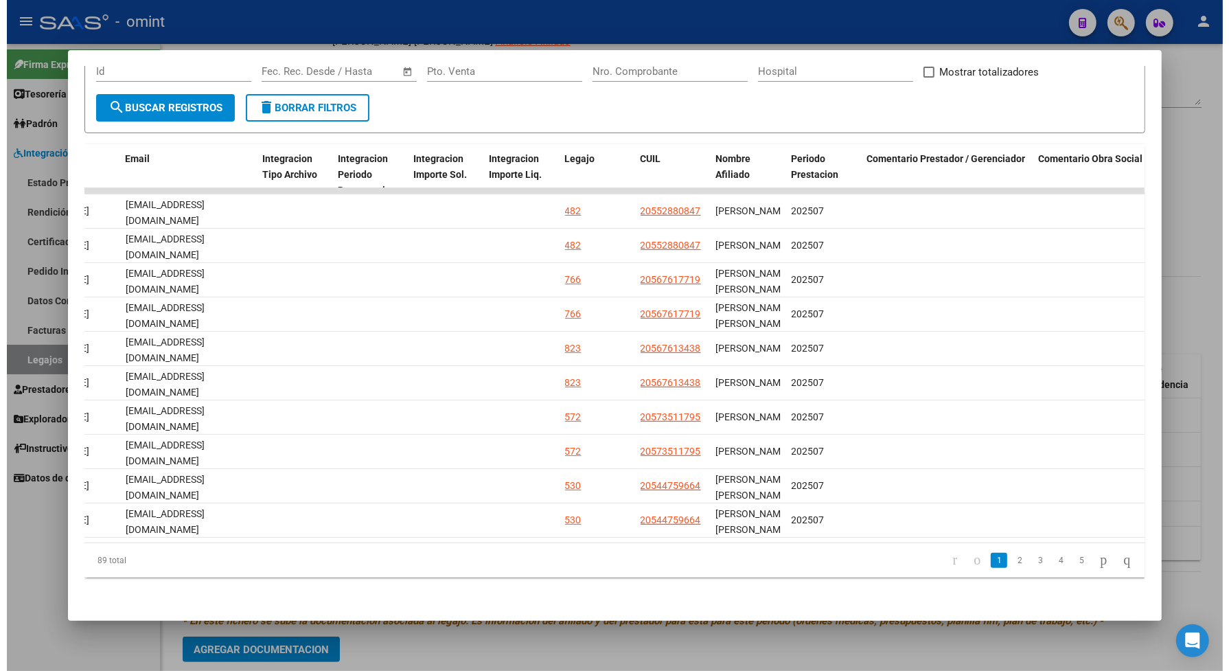
scroll to position [0, 1906]
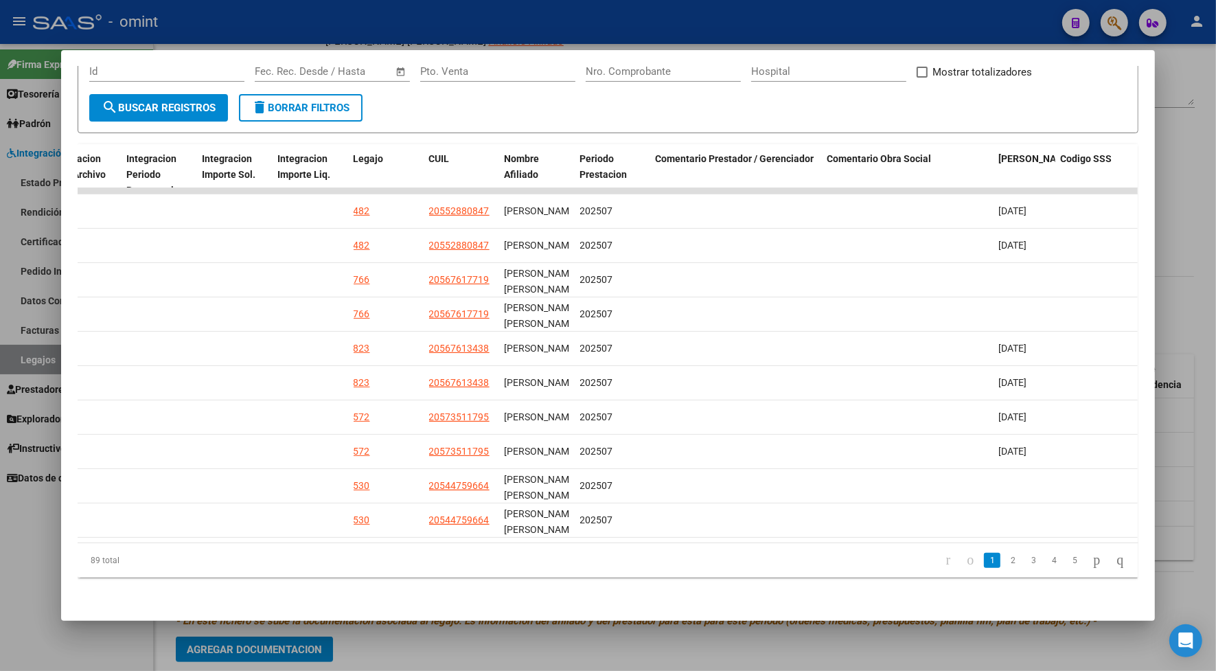
click at [663, 25] on div at bounding box center [608, 335] width 1216 height 671
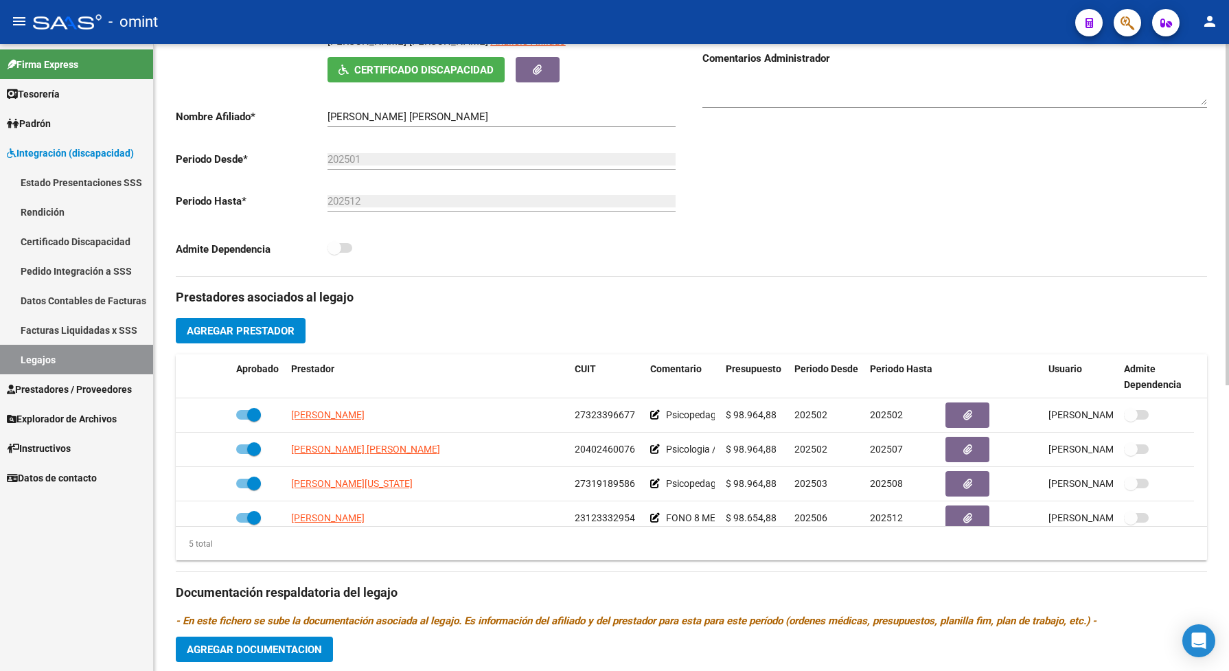
scroll to position [86, 0]
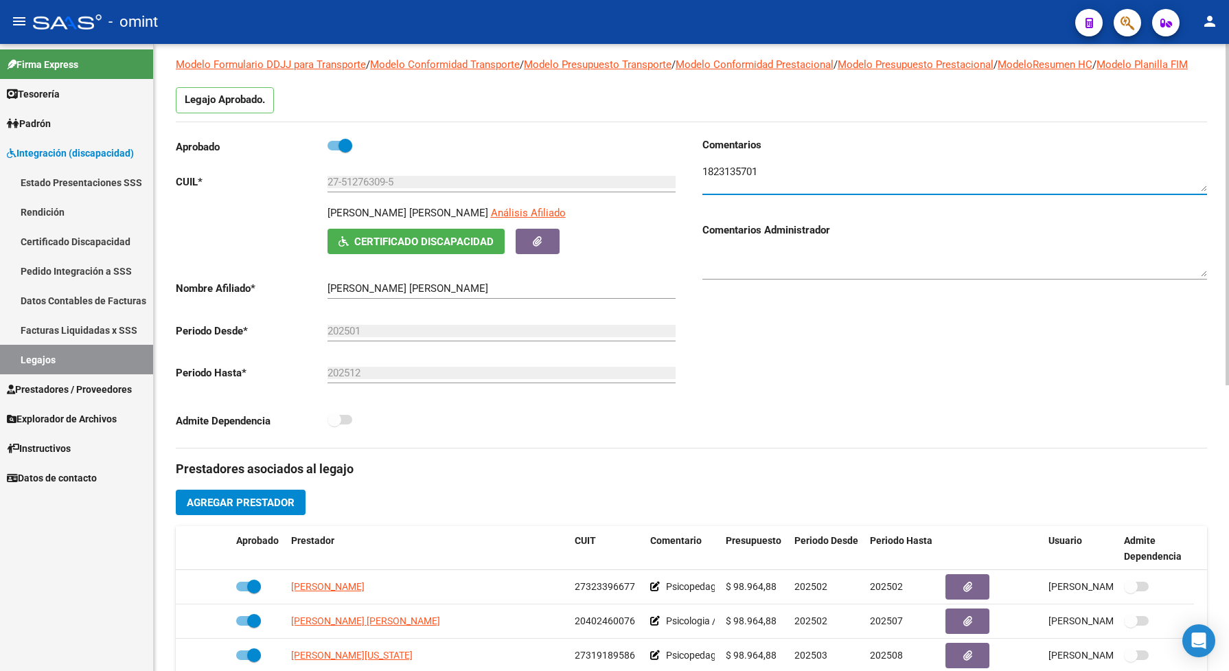
drag, startPoint x: 767, startPoint y: 185, endPoint x: 698, endPoint y: 182, distance: 69.4
click at [698, 182] on div "Comentarios Comentarios Administrador" at bounding box center [949, 292] width 516 height 310
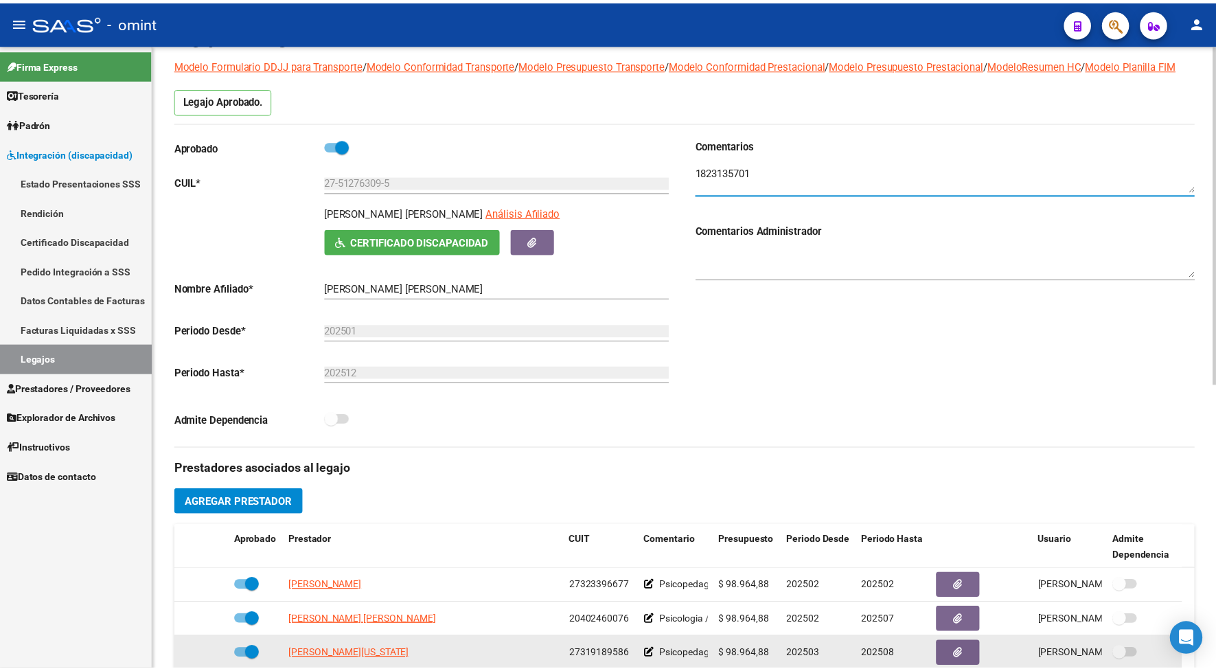
scroll to position [172, 0]
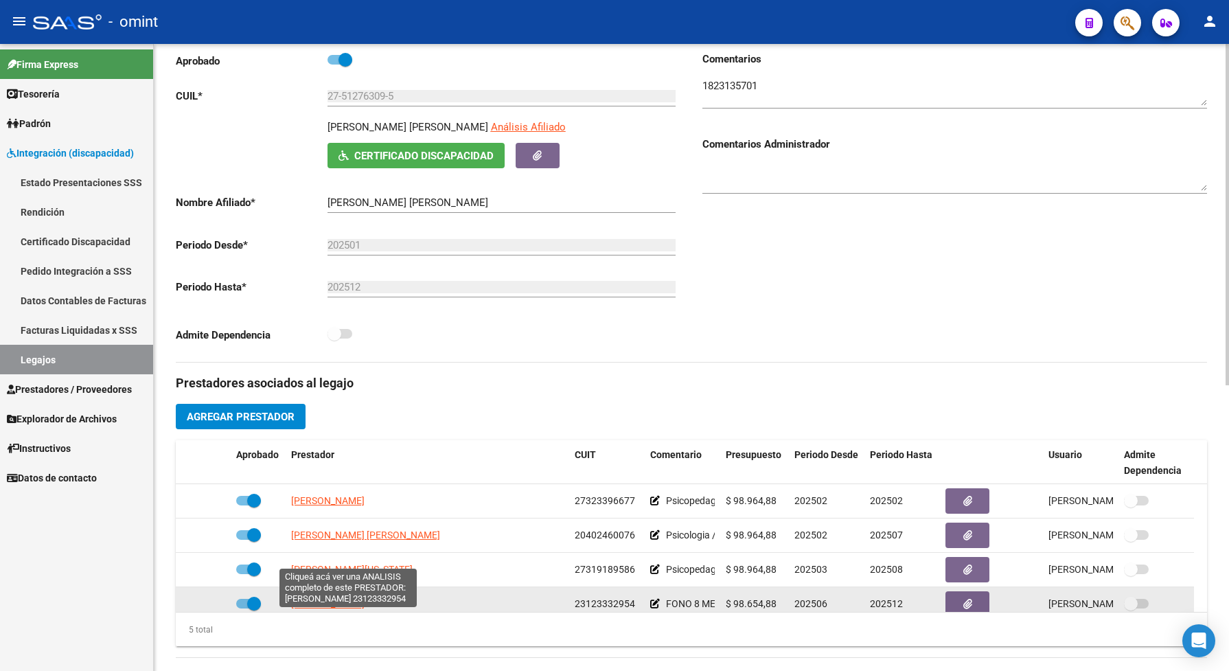
click at [332, 609] on span "[PERSON_NAME]" at bounding box center [327, 603] width 73 height 11
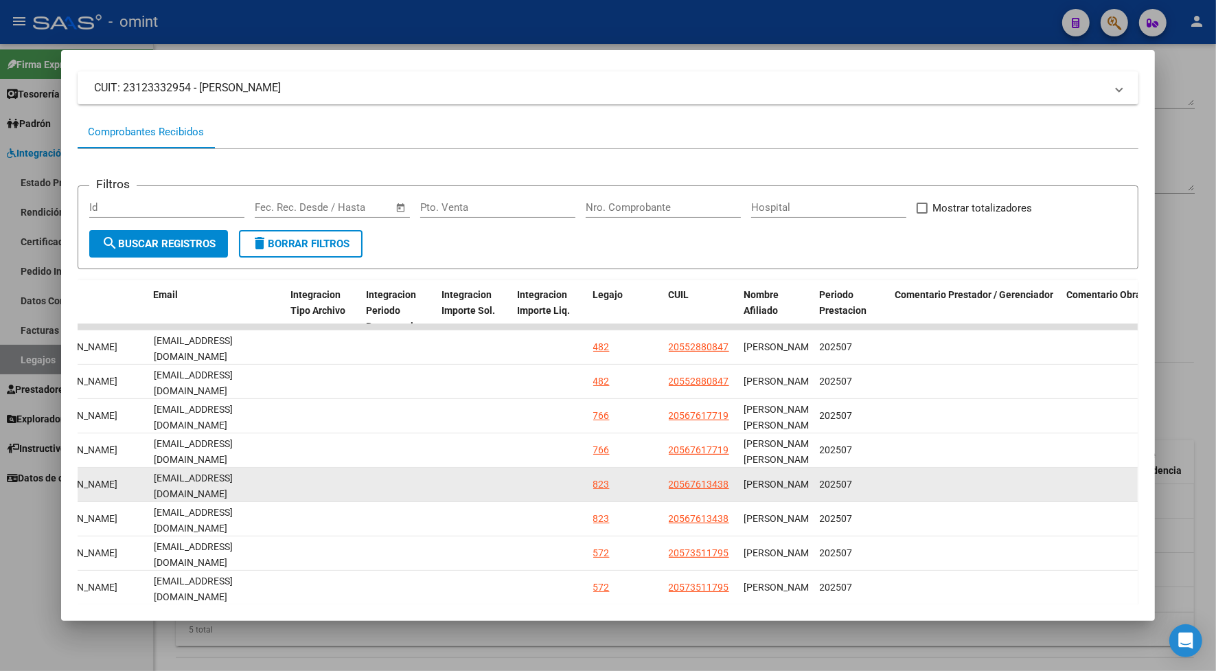
scroll to position [233, 0]
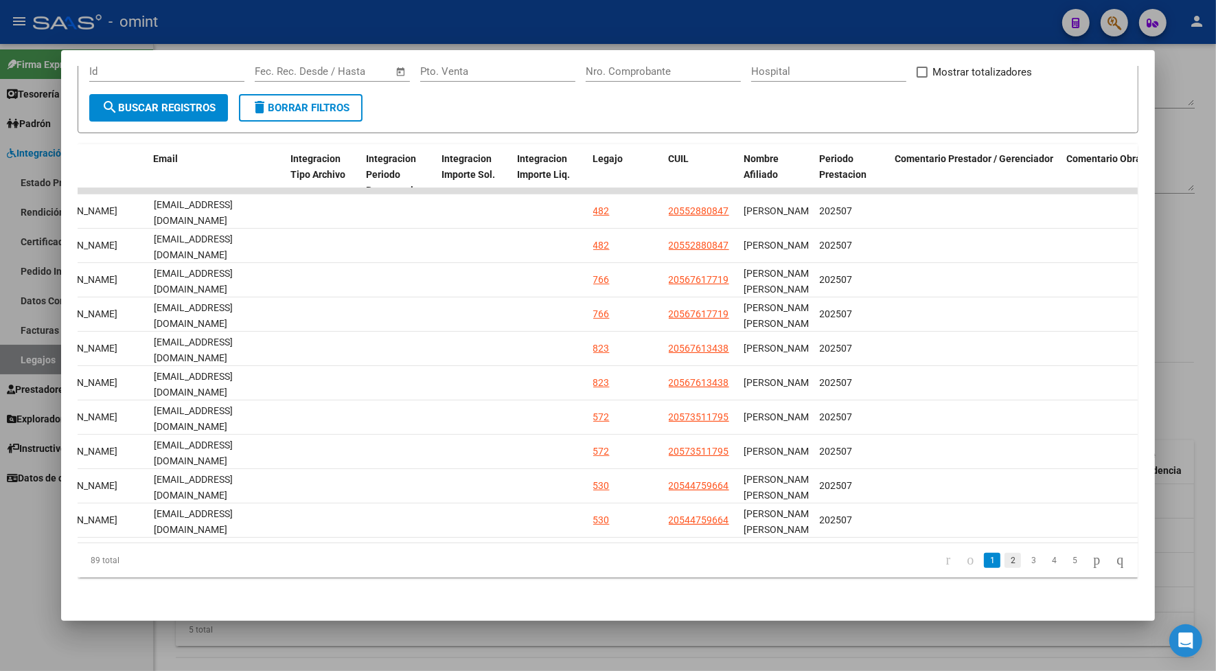
click at [1005, 560] on link "2" at bounding box center [1013, 560] width 16 height 15
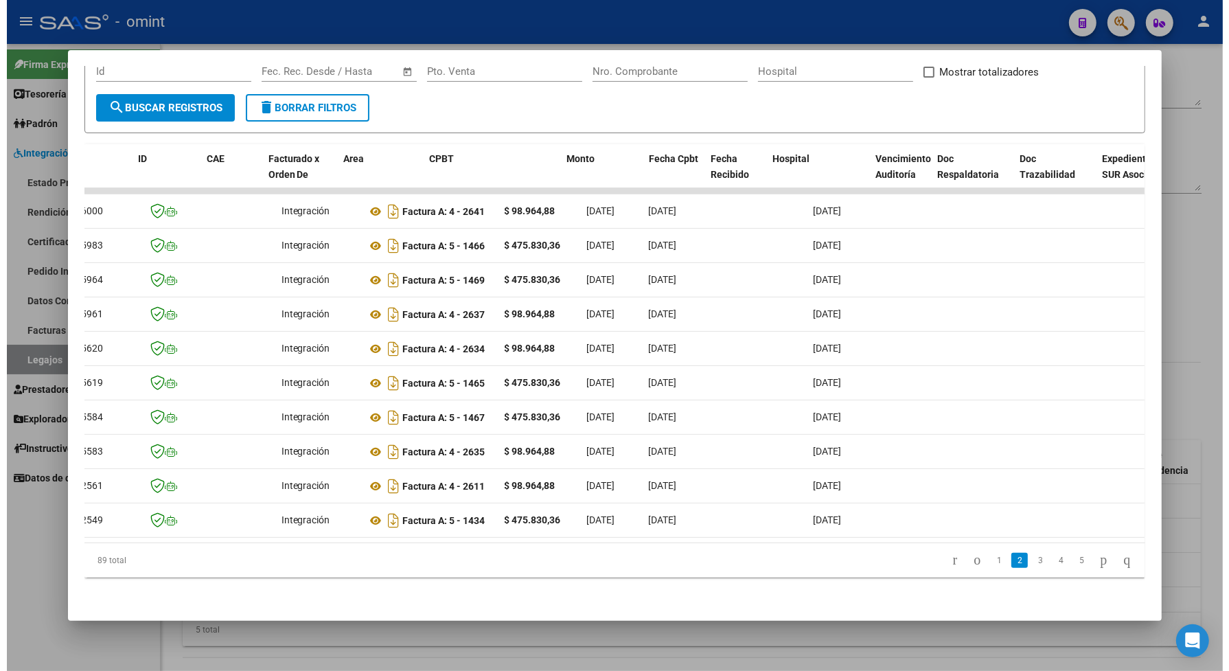
scroll to position [0, 0]
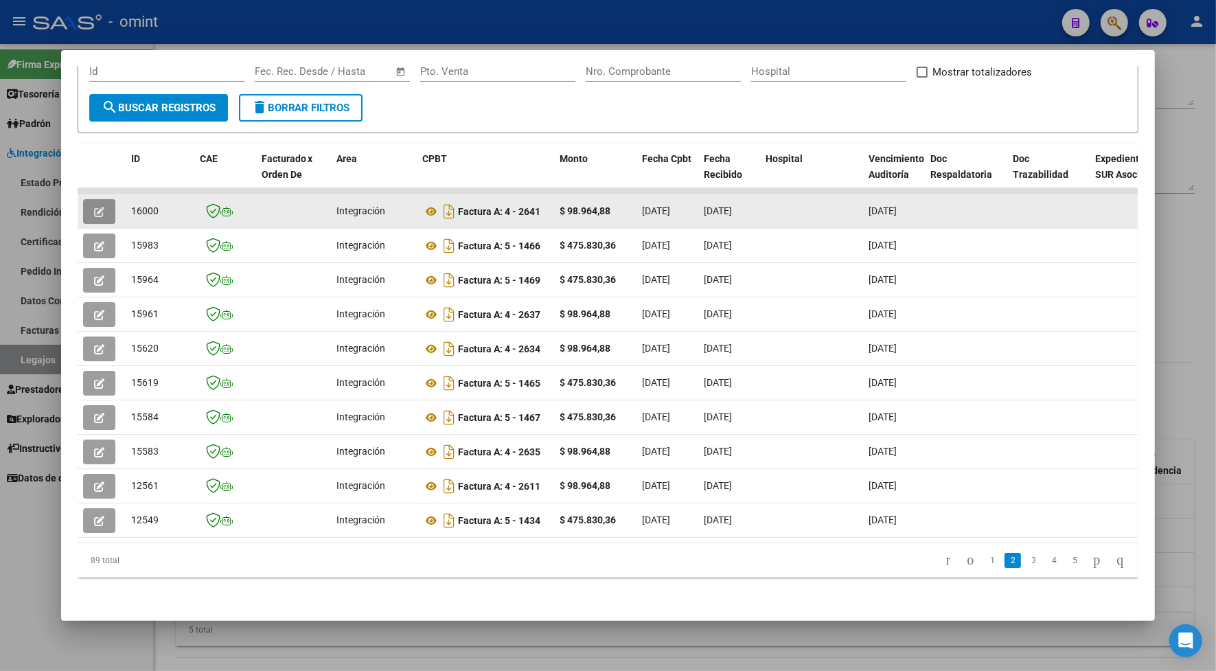
click at [83, 199] on button "button" at bounding box center [99, 211] width 32 height 25
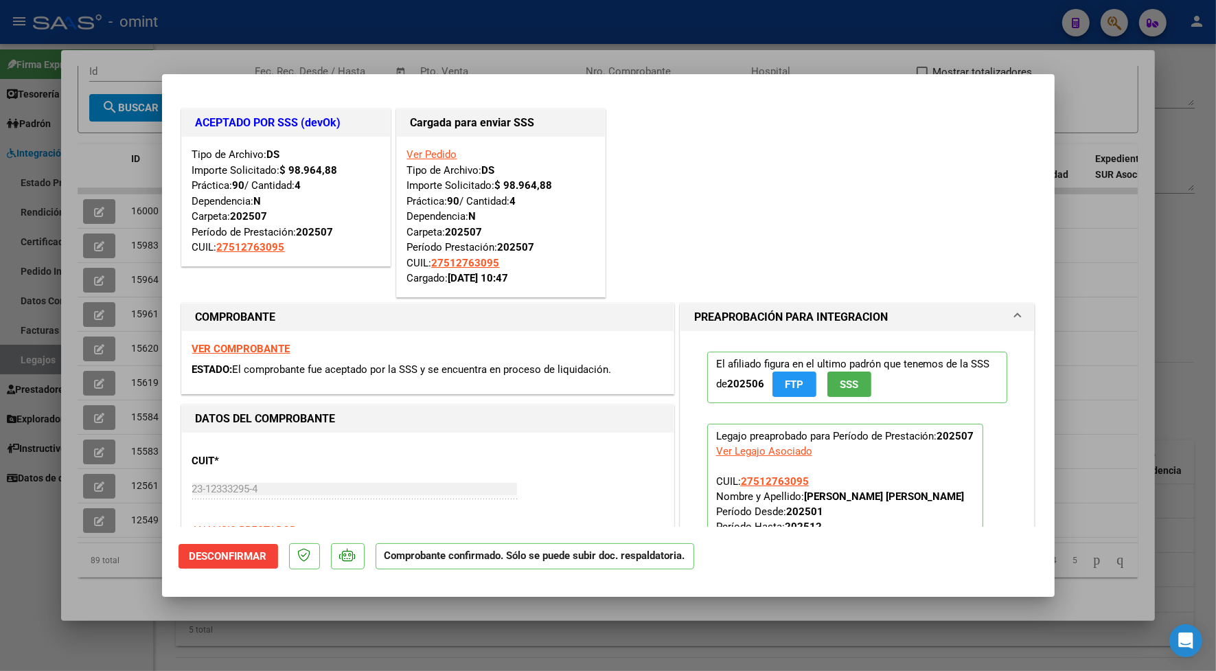
click at [239, 38] on div at bounding box center [608, 335] width 1216 height 671
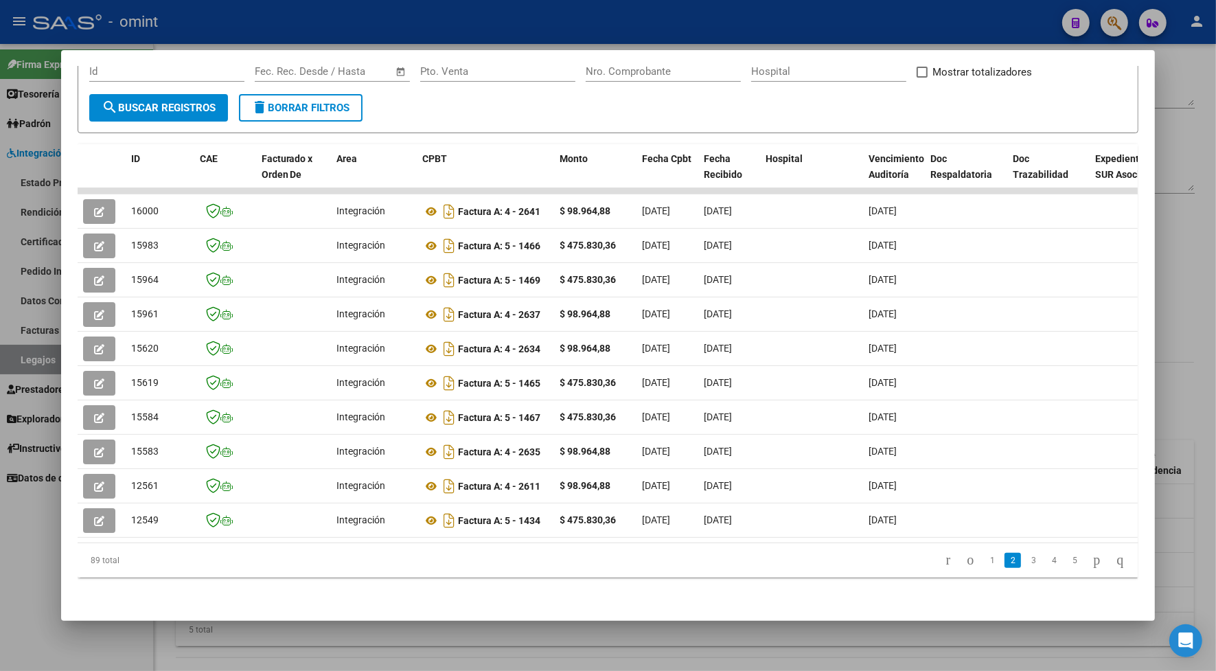
click at [277, 32] on div at bounding box center [608, 335] width 1216 height 671
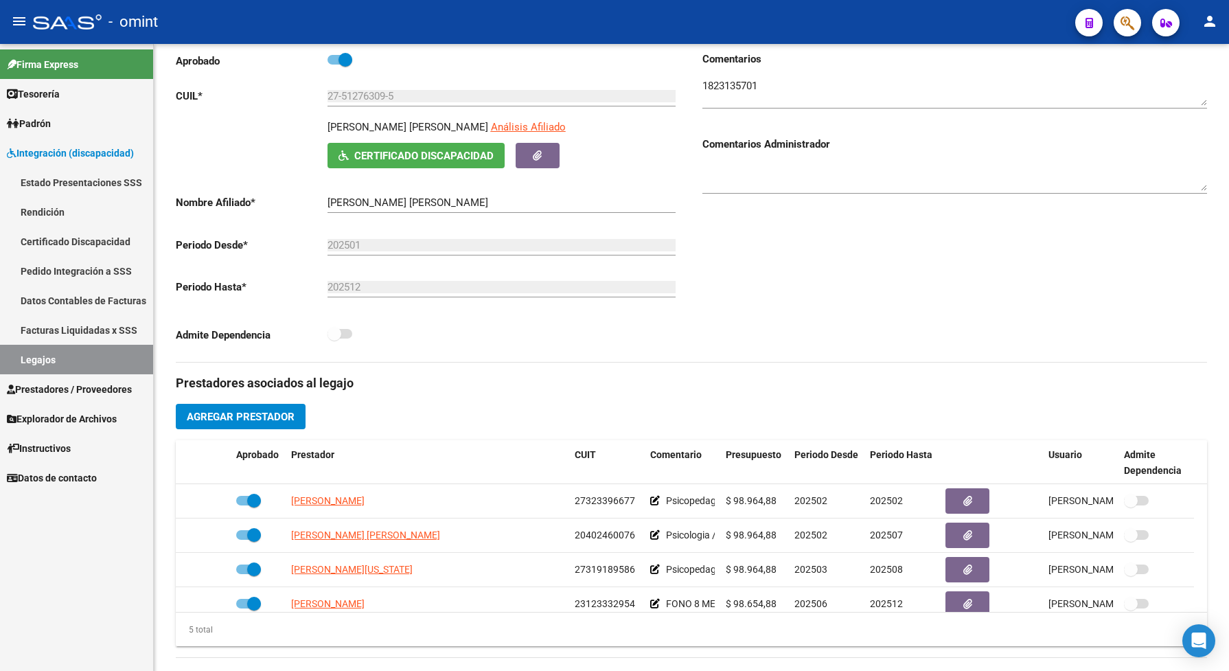
drag, startPoint x: 45, startPoint y: 608, endPoint x: 34, endPoint y: 604, distance: 10.9
click at [43, 606] on div "Firma Express Tesorería Extractos Procesados (csv) Extractos Originales (pdf) P…" at bounding box center [76, 357] width 153 height 627
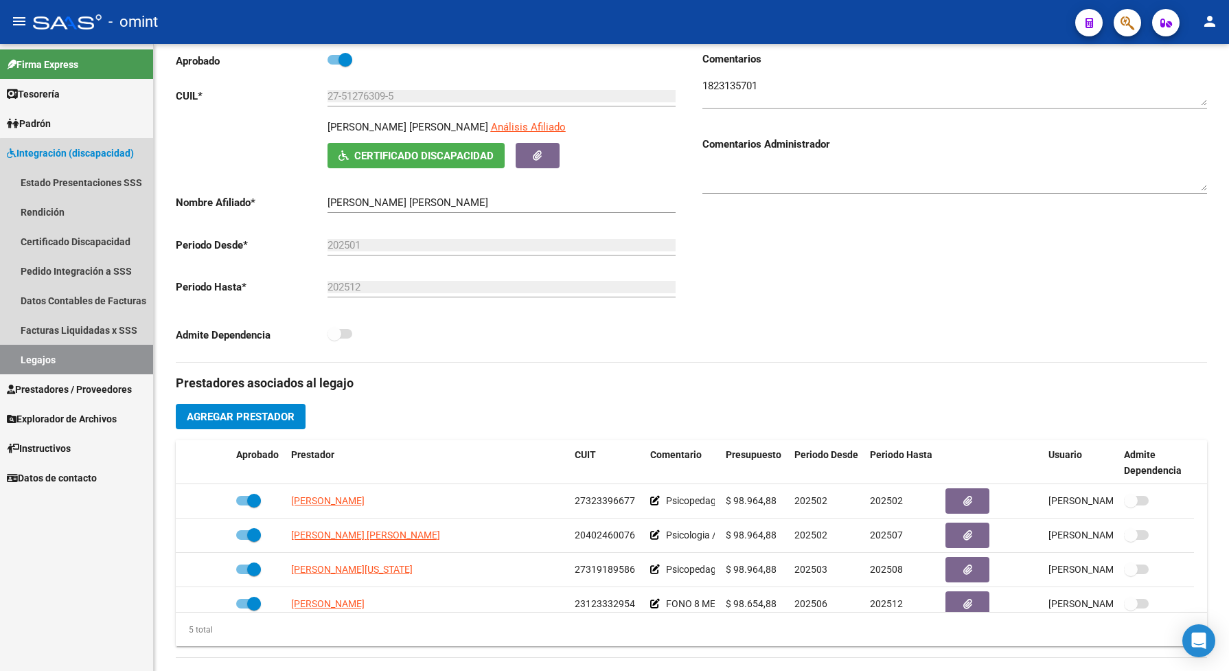
click at [84, 361] on link "Legajos" at bounding box center [76, 360] width 153 height 30
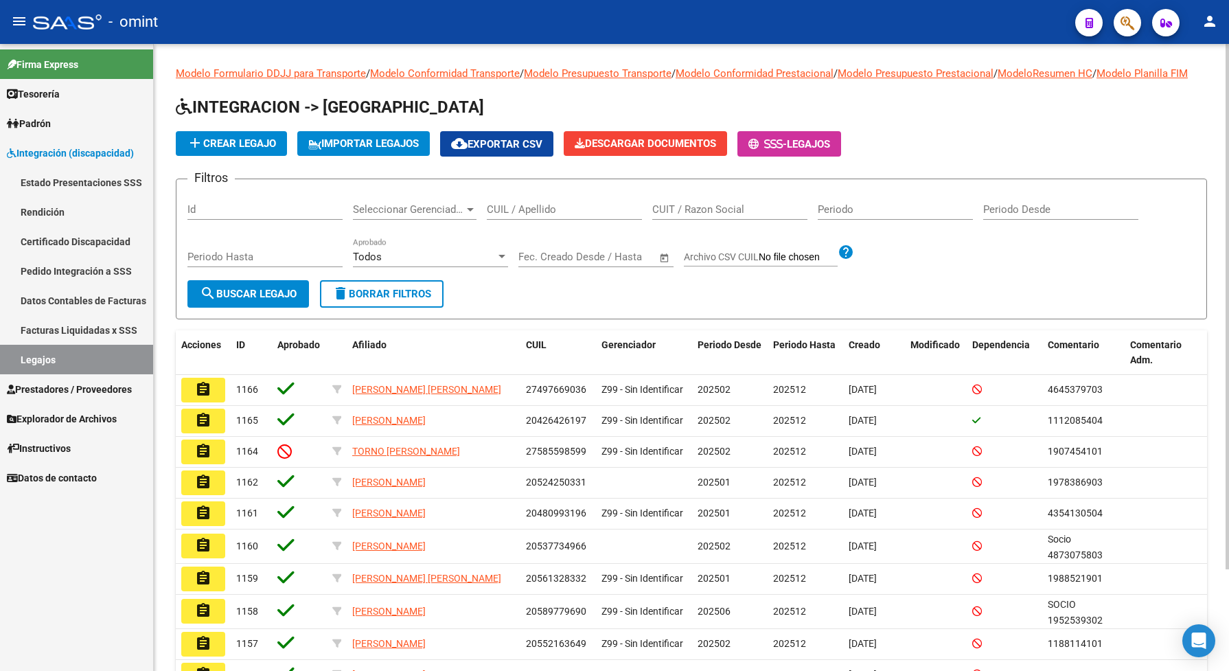
click at [522, 214] on div "CUIL / Apellido" at bounding box center [564, 205] width 155 height 30
drag, startPoint x: 523, startPoint y: 214, endPoint x: 496, endPoint y: 216, distance: 27.6
click at [496, 216] on div "CUIL / Apellido" at bounding box center [564, 205] width 155 height 30
paste input "20485976842"
type input "20485976842"
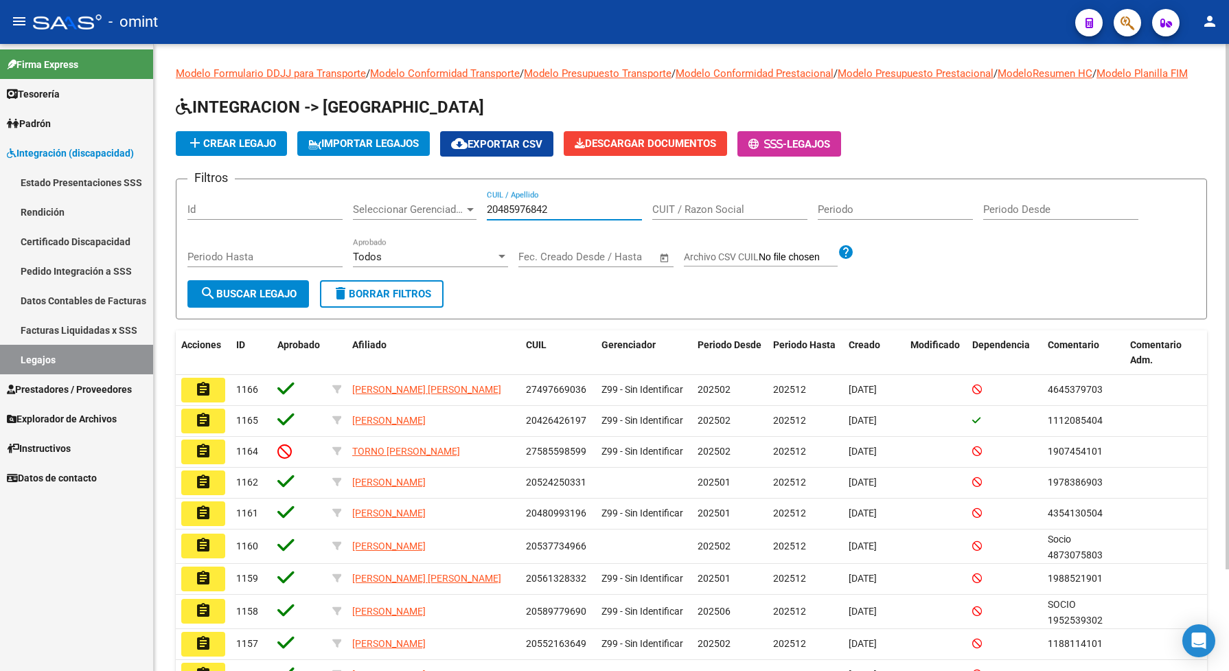
click at [284, 300] on span "search Buscar Legajo" at bounding box center [248, 294] width 97 height 12
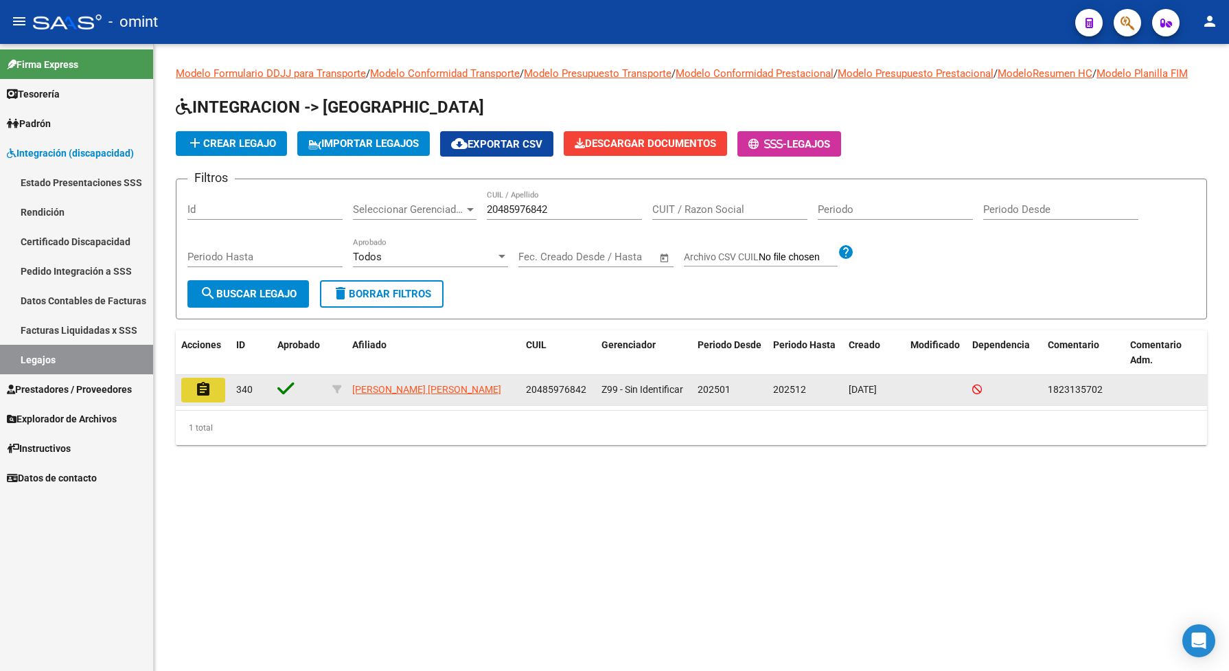
click at [200, 398] on mat-icon "assignment" at bounding box center [203, 389] width 16 height 16
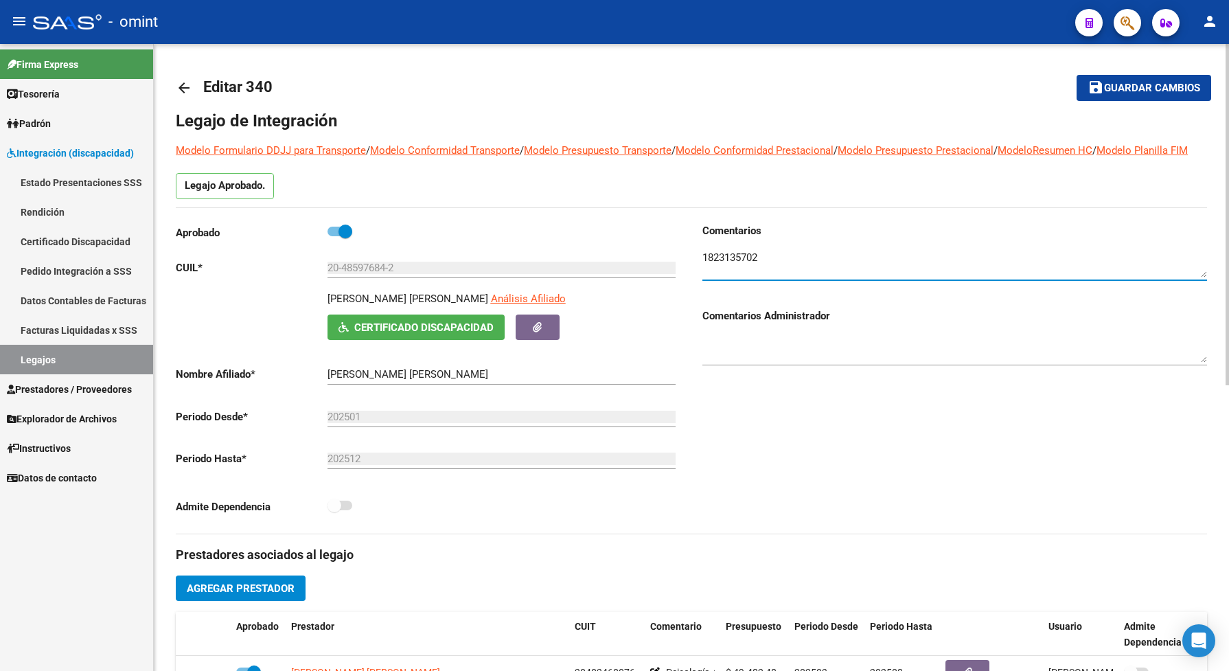
drag, startPoint x: 772, startPoint y: 266, endPoint x: 673, endPoint y: 275, distance: 100.0
click at [668, 273] on div "Aprobado CUIL * 20-48597684-2 Ingresar CUIL [PERSON_NAME] [PERSON_NAME] Análisi…" at bounding box center [691, 378] width 1031 height 310
paste textarea "20485976842"
drag, startPoint x: 781, startPoint y: 273, endPoint x: 697, endPoint y: 282, distance: 84.2
click at [697, 282] on div "Comentarios Comentarios Administrador" at bounding box center [949, 378] width 516 height 310
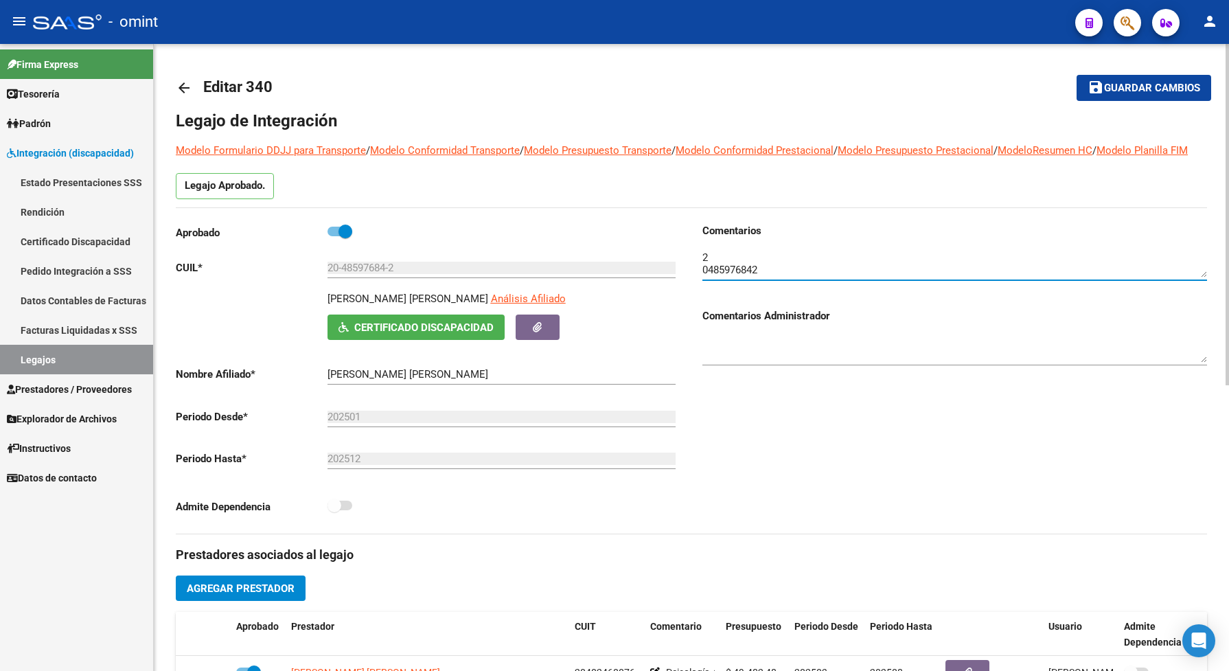
type textarea "2 0485976842"
click at [807, 257] on div at bounding box center [954, 259] width 505 height 42
drag, startPoint x: 774, startPoint y: 284, endPoint x: 704, endPoint y: 262, distance: 73.2
click at [704, 262] on div at bounding box center [954, 259] width 505 height 42
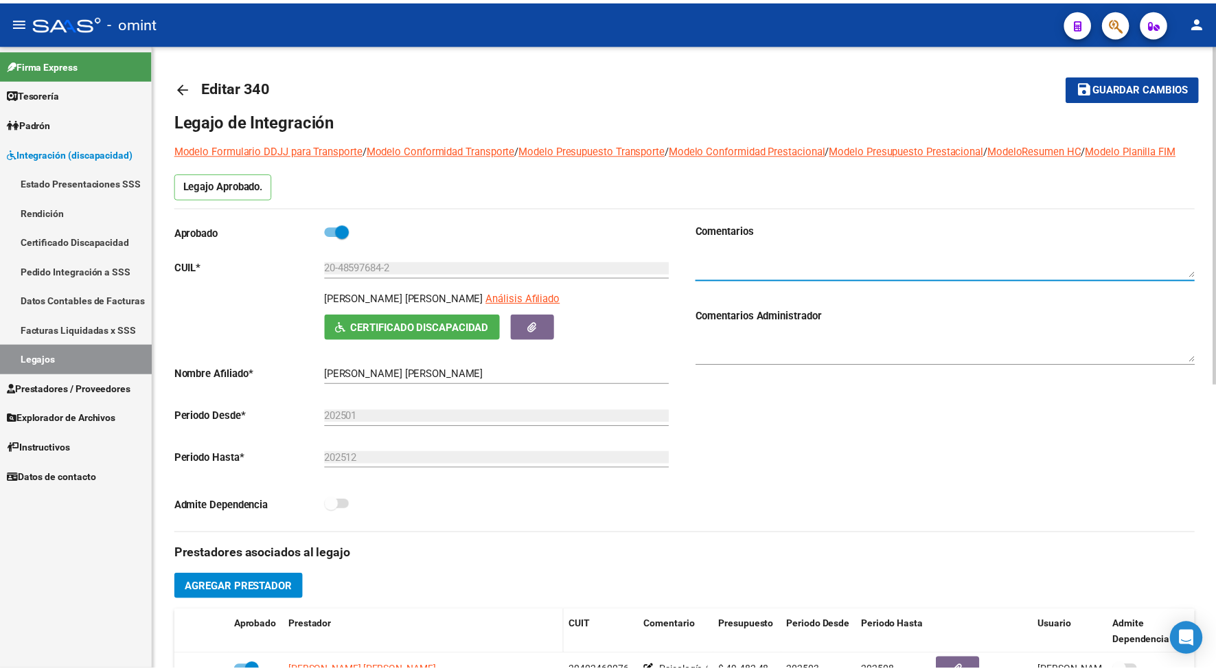
scroll to position [257, 0]
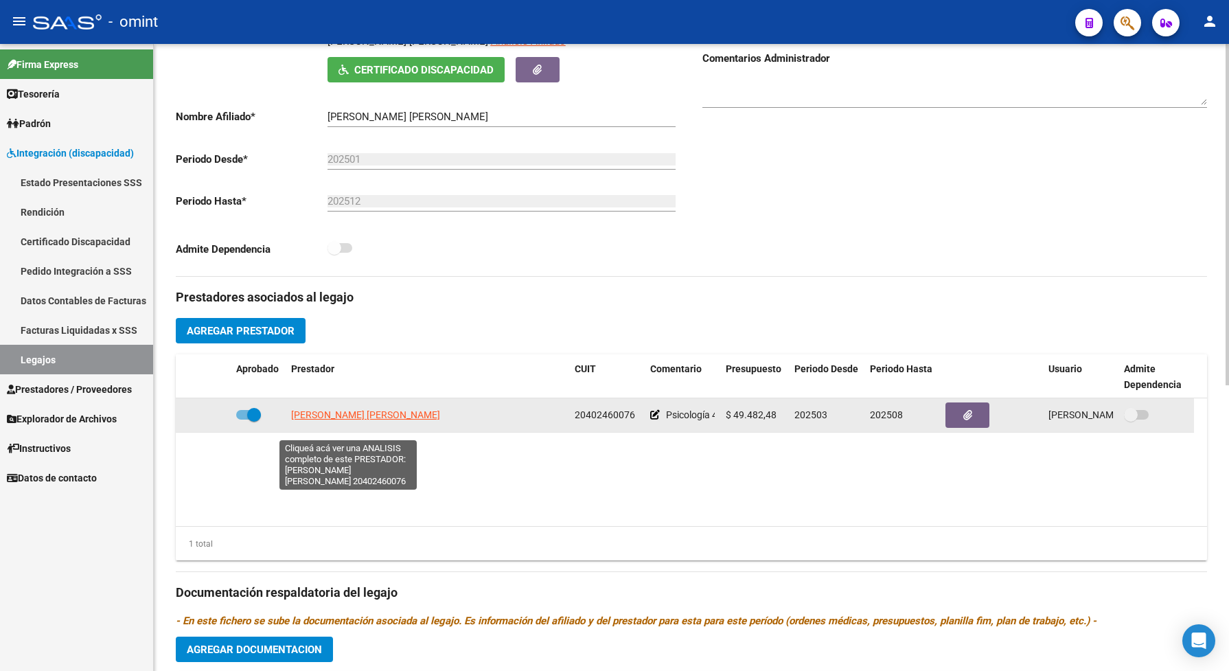
click at [385, 420] on span "[PERSON_NAME] [PERSON_NAME]" at bounding box center [365, 414] width 149 height 11
type textarea "20402460076"
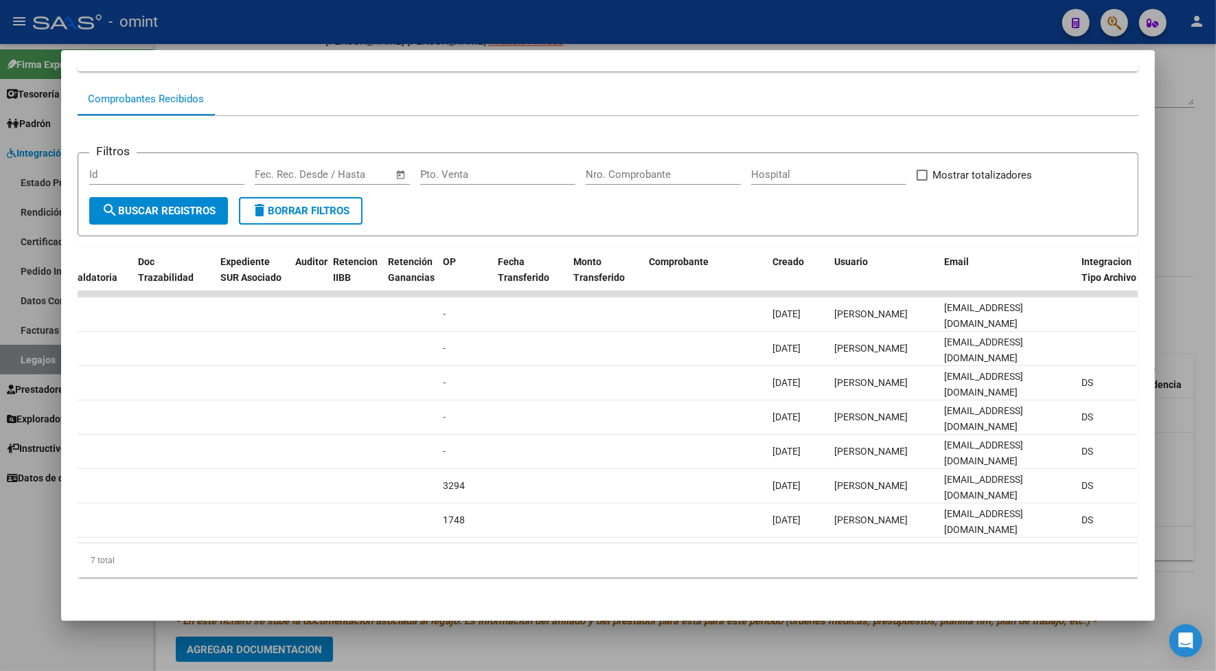
scroll to position [0, 0]
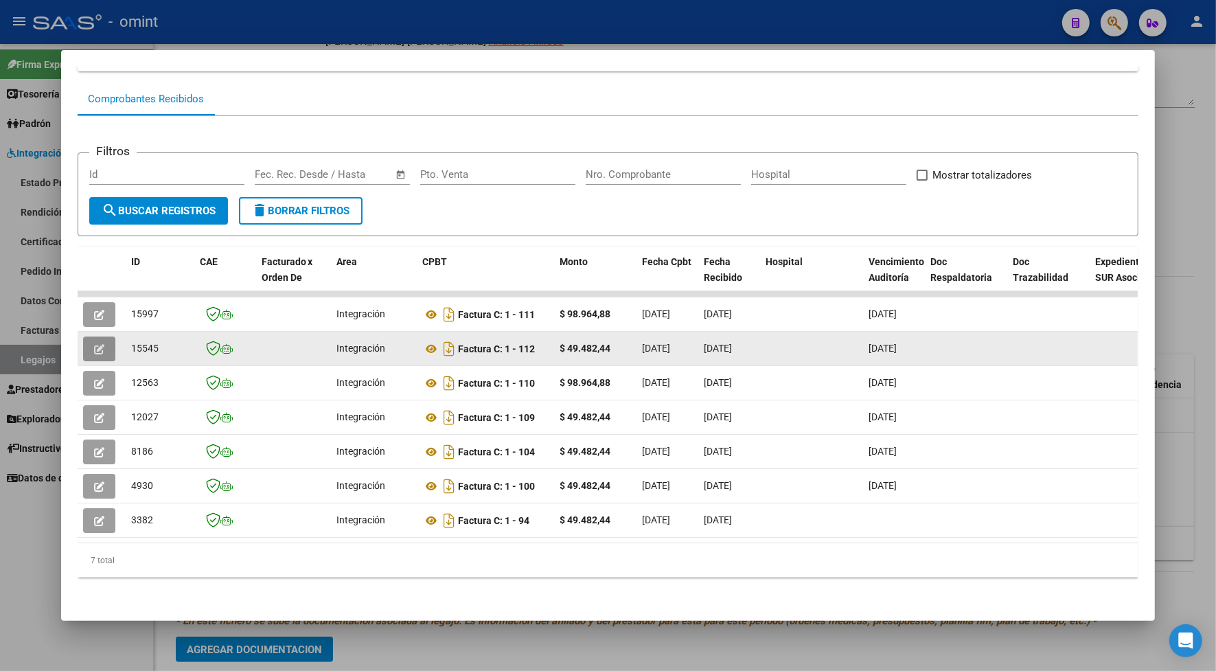
click at [94, 344] on icon "button" at bounding box center [99, 349] width 10 height 10
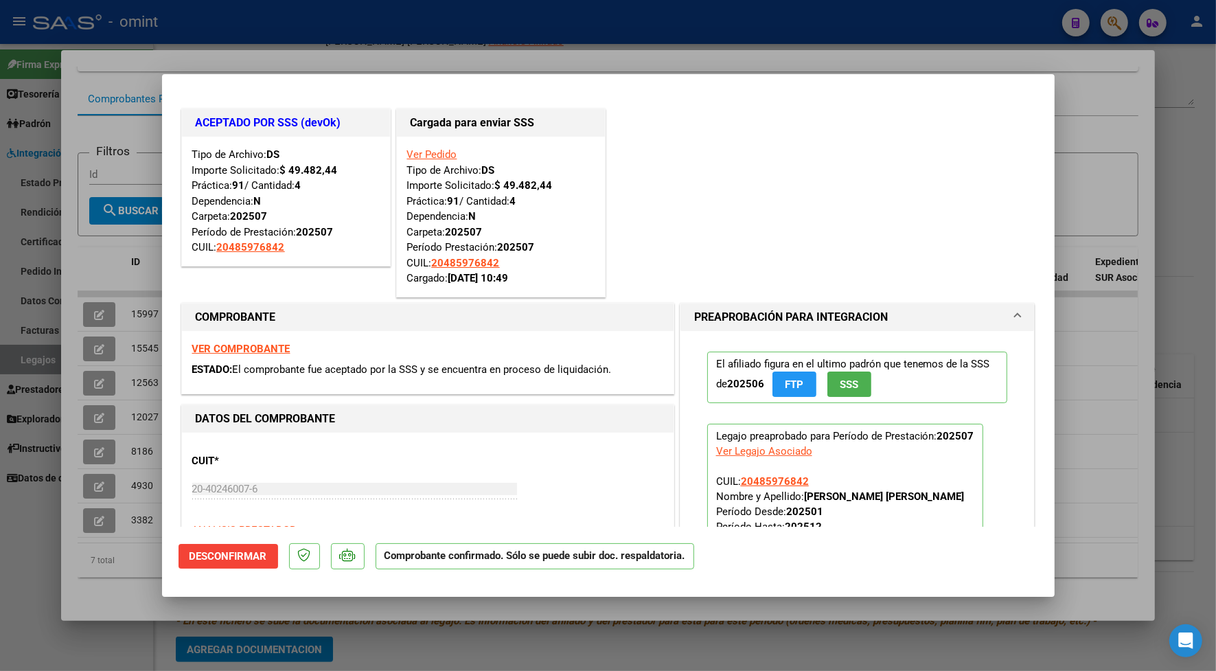
click at [242, 347] on strong "VER COMPROBANTE" at bounding box center [241, 349] width 98 height 12
click at [454, 45] on div at bounding box center [608, 335] width 1216 height 671
type input "$ 0,00"
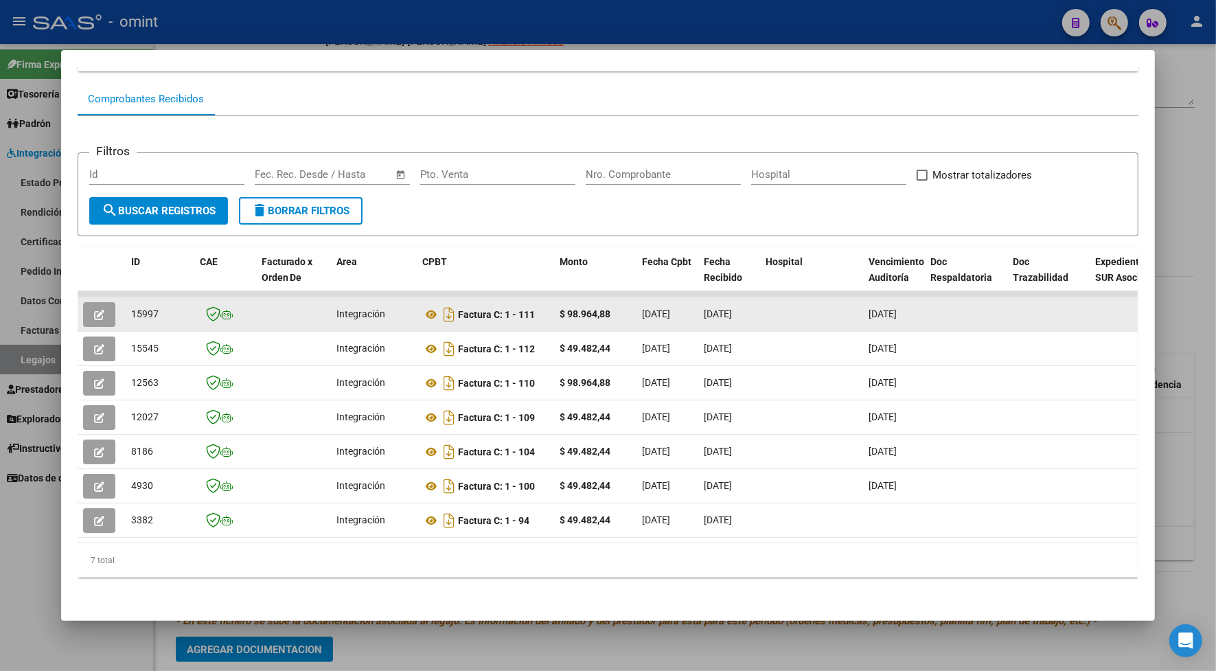
click at [94, 310] on icon "button" at bounding box center [99, 315] width 10 height 10
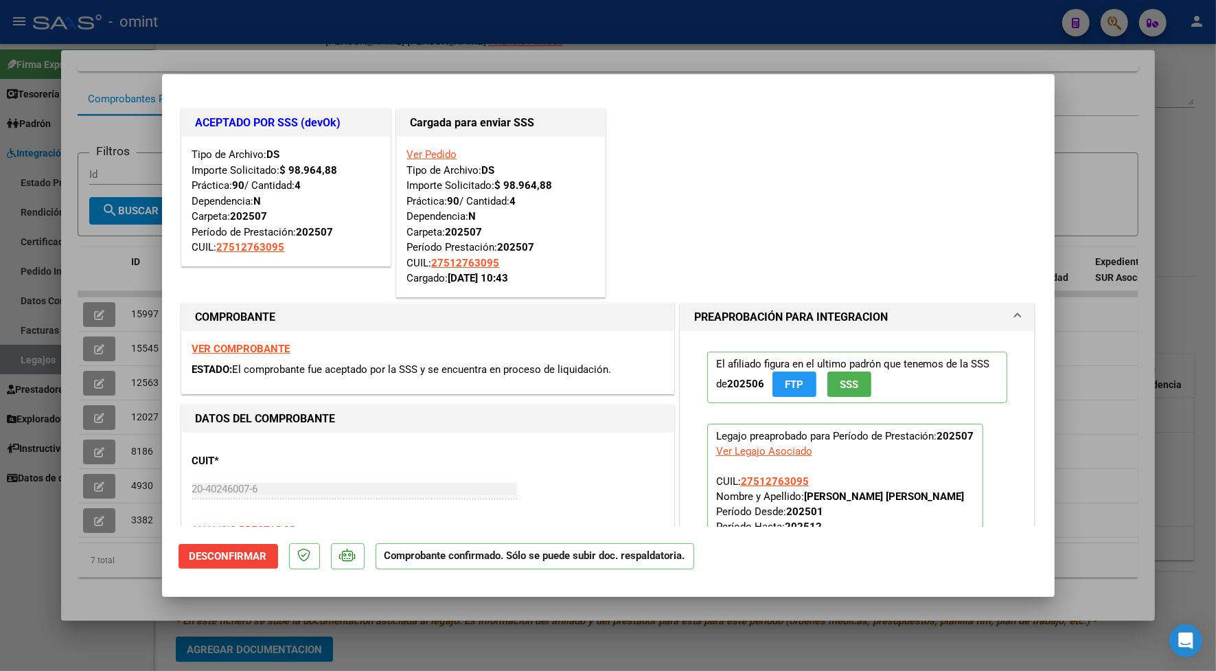
scroll to position [86, 0]
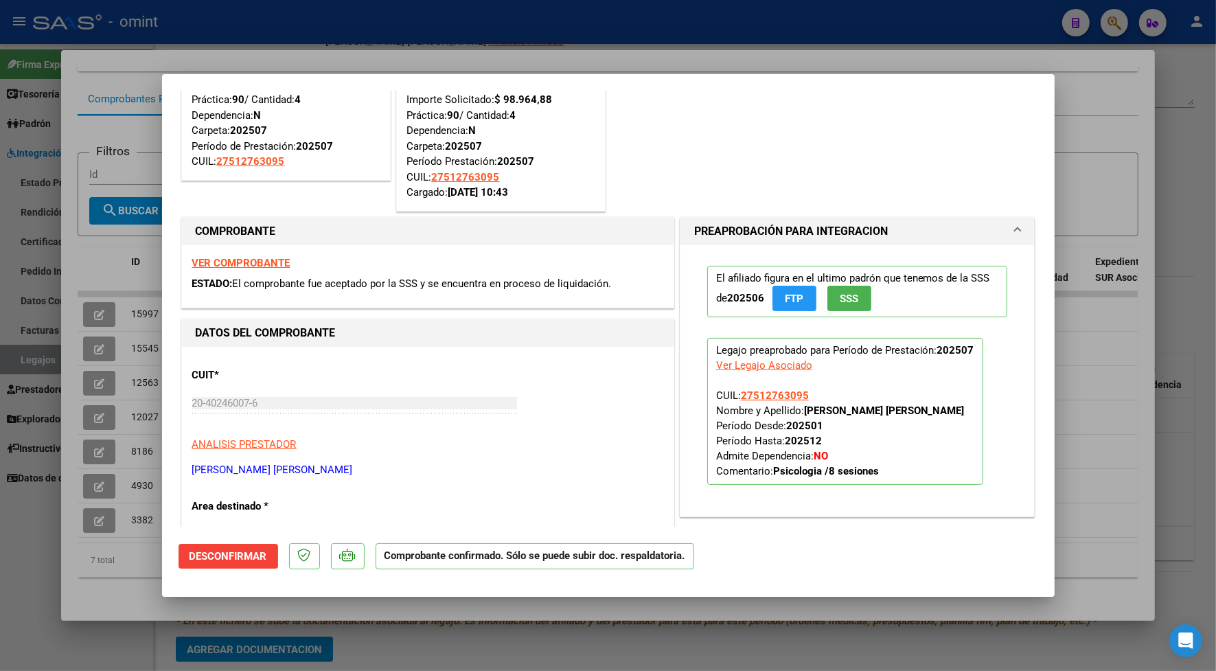
click at [253, 261] on strong "VER COMPROBANTE" at bounding box center [241, 263] width 98 height 12
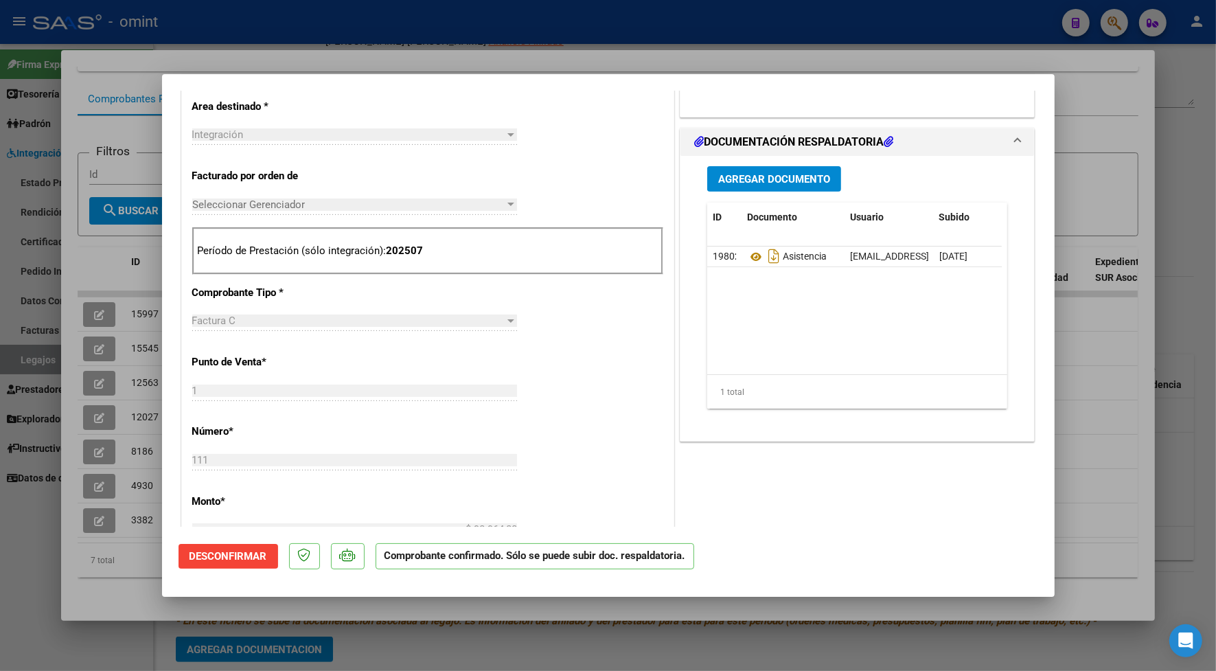
scroll to position [0, 0]
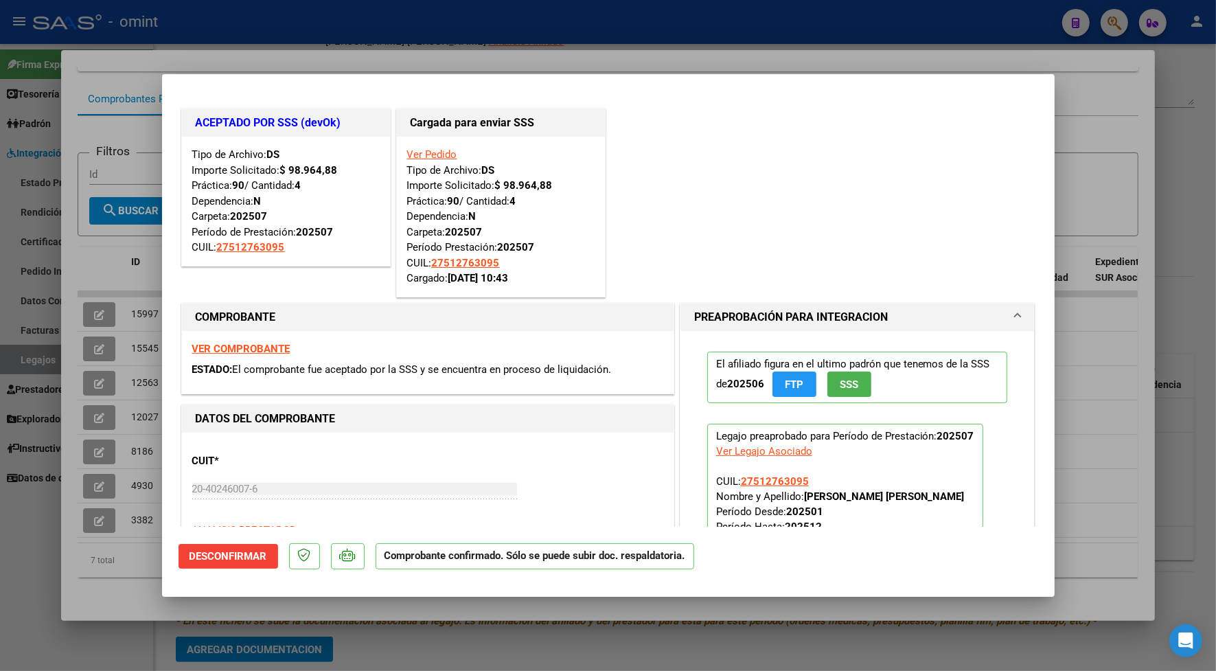
click at [366, 59] on div at bounding box center [608, 335] width 1216 height 671
type input "$ 0,00"
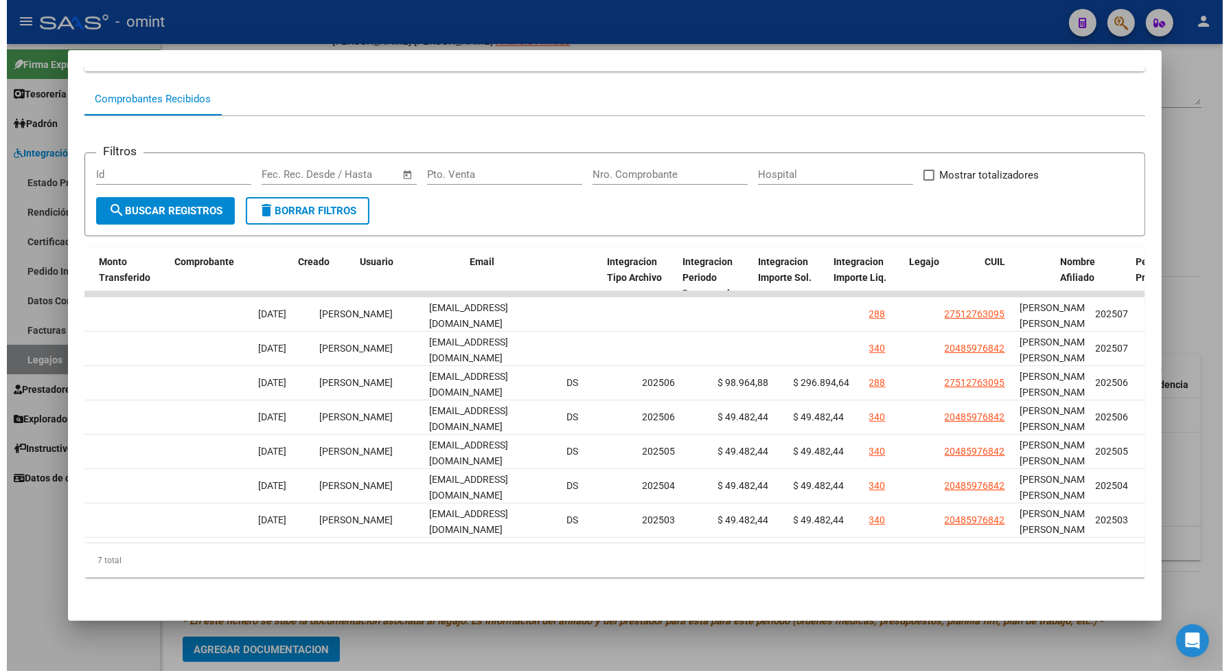
scroll to position [0, 1353]
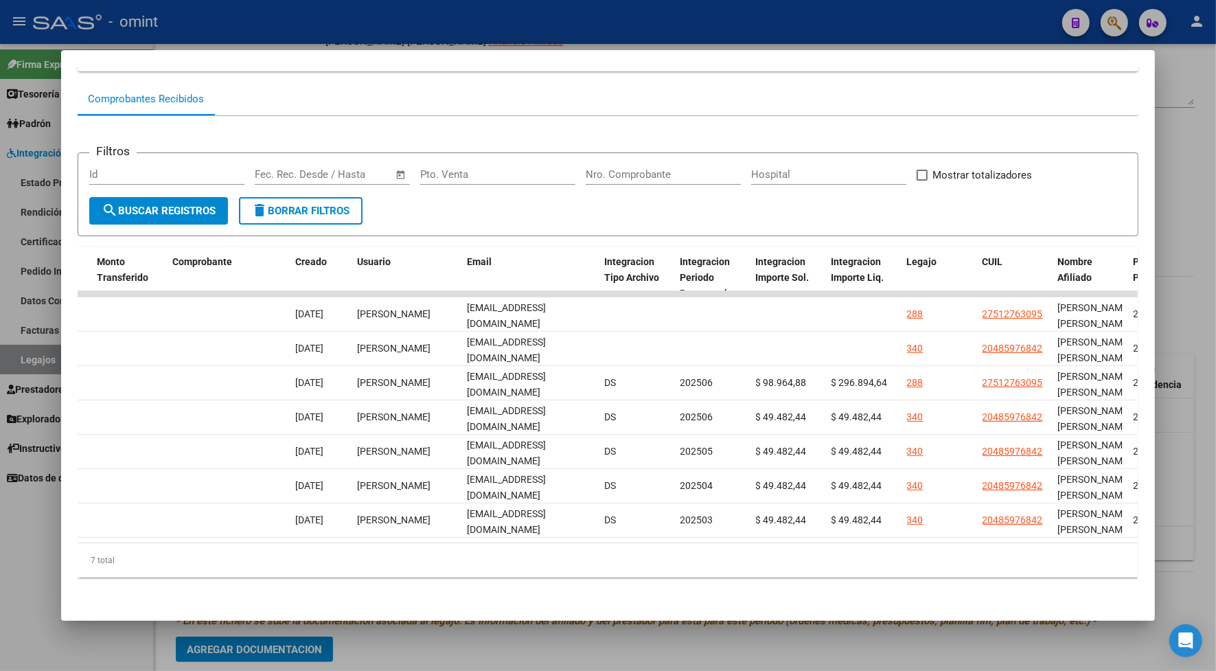
click at [577, 31] on div at bounding box center [608, 335] width 1216 height 671
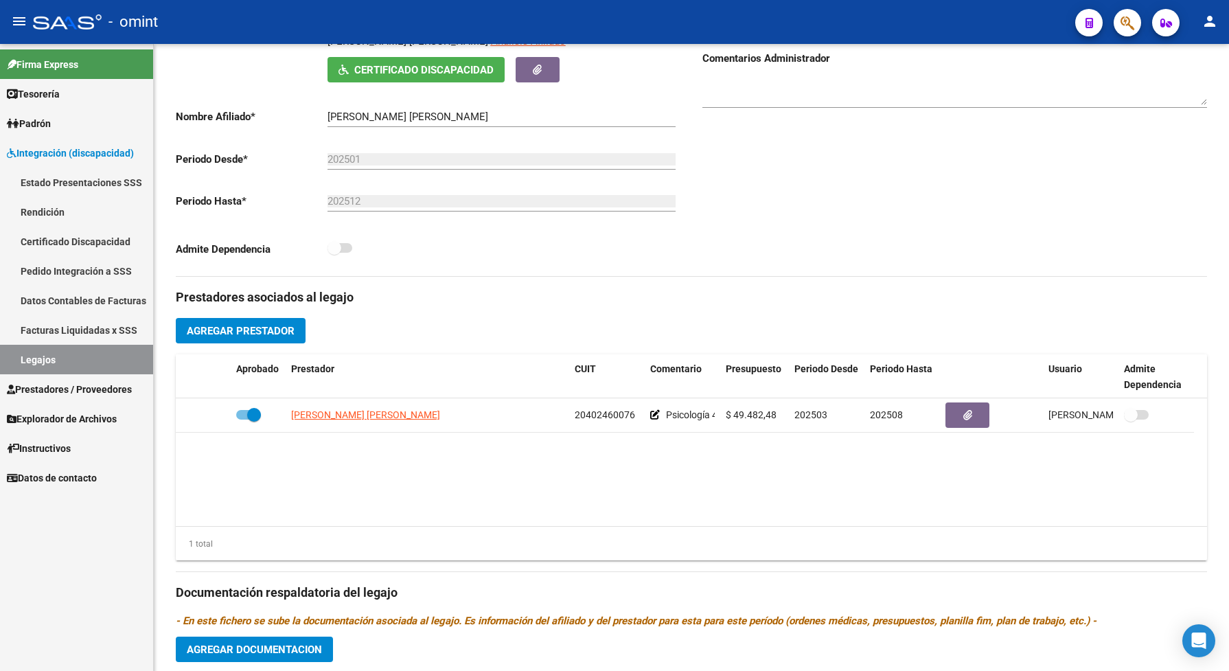
click at [95, 362] on link "Legajos" at bounding box center [76, 360] width 153 height 30
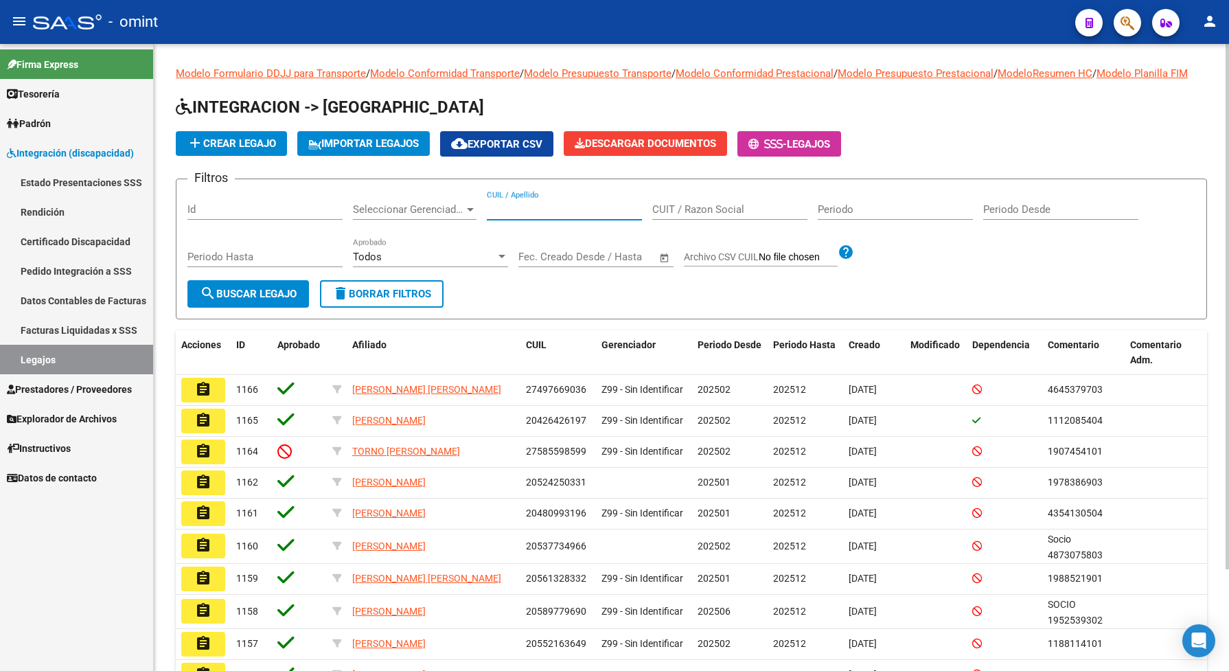
click at [525, 216] on input "CUIL / Apellido" at bounding box center [564, 209] width 155 height 12
paste input "20537298139"
type input "20537298139"
click at [259, 300] on span "search Buscar Legajo" at bounding box center [248, 294] width 97 height 12
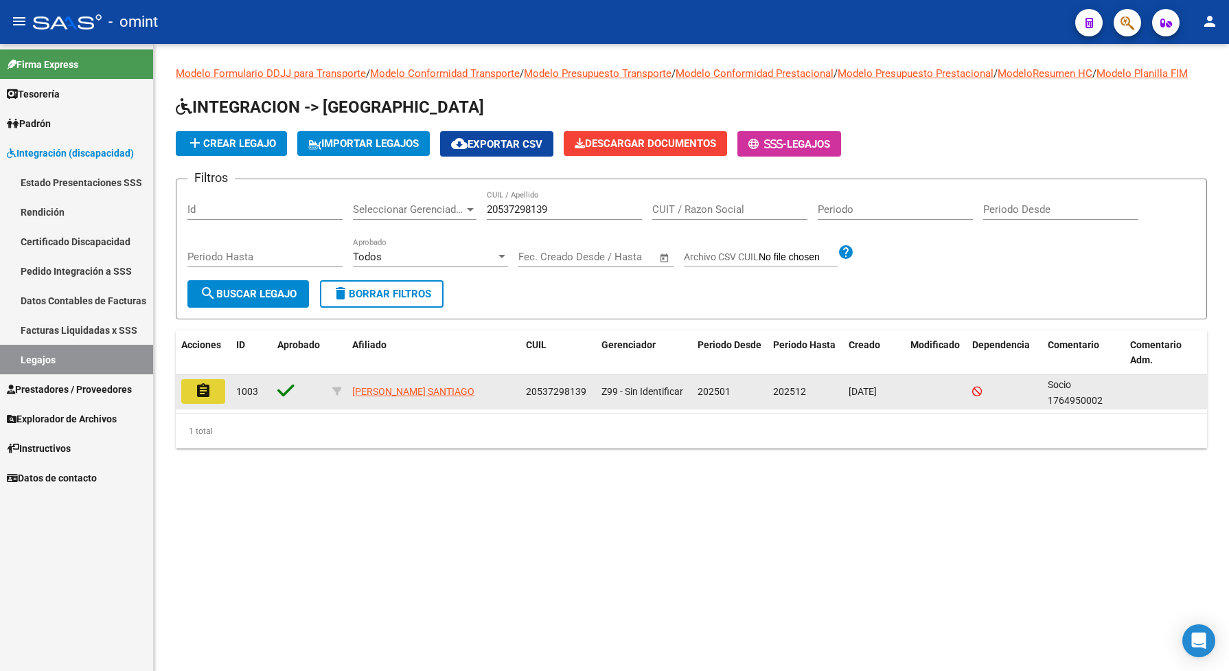
click at [195, 399] on mat-icon "assignment" at bounding box center [203, 390] width 16 height 16
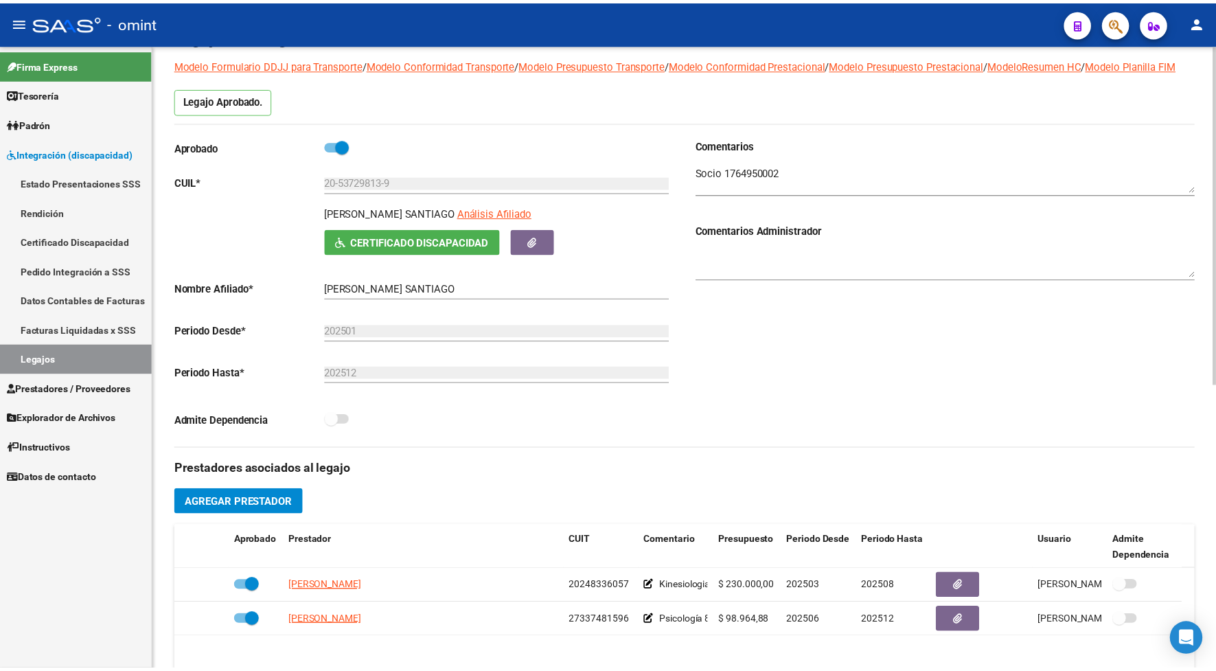
scroll to position [172, 0]
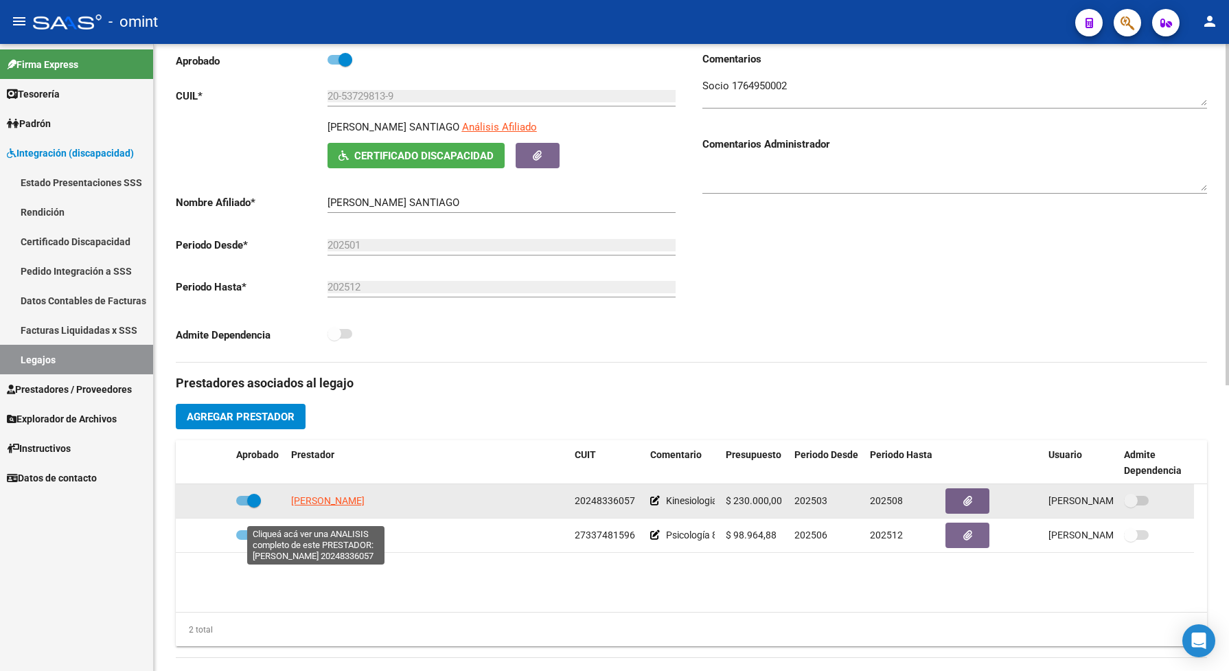
click at [328, 506] on span "[PERSON_NAME]" at bounding box center [327, 500] width 73 height 11
type textarea "20248336057"
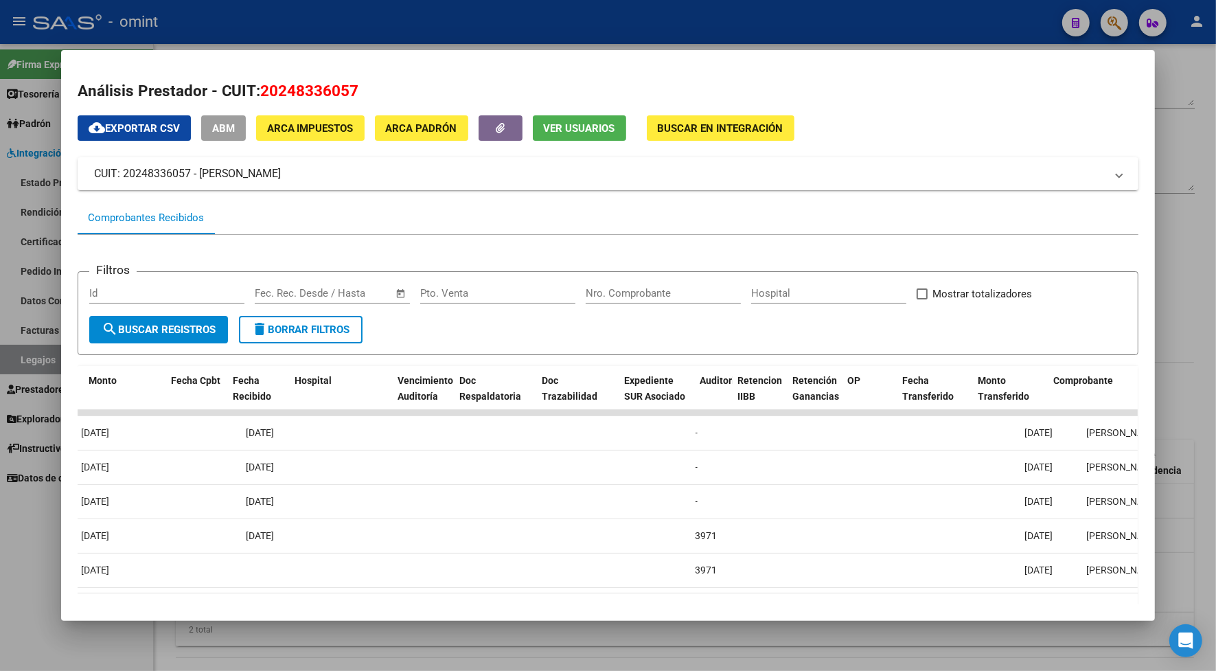
scroll to position [0, 0]
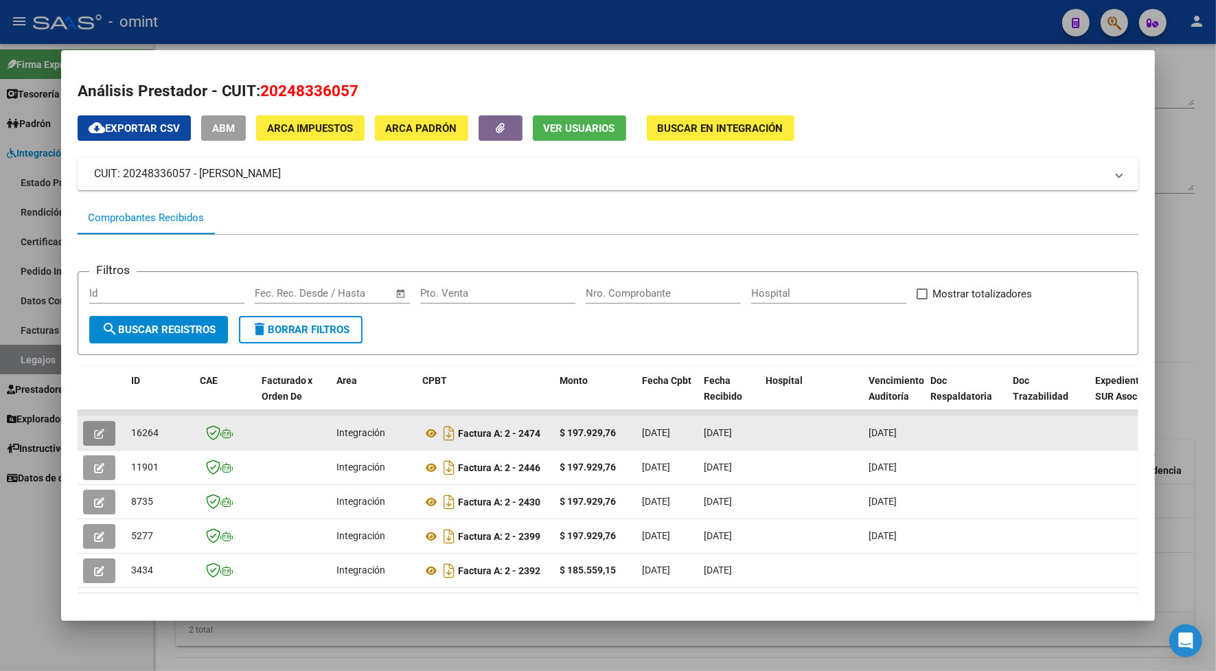
click at [84, 424] on button "button" at bounding box center [99, 433] width 32 height 25
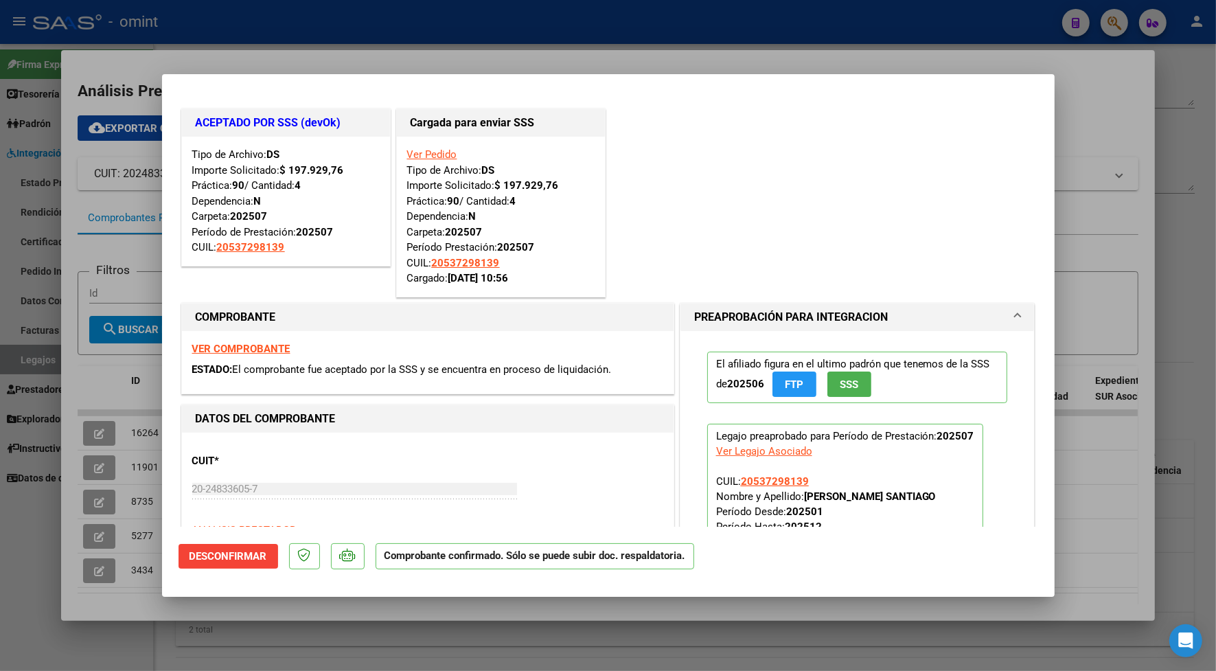
click at [402, 32] on div at bounding box center [608, 335] width 1216 height 671
type input "$ 0,00"
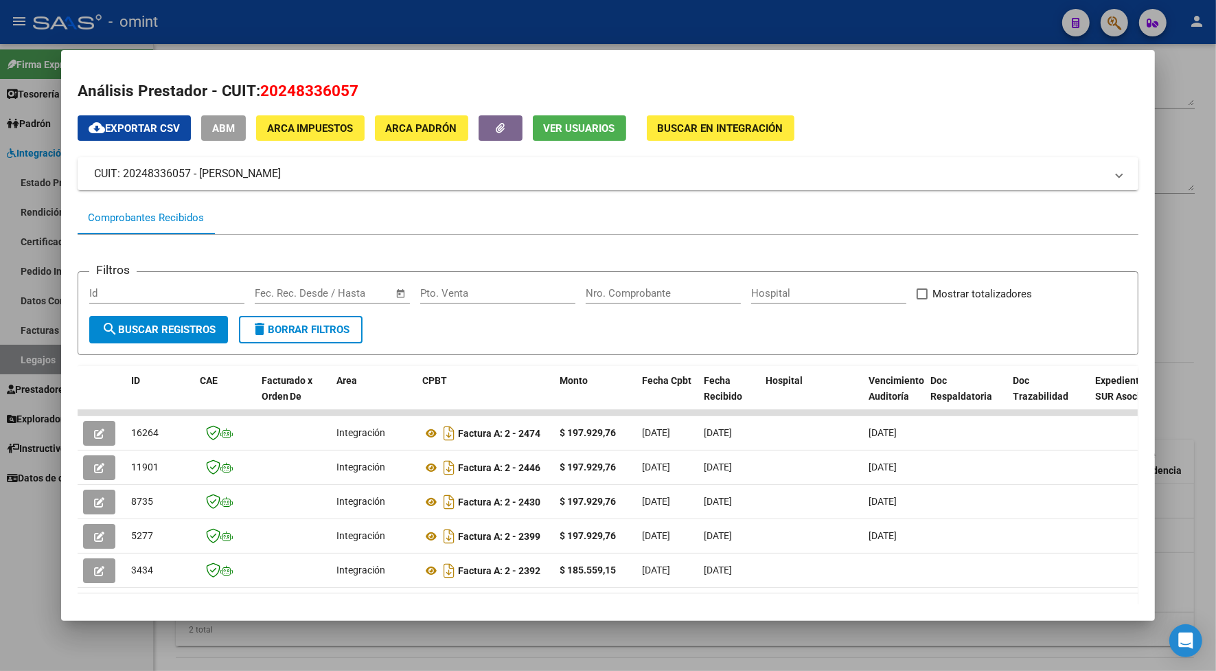
click at [379, 19] on div at bounding box center [608, 335] width 1216 height 671
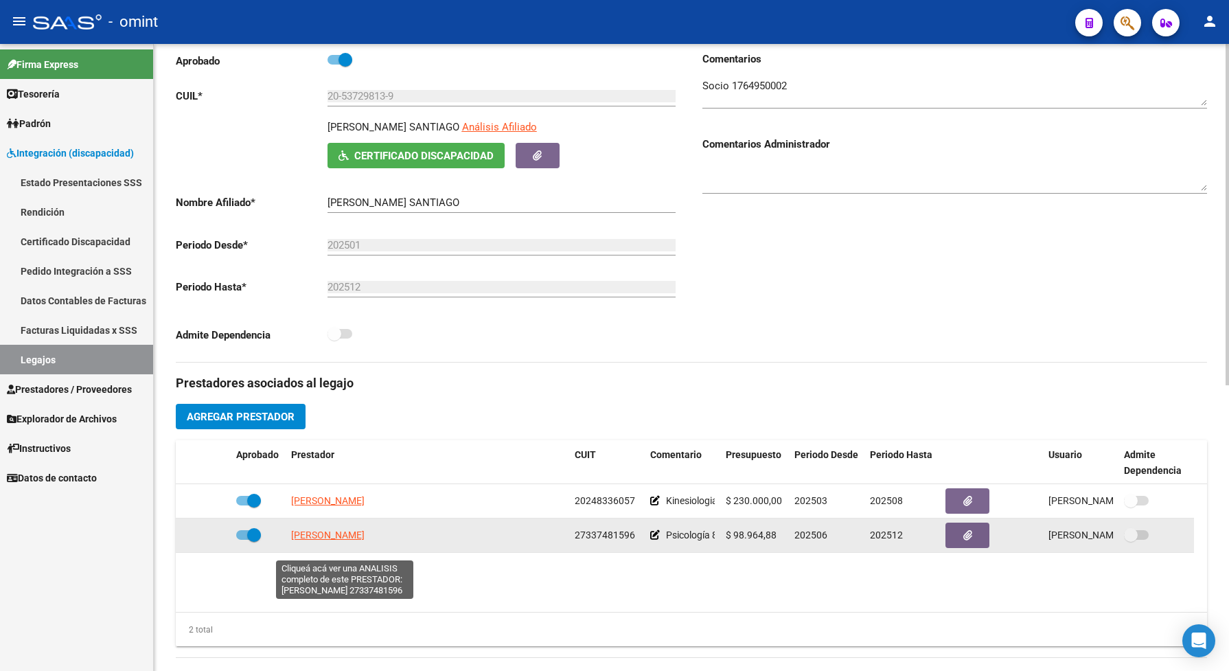
click at [330, 540] on span "[PERSON_NAME]" at bounding box center [327, 534] width 73 height 11
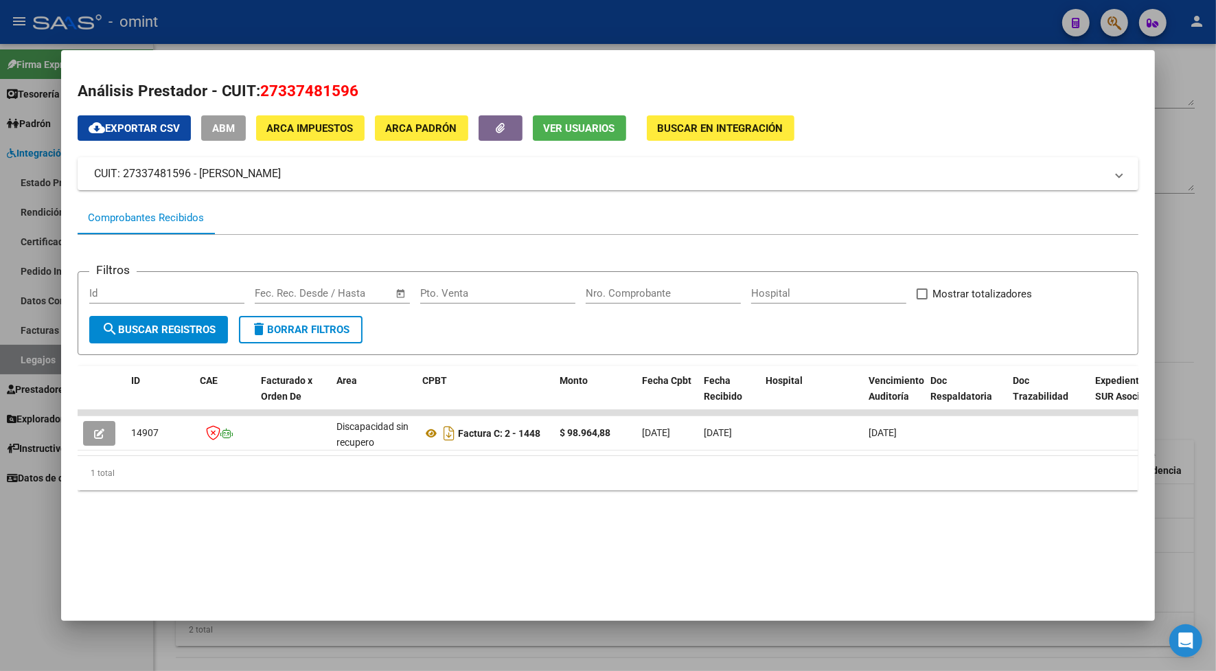
click at [321, 32] on div at bounding box center [608, 335] width 1216 height 671
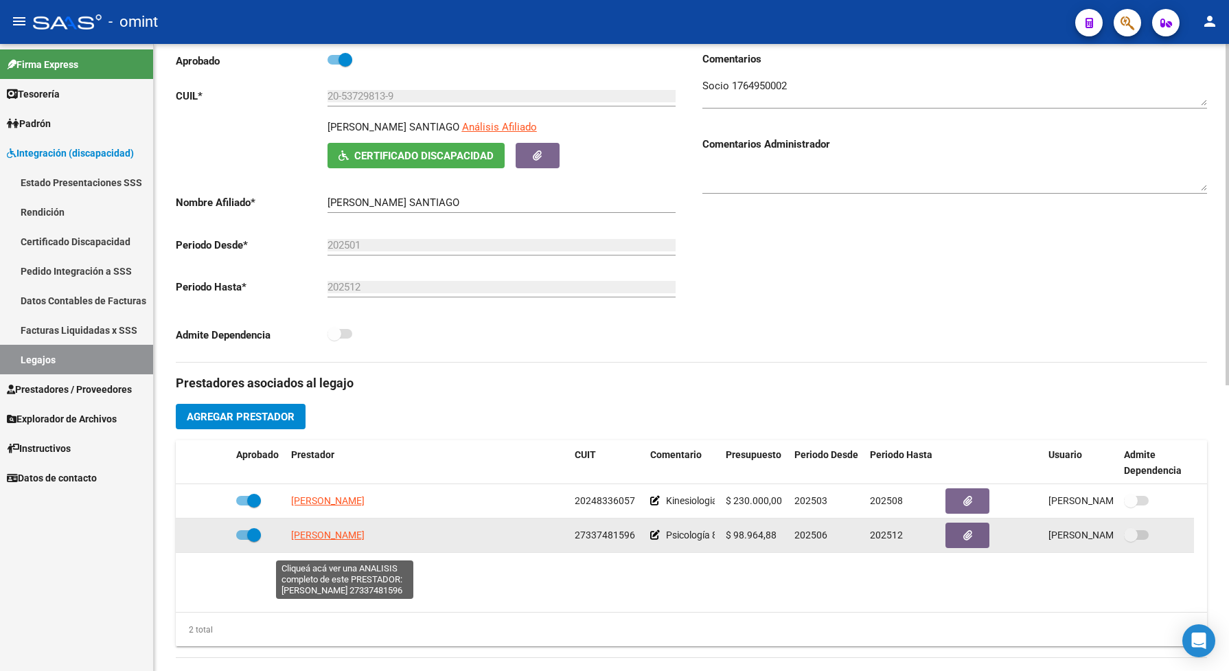
click at [365, 540] on span "[PERSON_NAME]" at bounding box center [327, 534] width 73 height 11
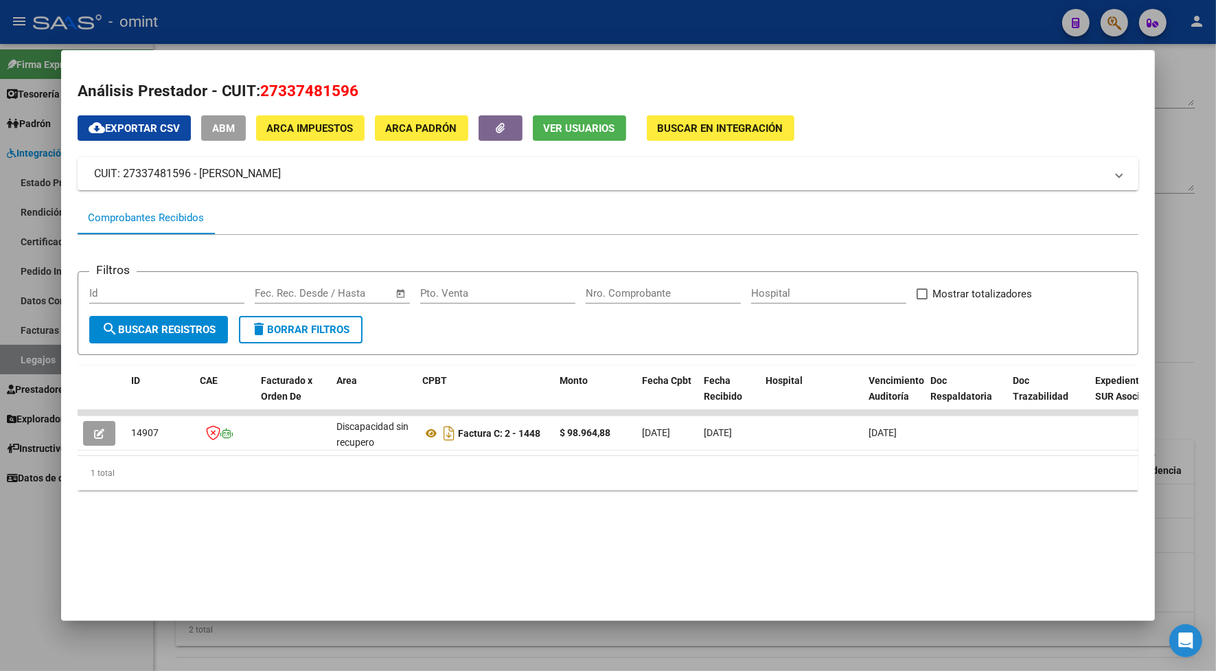
click at [325, 21] on div at bounding box center [608, 335] width 1216 height 671
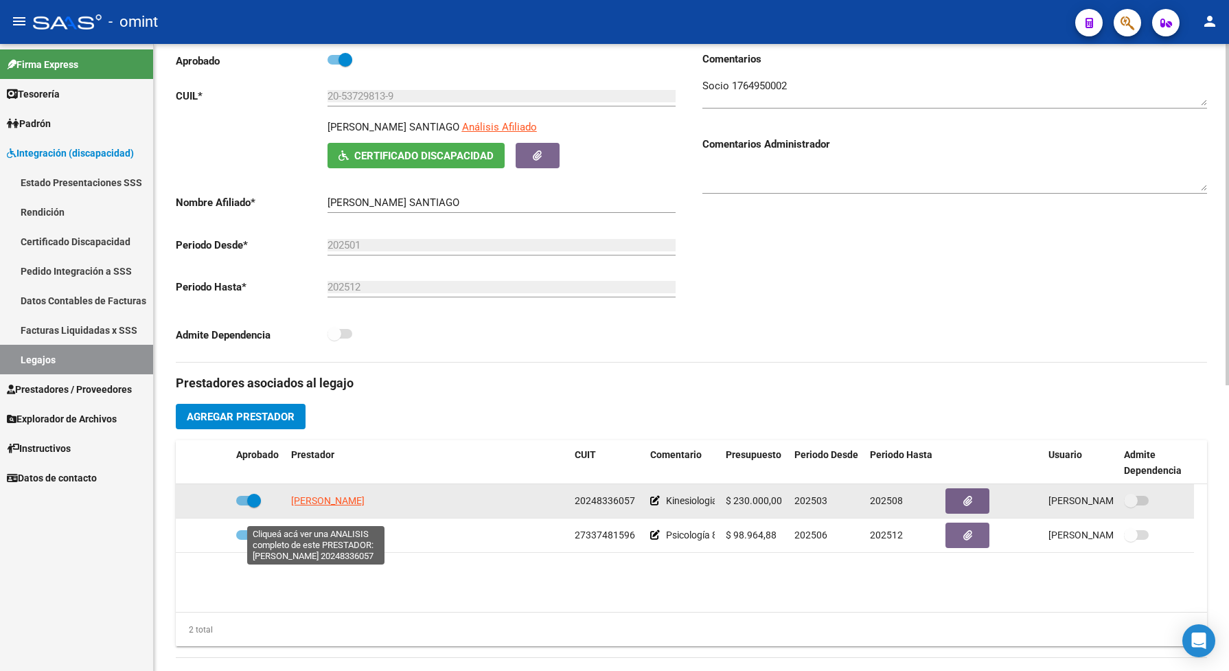
click at [334, 506] on span "[PERSON_NAME]" at bounding box center [327, 500] width 73 height 11
type textarea "20248336057"
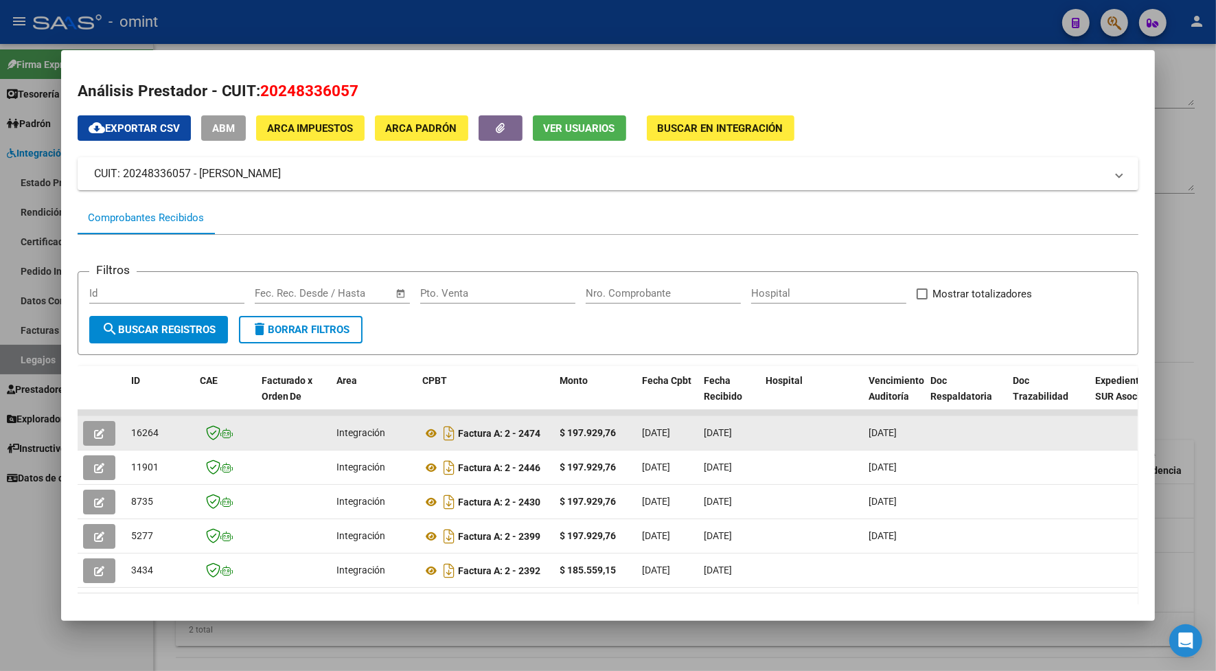
click at [102, 430] on button "button" at bounding box center [99, 433] width 32 height 25
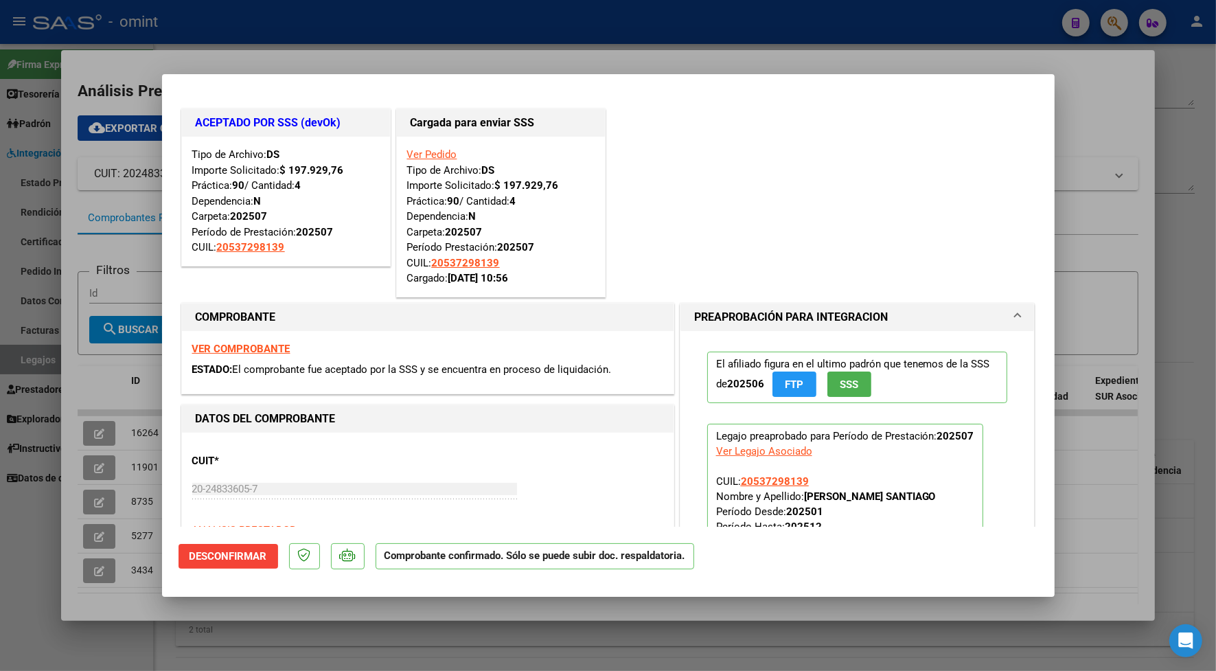
click at [258, 345] on strong "VER COMPROBANTE" at bounding box center [241, 349] width 98 height 12
click at [537, 22] on div at bounding box center [608, 335] width 1216 height 671
type input "$ 0,00"
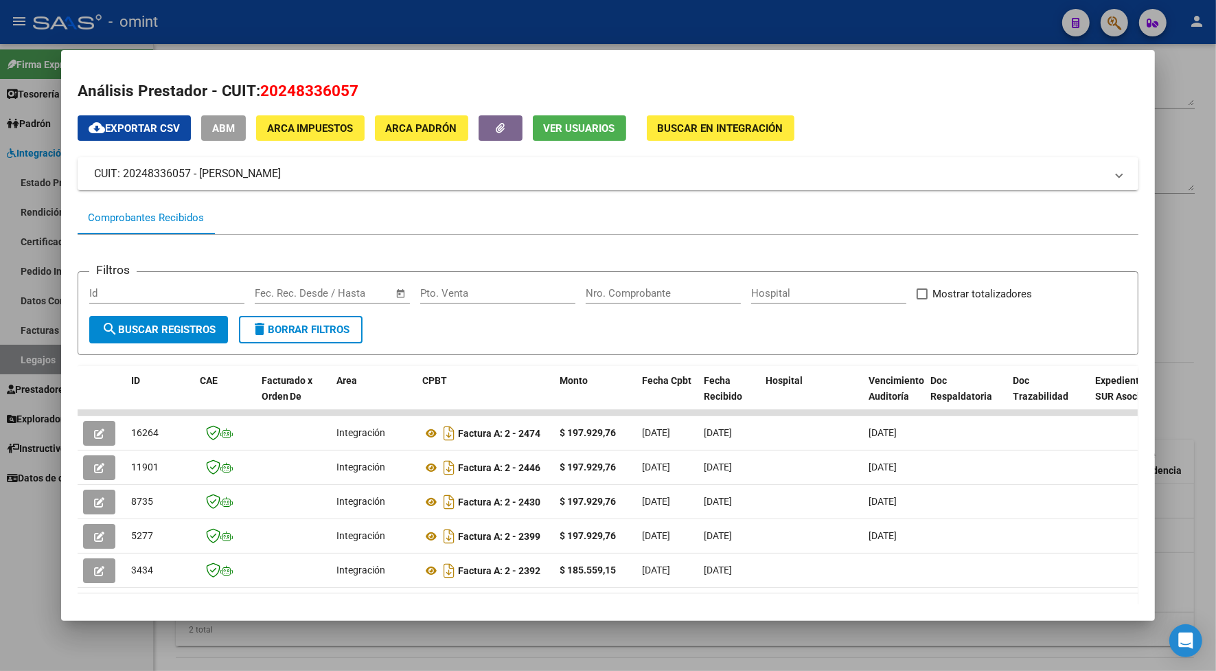
click at [536, 25] on div at bounding box center [608, 335] width 1216 height 671
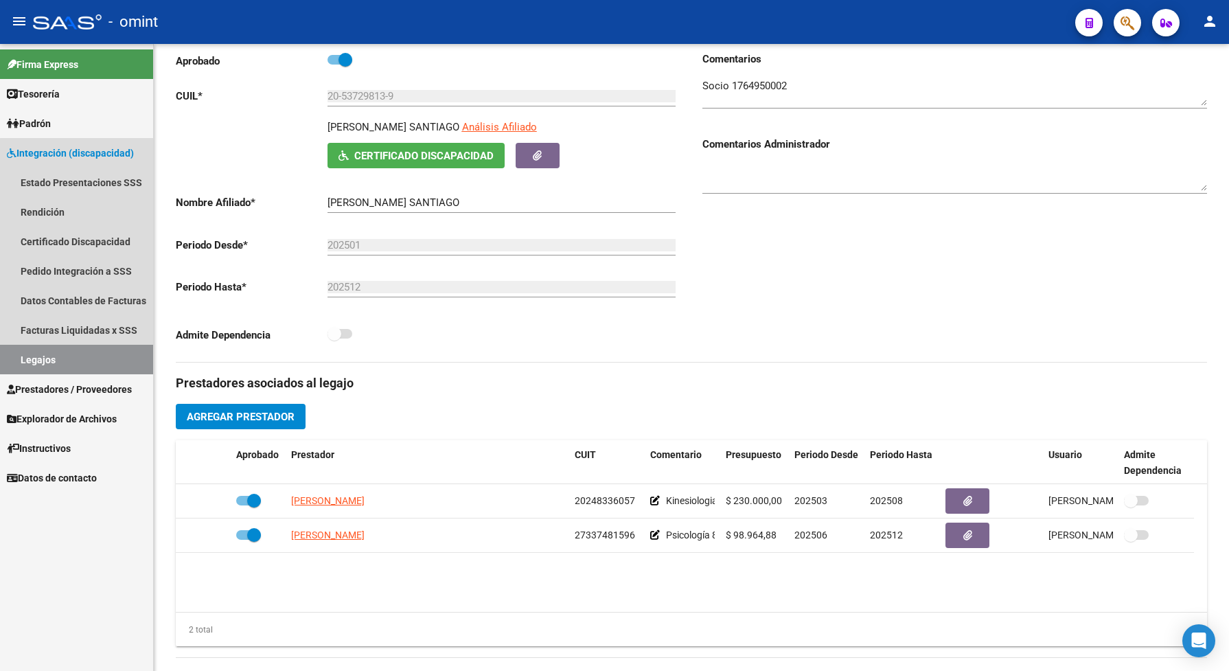
click at [111, 355] on link "Legajos" at bounding box center [76, 360] width 153 height 30
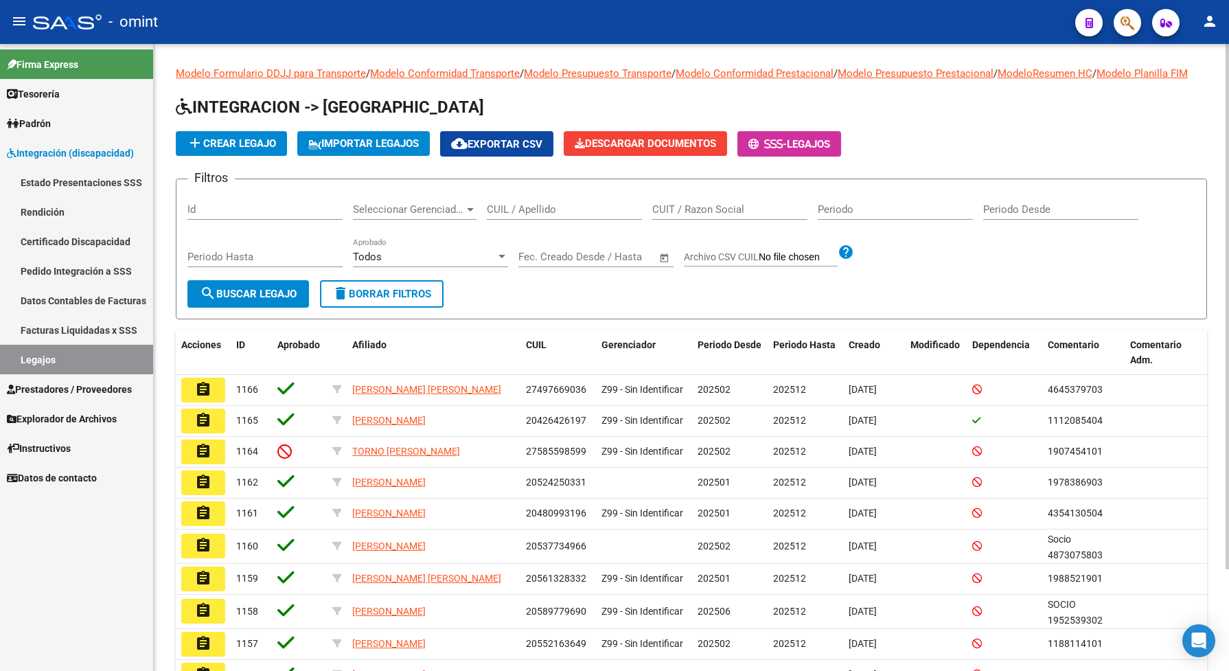
click at [534, 216] on input "CUIL / Apellido" at bounding box center [564, 209] width 155 height 12
paste input "23524643979"
type input "23524643979"
click at [284, 300] on span "search Buscar Legajo" at bounding box center [248, 294] width 97 height 12
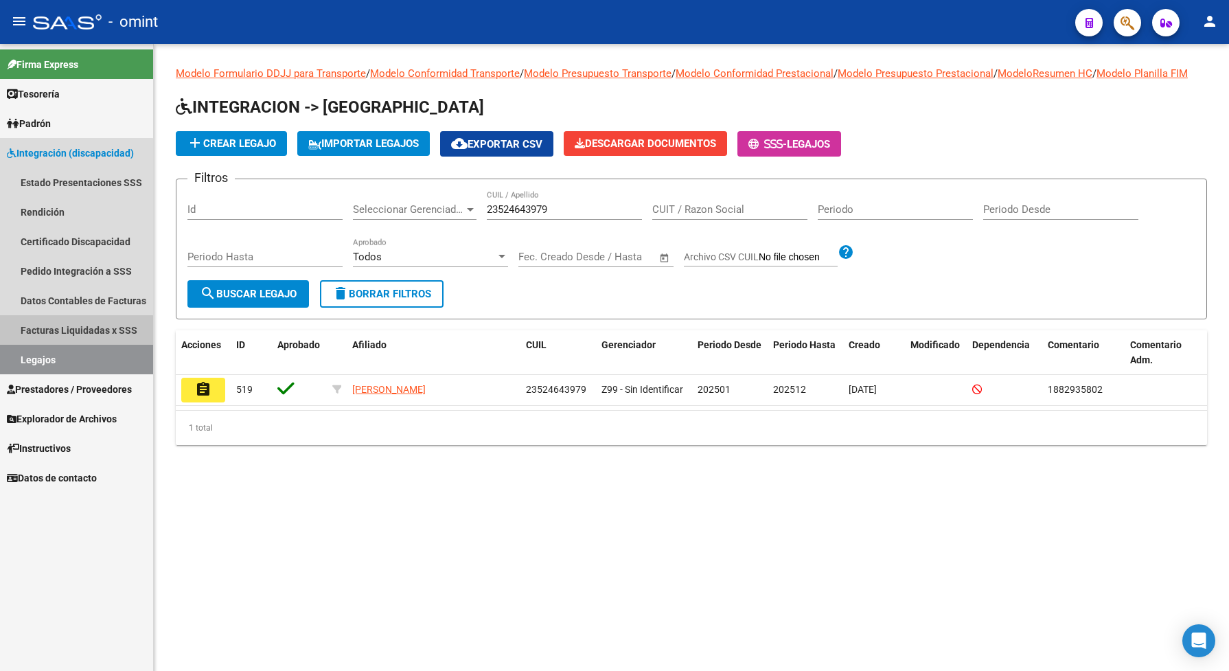
click at [54, 341] on link "Facturas Liquidadas x SSS" at bounding box center [76, 330] width 153 height 30
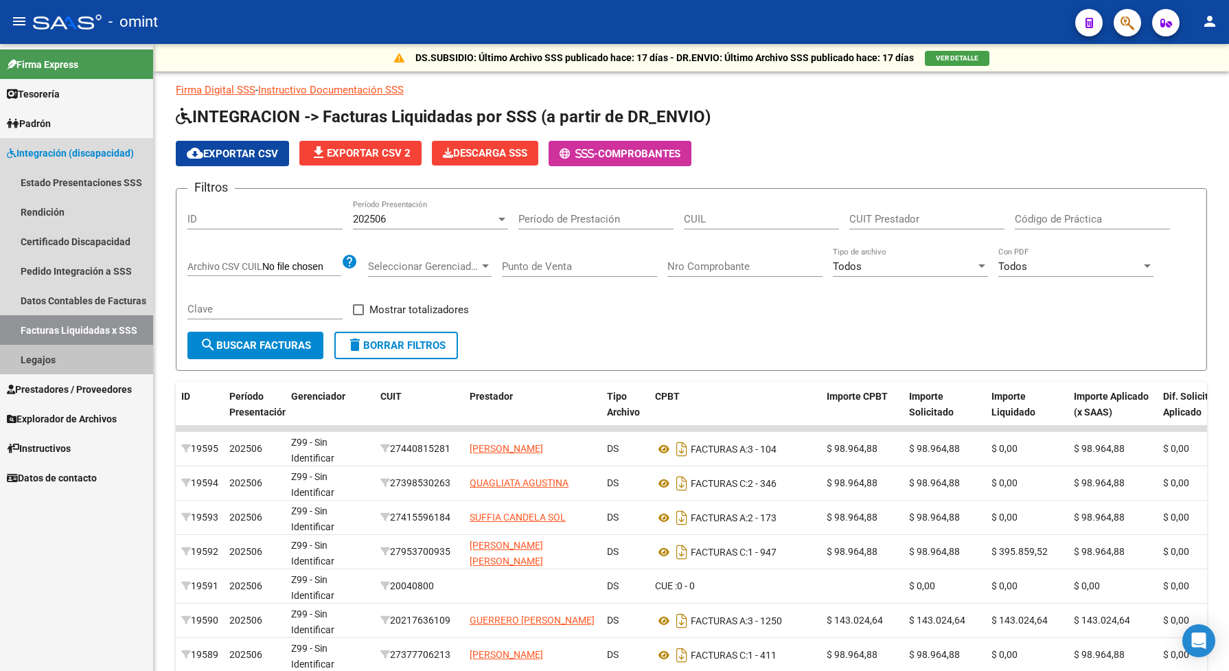
click at [51, 354] on link "Legajos" at bounding box center [76, 360] width 153 height 30
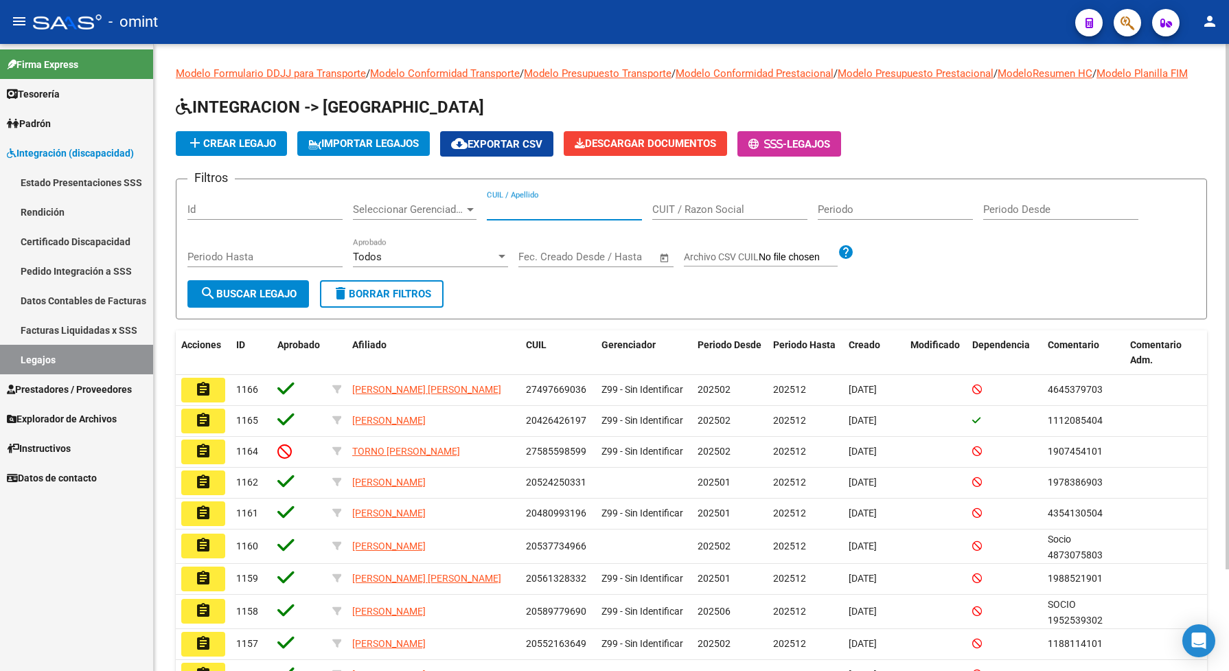
click at [537, 216] on input "CUIL / Apellido" at bounding box center [564, 209] width 155 height 12
paste input "23524643979"
type input "23524643979"
click at [270, 300] on span "search Buscar Legajo" at bounding box center [248, 294] width 97 height 12
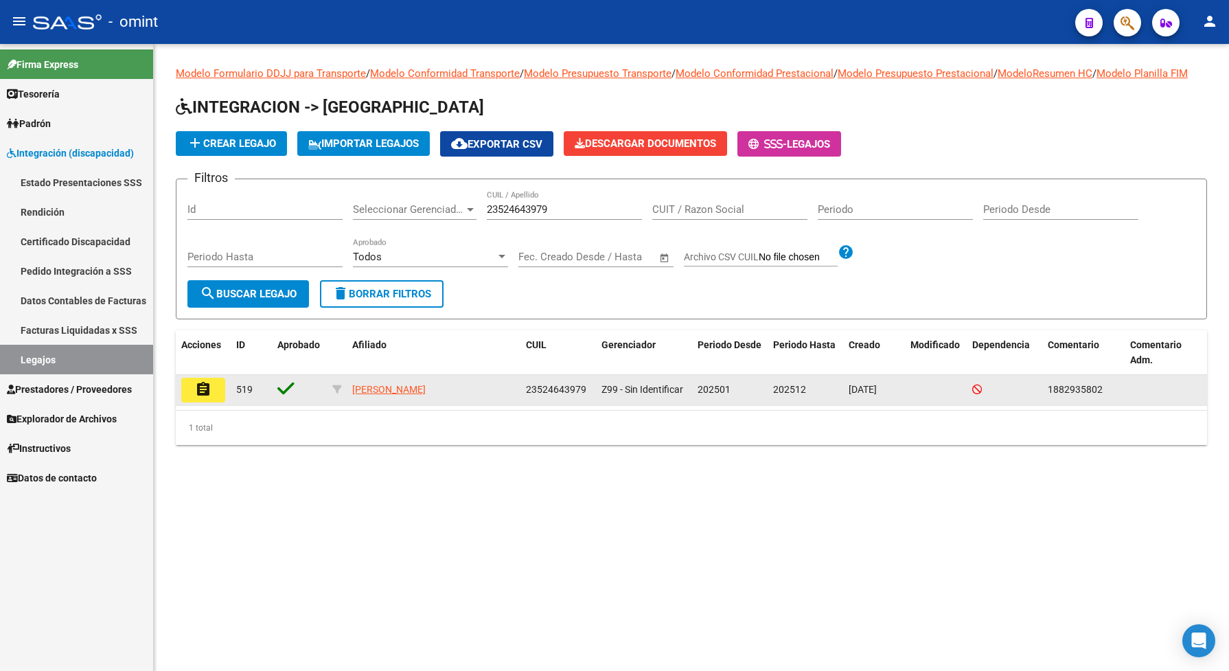
click at [203, 395] on mat-icon "assignment" at bounding box center [203, 389] width 16 height 16
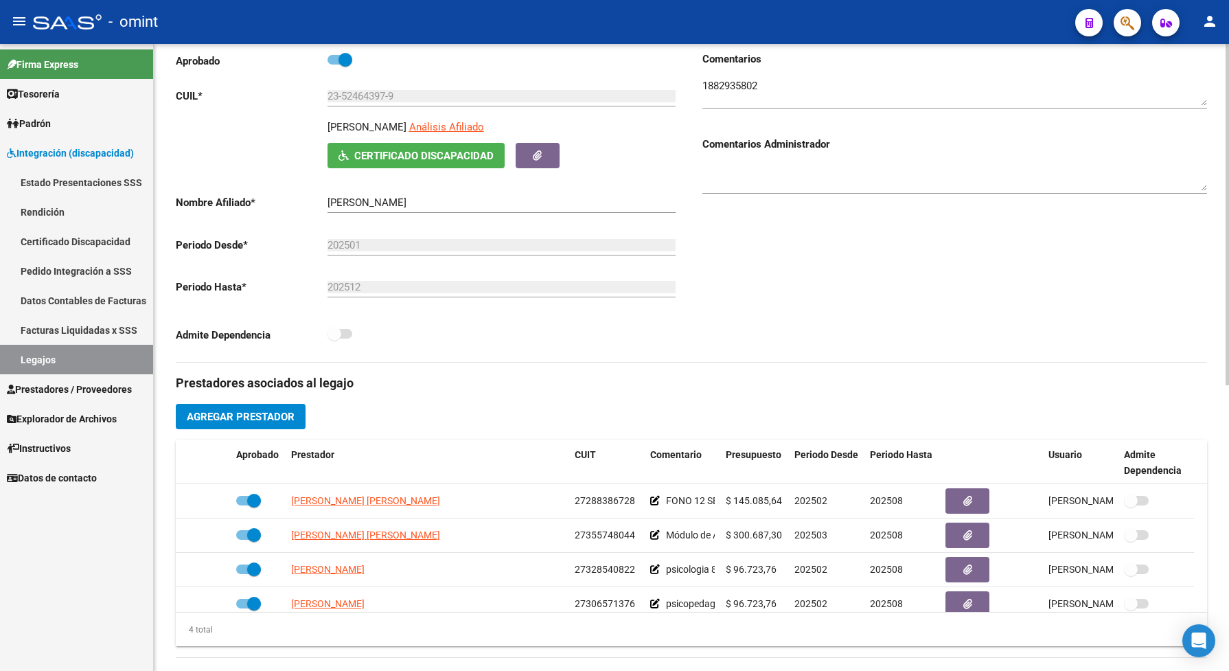
scroll to position [257, 0]
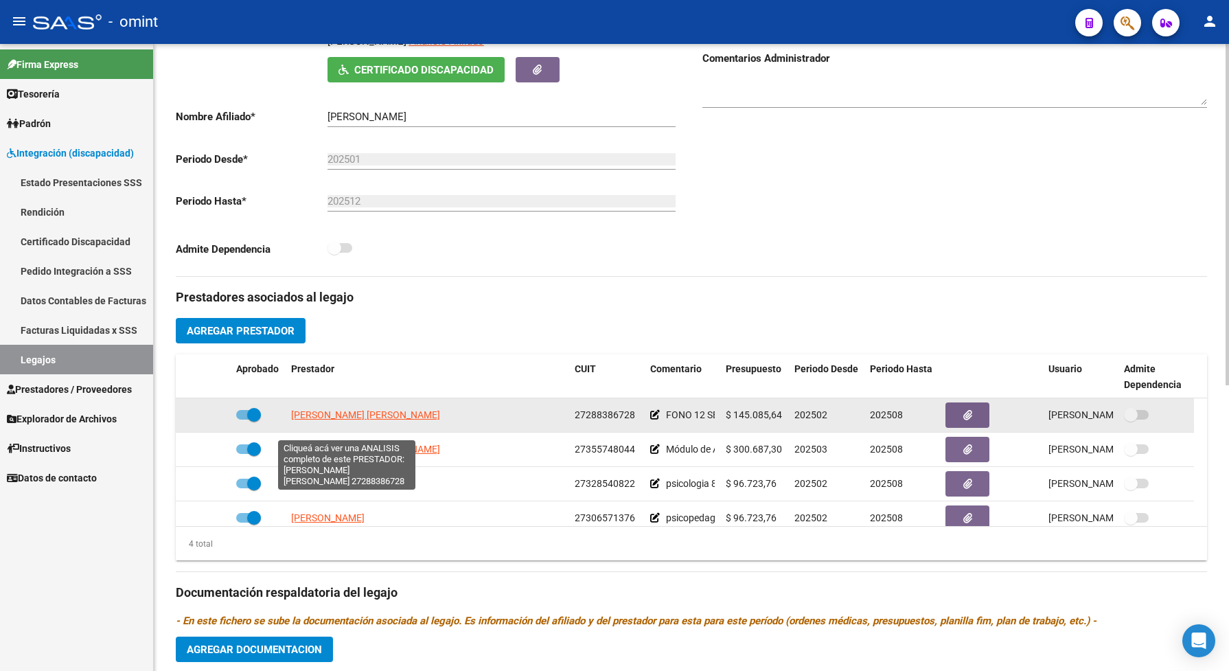
click at [393, 420] on span "[PERSON_NAME] [PERSON_NAME]" at bounding box center [365, 414] width 149 height 11
type textarea "27288386728"
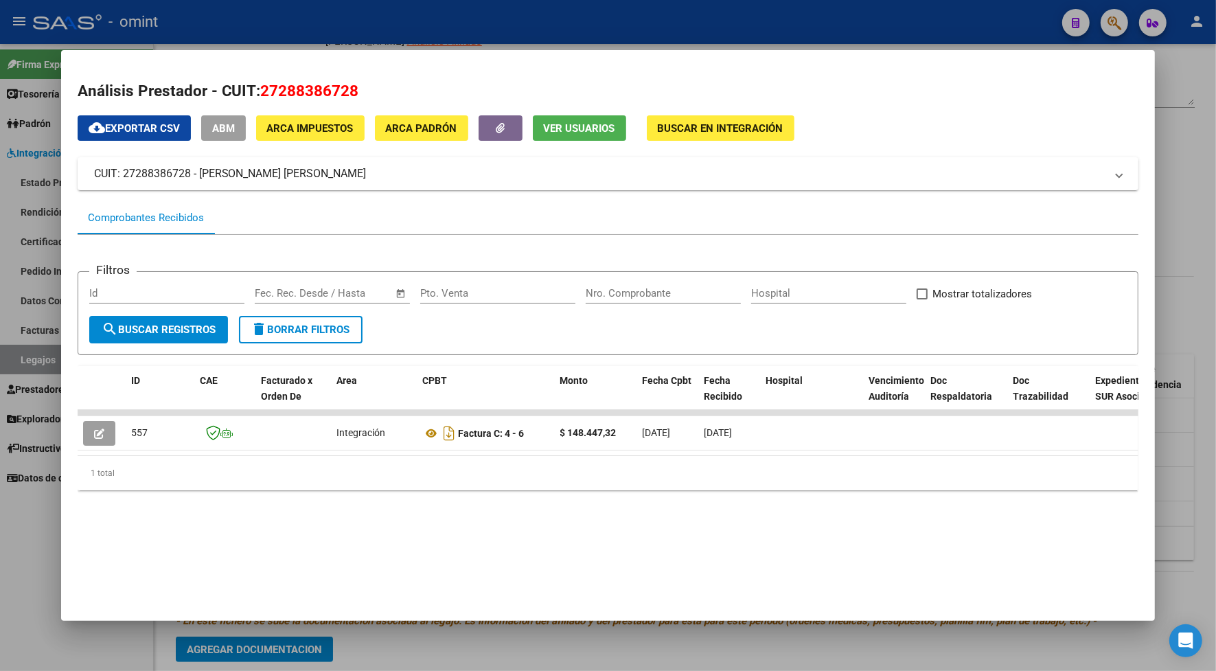
click at [593, 30] on div at bounding box center [608, 335] width 1216 height 671
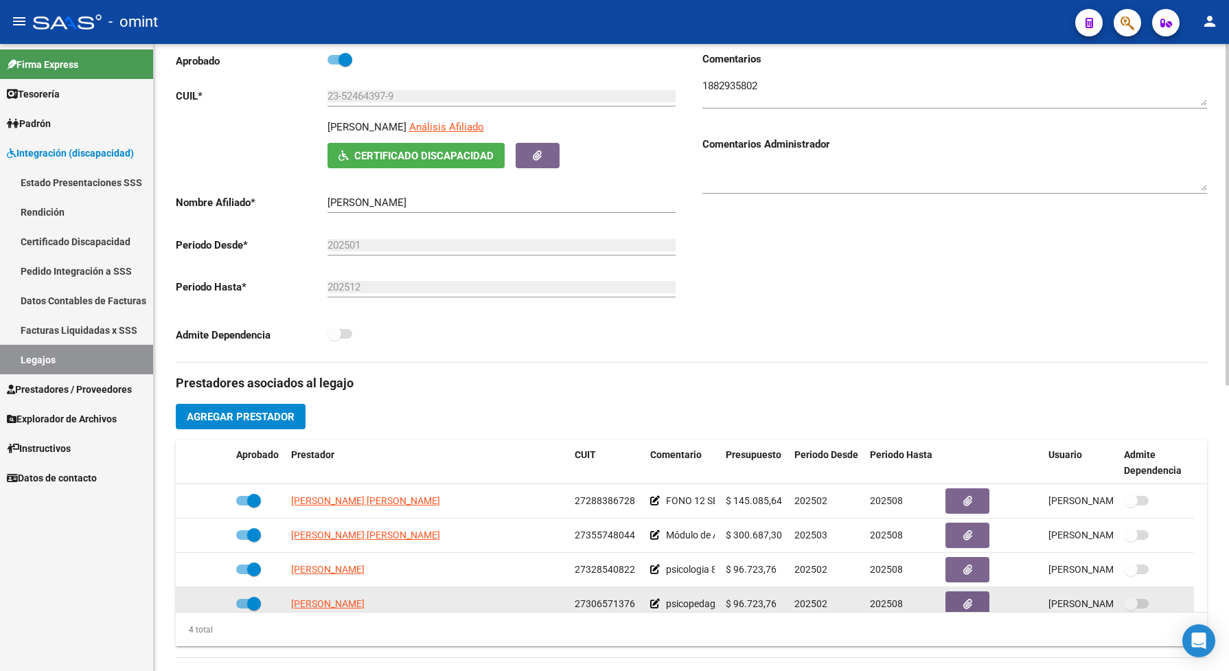
scroll to position [86, 0]
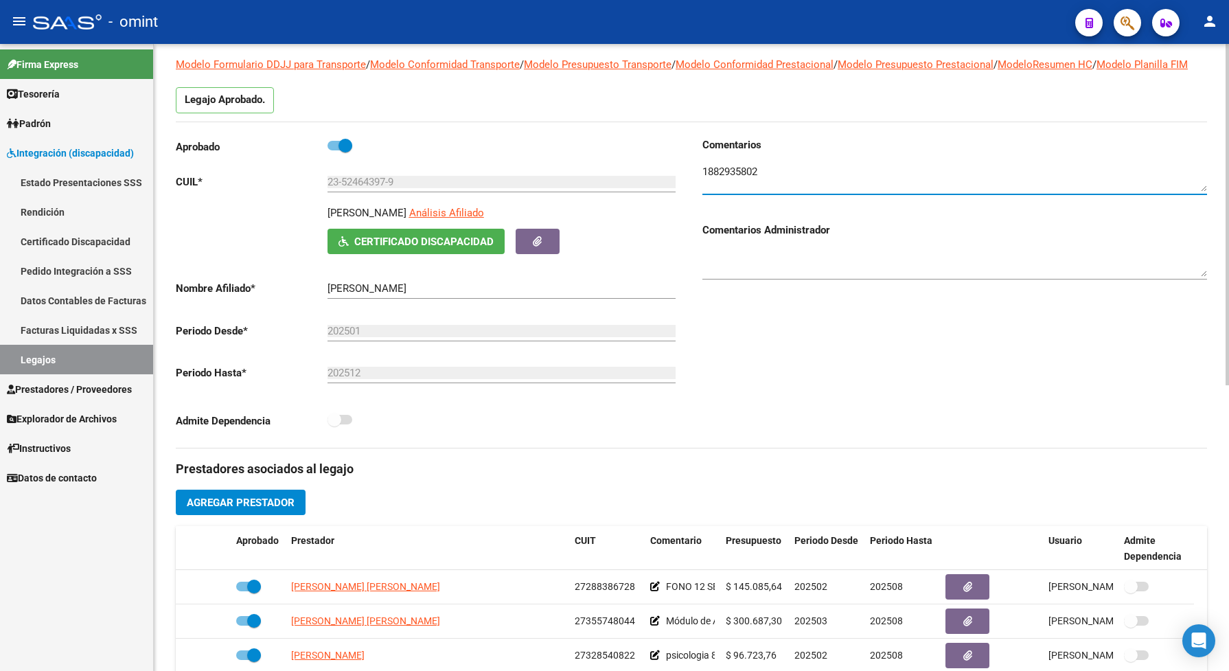
drag, startPoint x: 766, startPoint y: 183, endPoint x: 702, endPoint y: 190, distance: 63.5
click at [702, 190] on textarea at bounding box center [954, 177] width 505 height 27
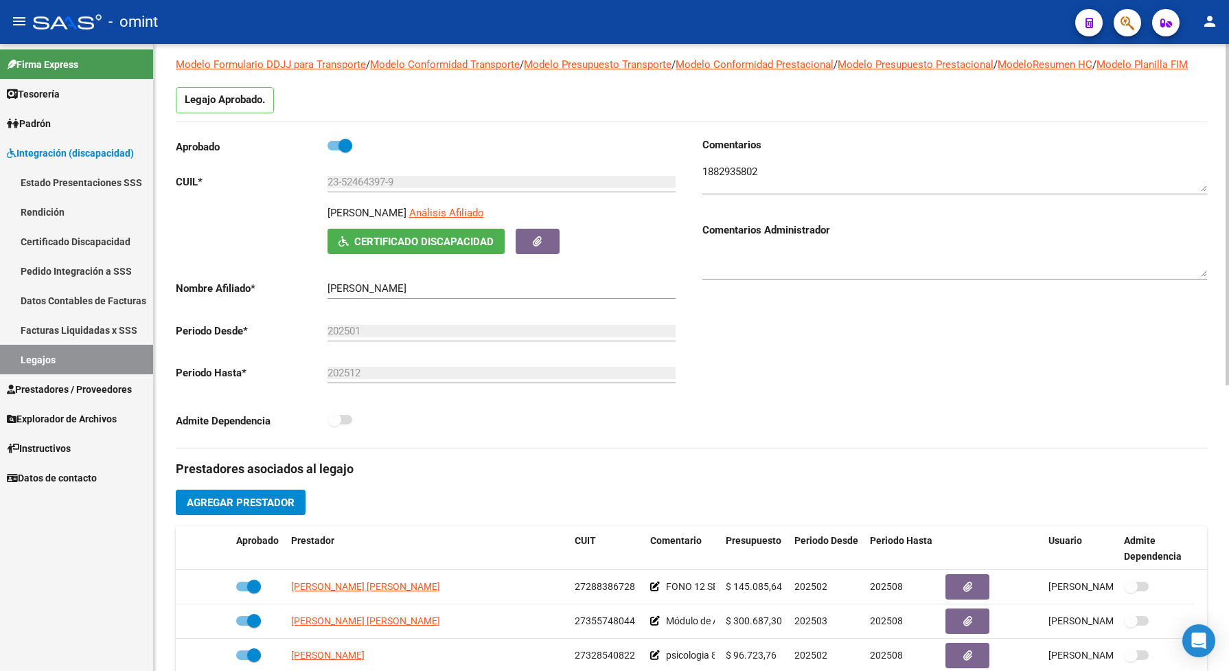
click at [790, 393] on div "Comentarios Comentarios Administrador" at bounding box center [949, 292] width 516 height 310
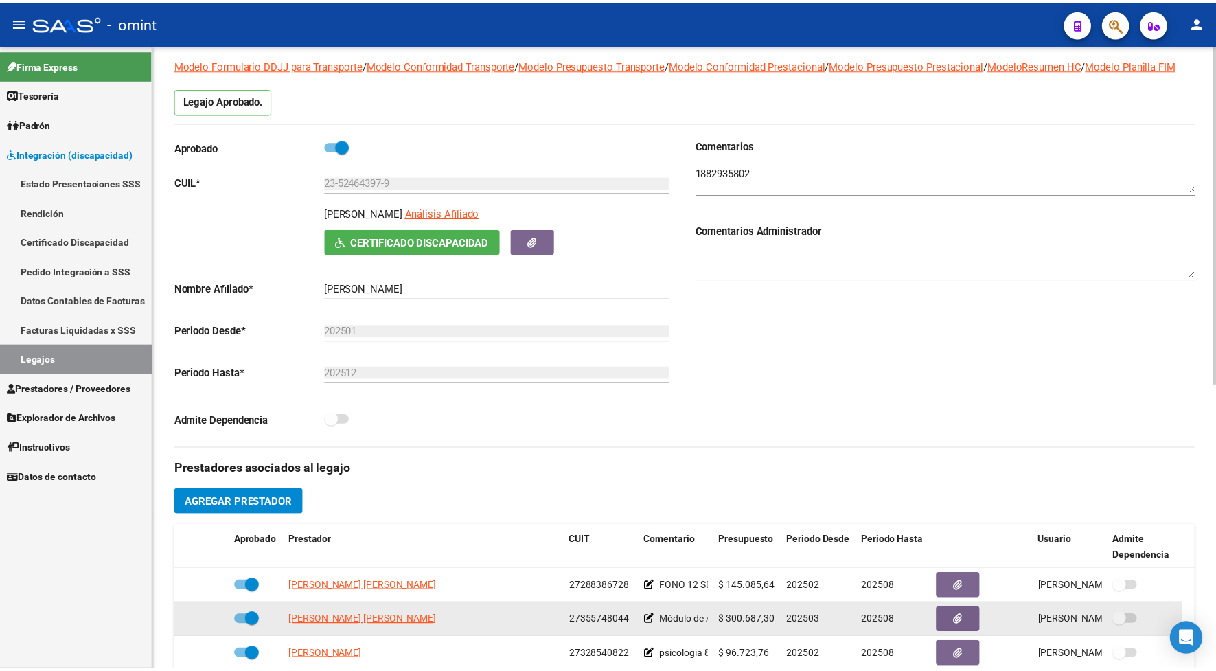
scroll to position [257, 0]
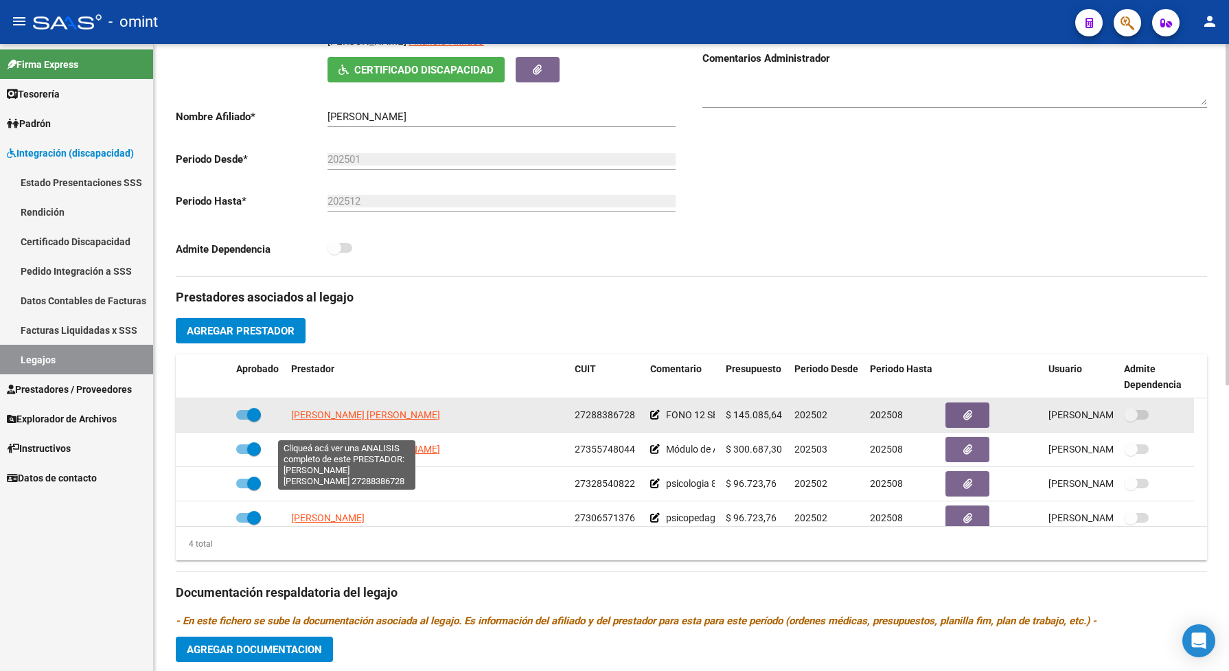
click at [388, 420] on span "[PERSON_NAME] [PERSON_NAME]" at bounding box center [365, 414] width 149 height 11
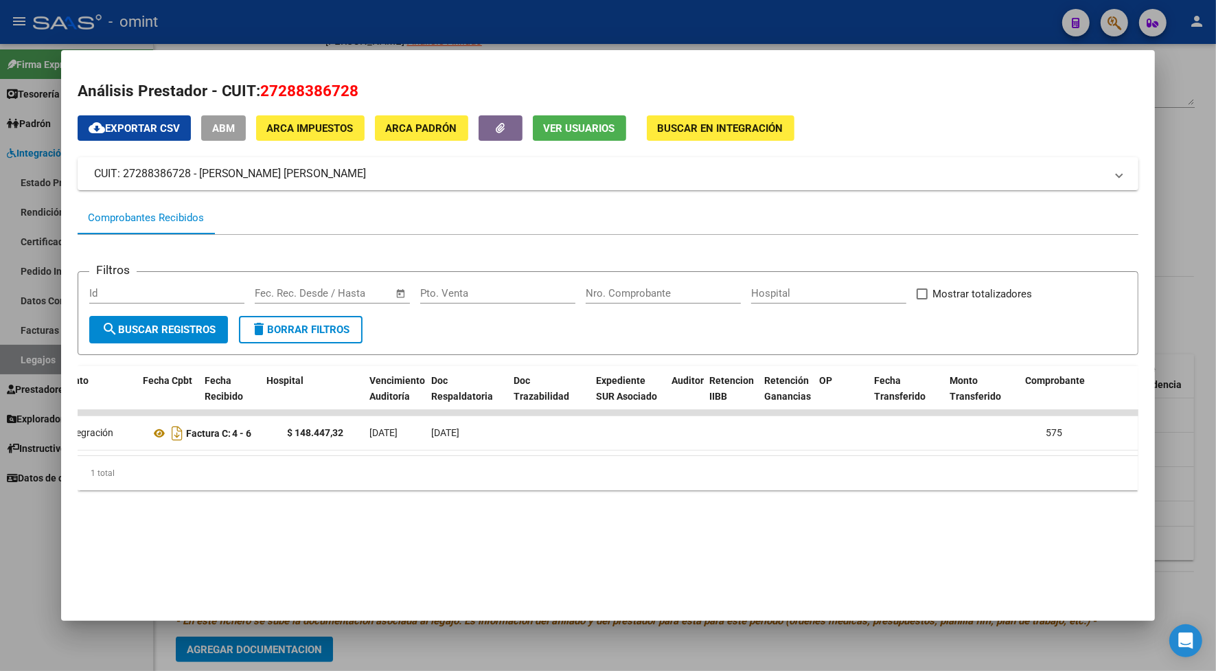
scroll to position [0, 0]
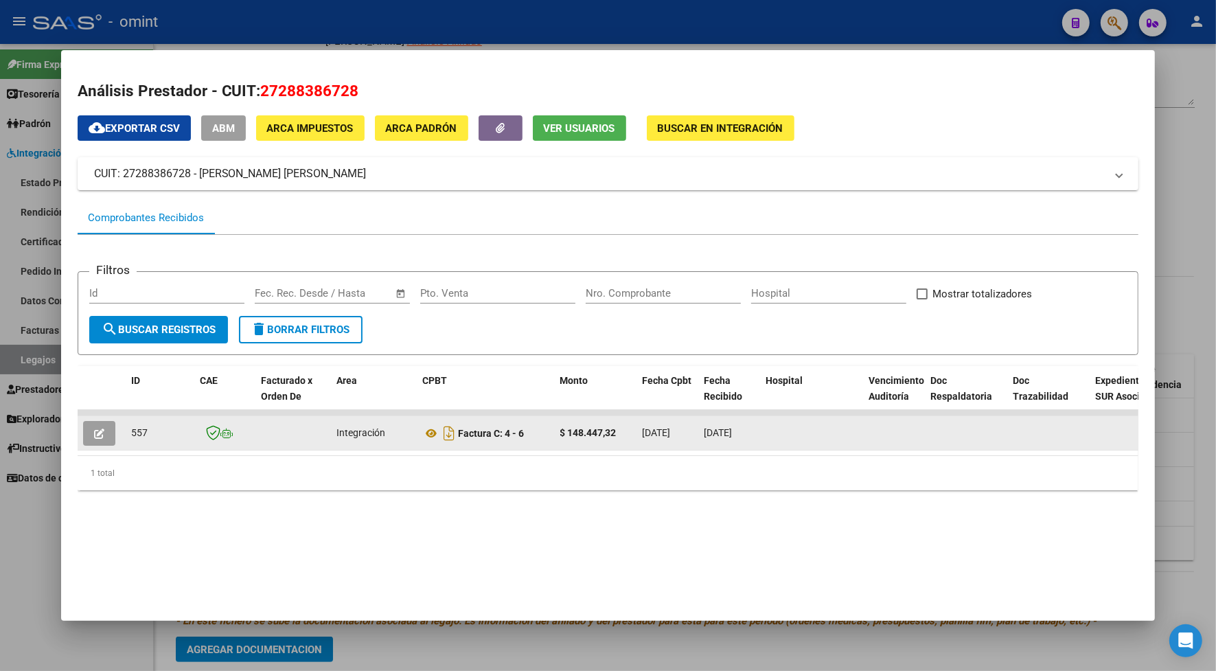
click at [84, 430] on button "button" at bounding box center [99, 433] width 32 height 25
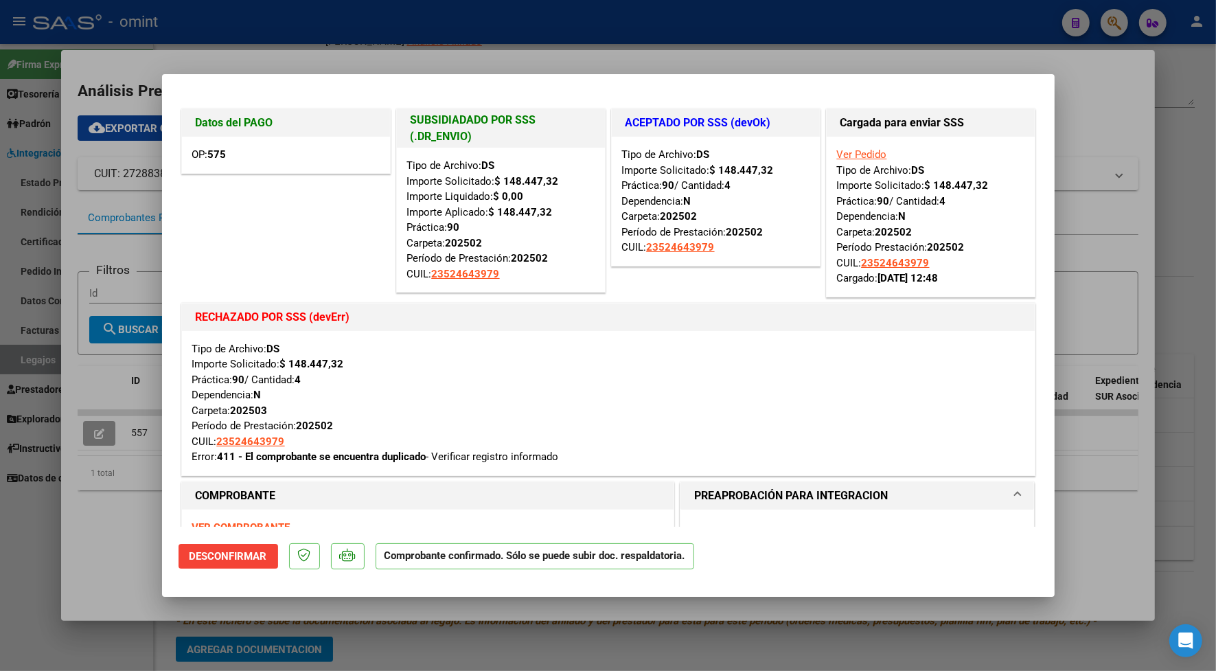
click at [448, 62] on div at bounding box center [608, 335] width 1216 height 671
type input "$ 0,00"
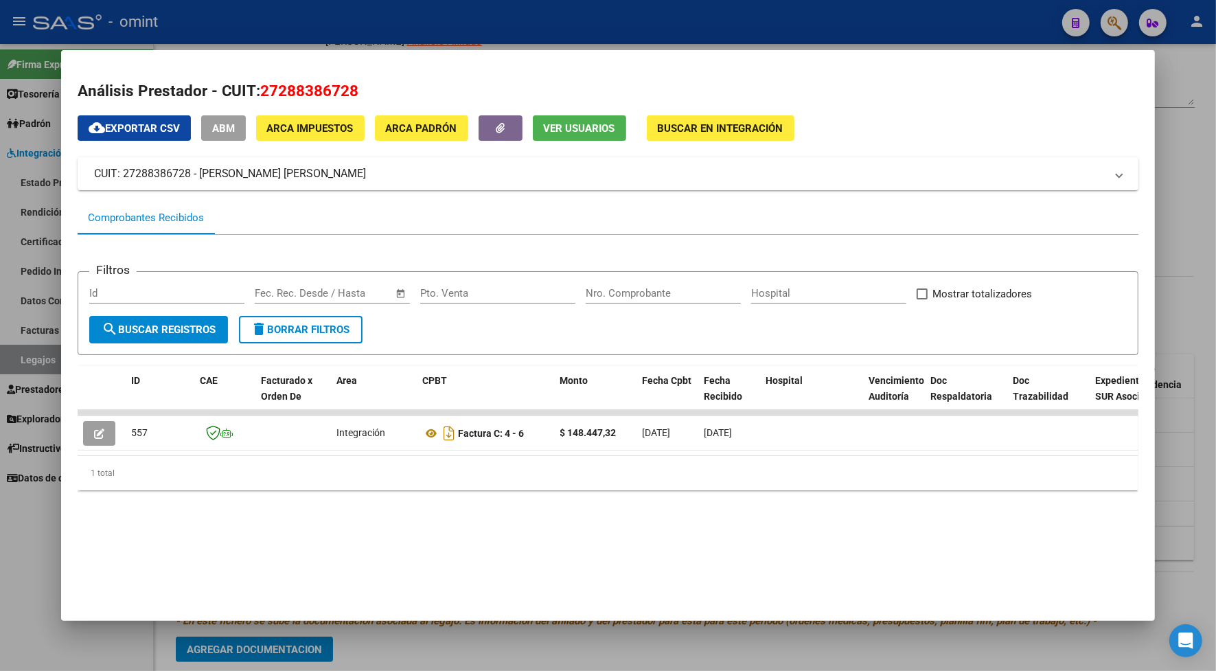
click at [428, 25] on div at bounding box center [608, 335] width 1216 height 671
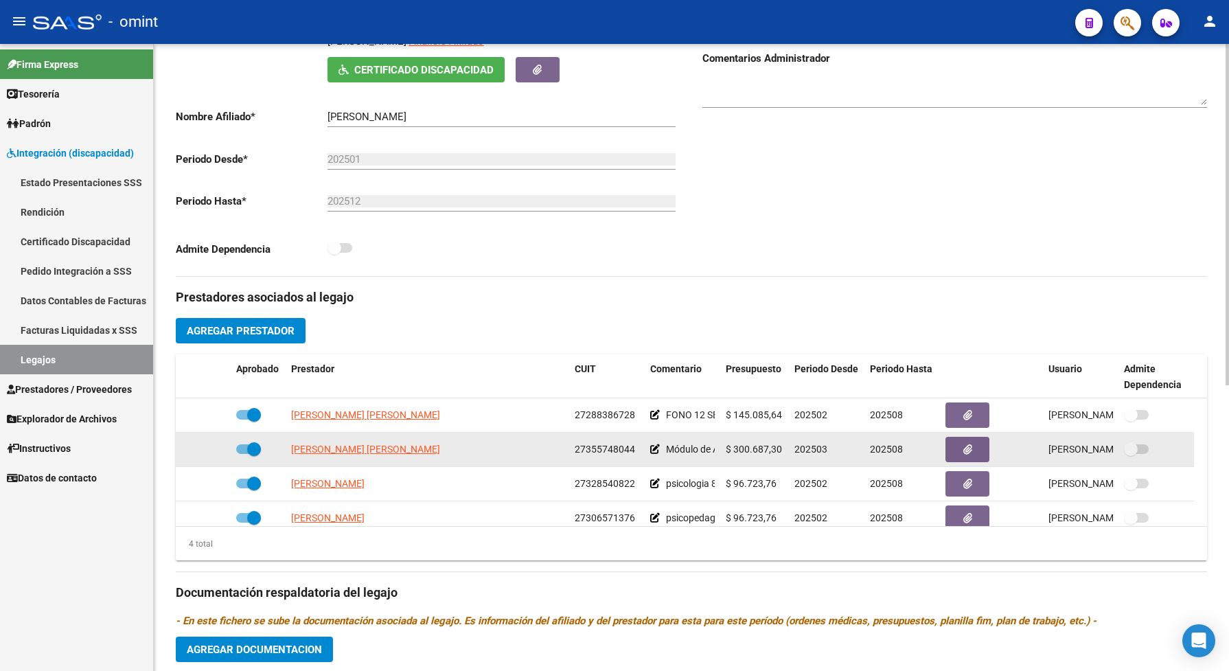
click at [376, 448] on datatable-body-cell "[PERSON_NAME] [PERSON_NAME]" at bounding box center [428, 450] width 284 height 34
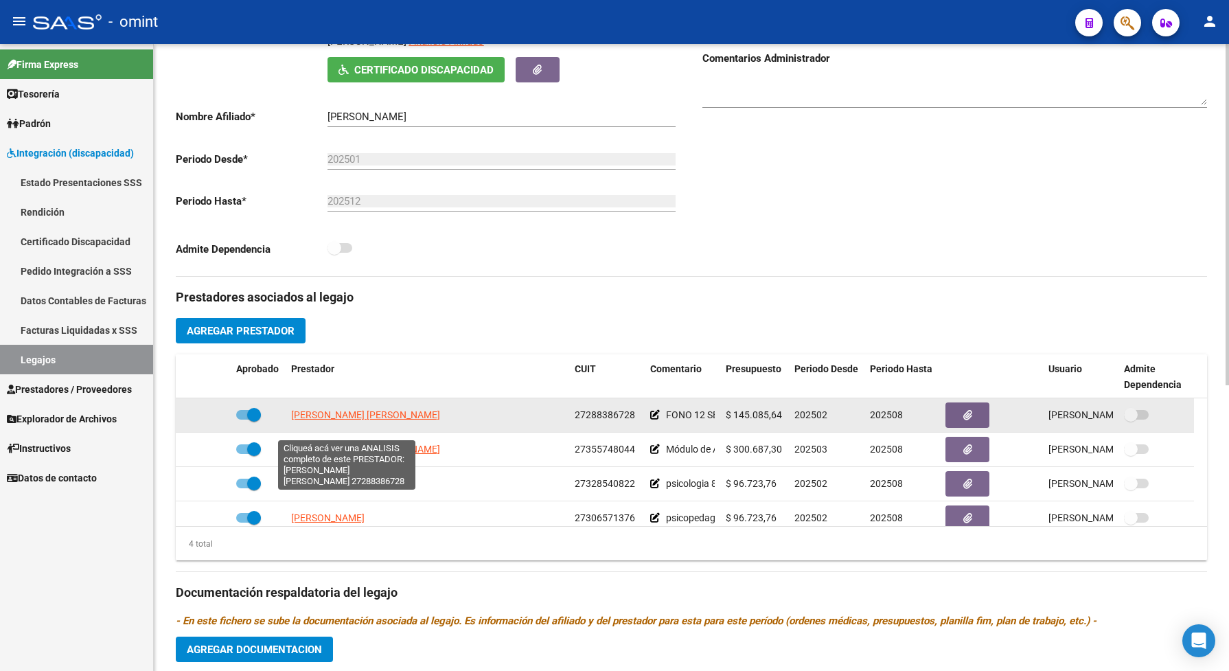
click at [380, 420] on span "[PERSON_NAME] [PERSON_NAME]" at bounding box center [365, 414] width 149 height 11
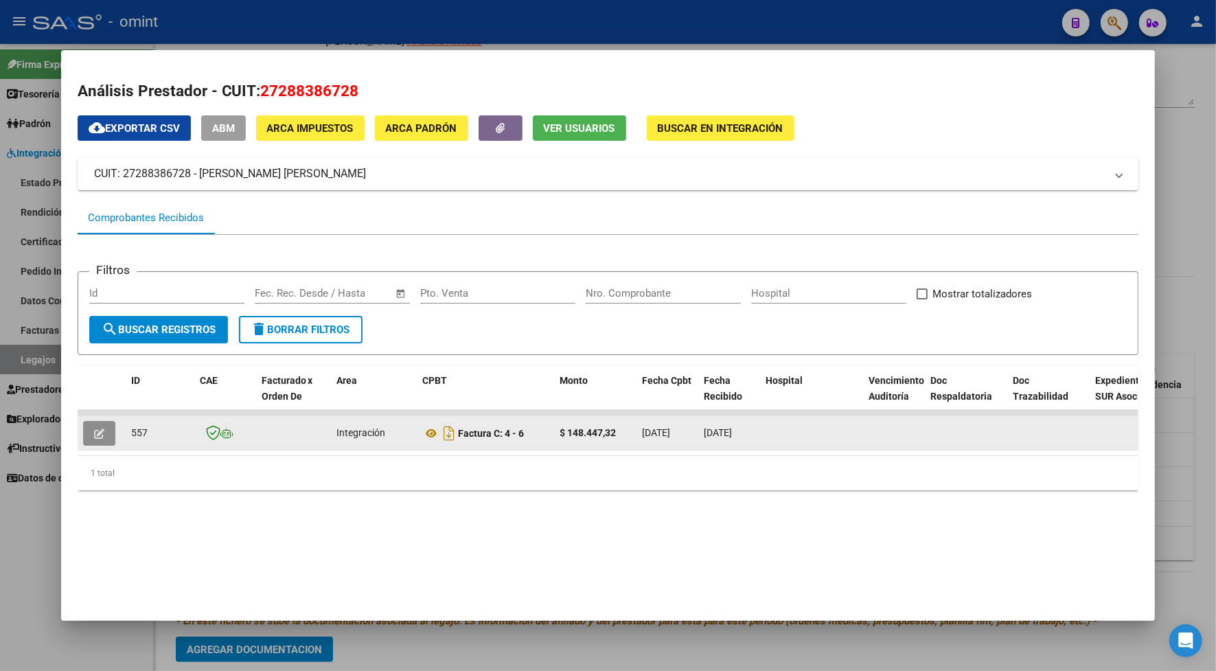
click at [106, 431] on button "button" at bounding box center [99, 433] width 32 height 25
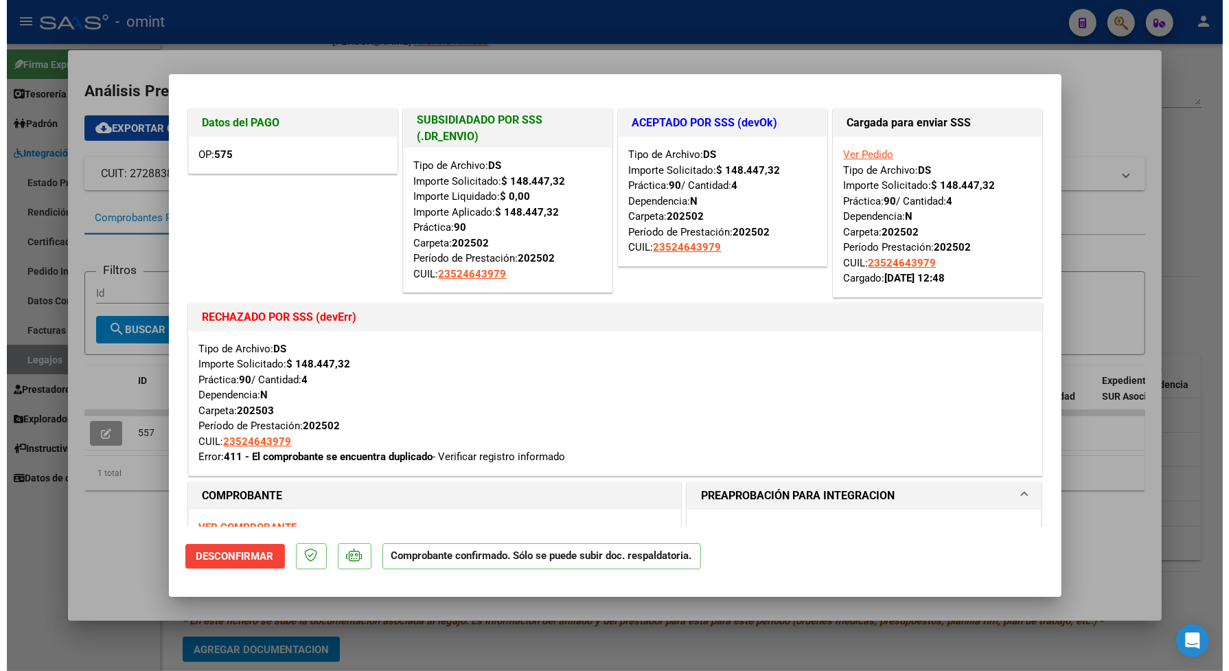
scroll to position [86, 0]
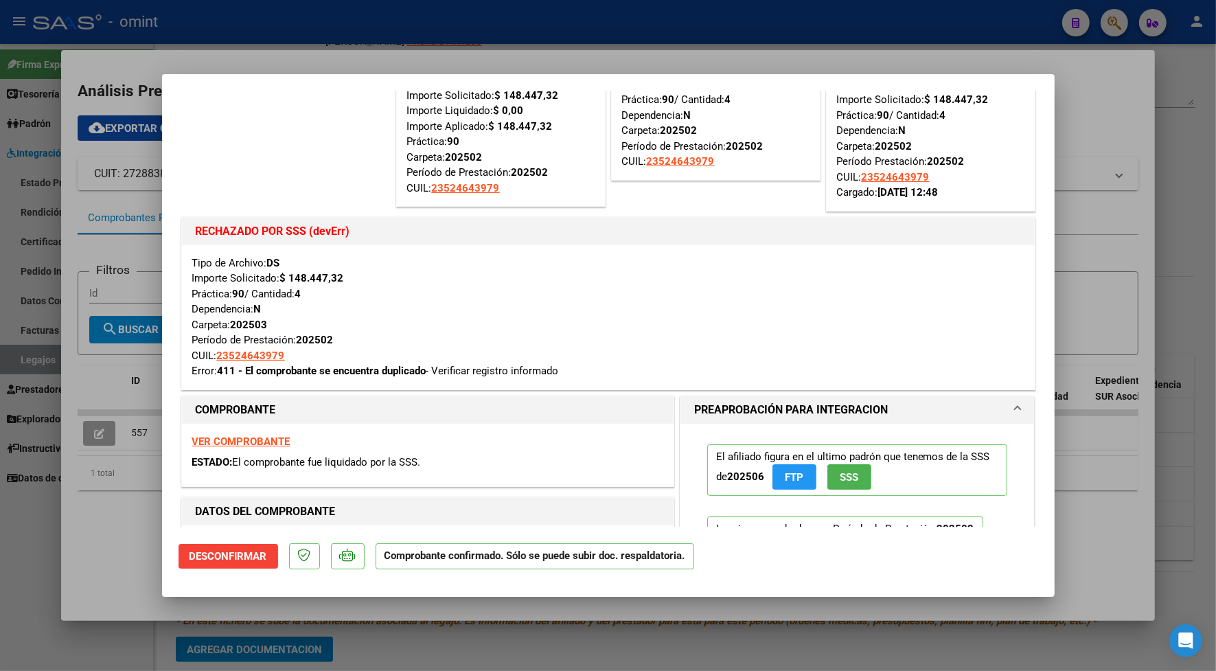
click at [284, 441] on strong "VER COMPROBANTE" at bounding box center [241, 441] width 98 height 12
click at [421, 55] on div at bounding box center [608, 335] width 1216 height 671
type input "$ 0,00"
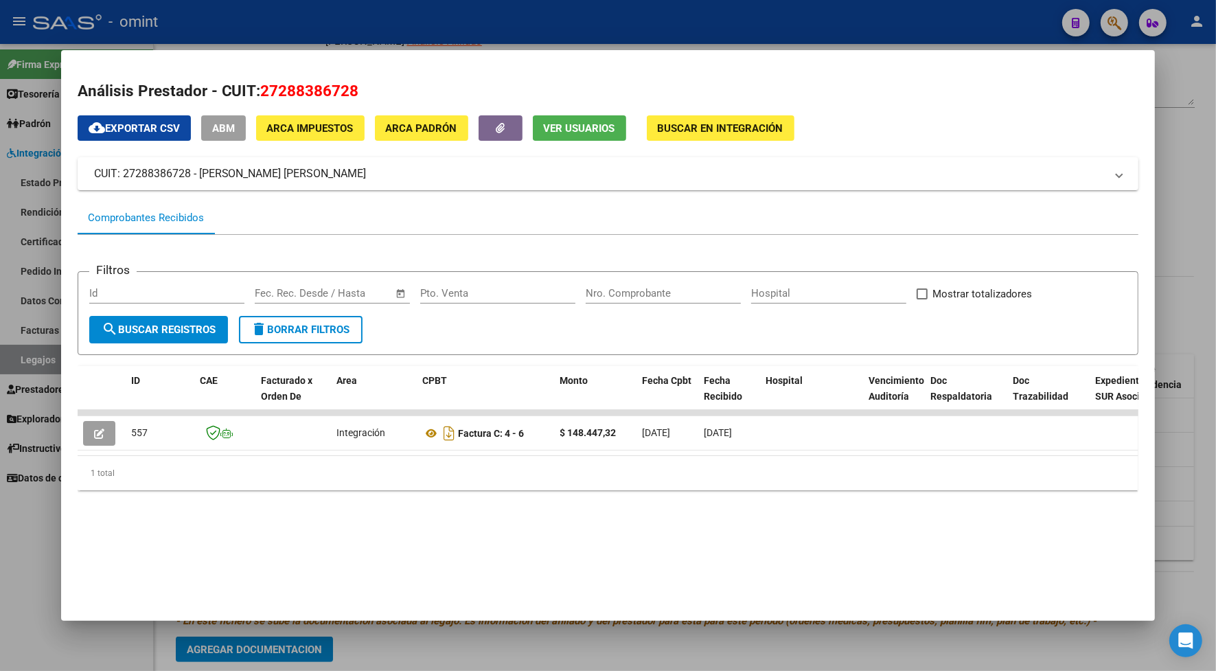
click at [584, 16] on div at bounding box center [608, 335] width 1216 height 671
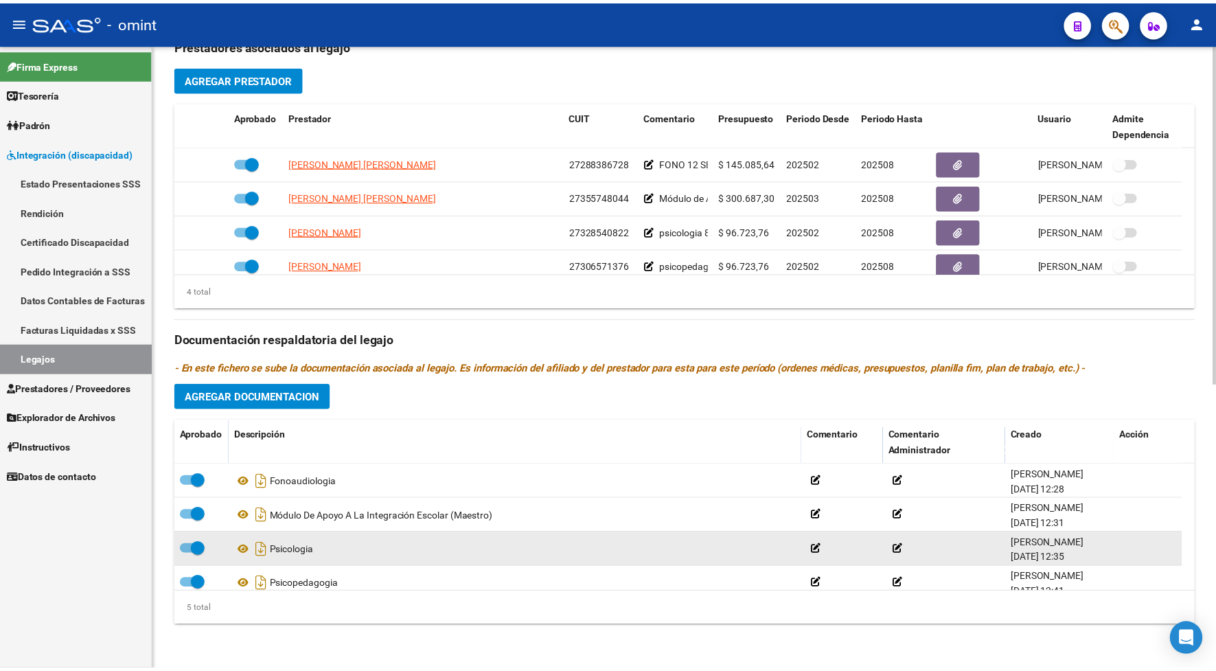
scroll to position [49, 0]
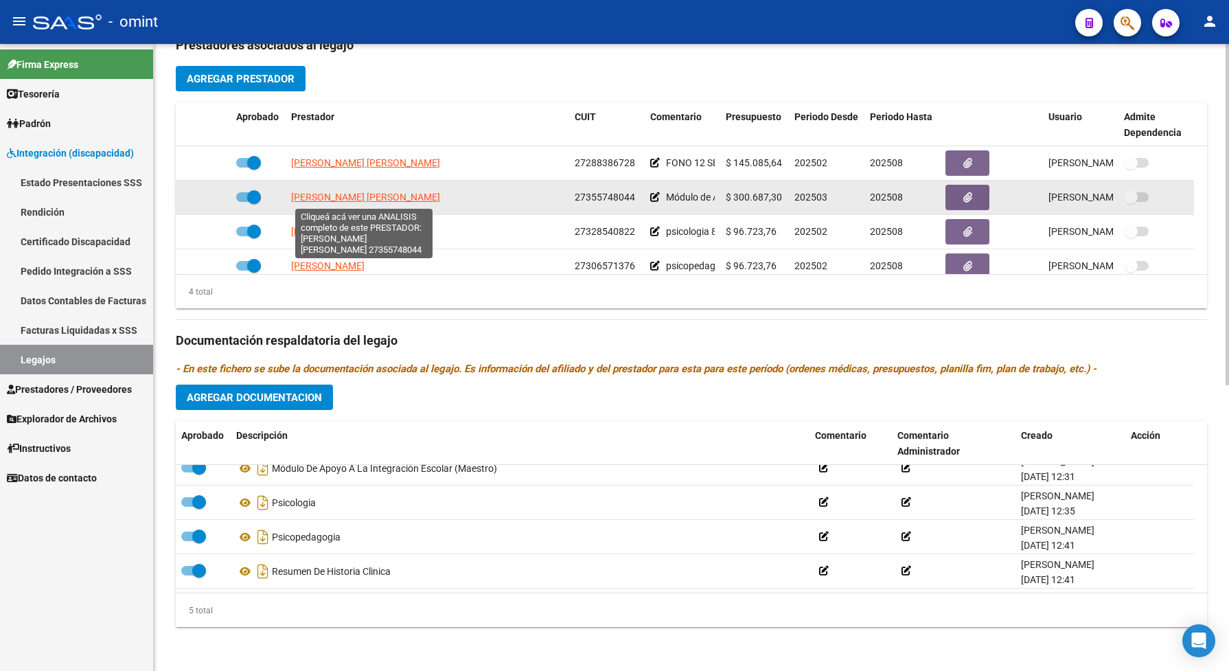
click at [404, 197] on span "[PERSON_NAME] [PERSON_NAME]" at bounding box center [365, 197] width 149 height 11
type textarea "27355748044"
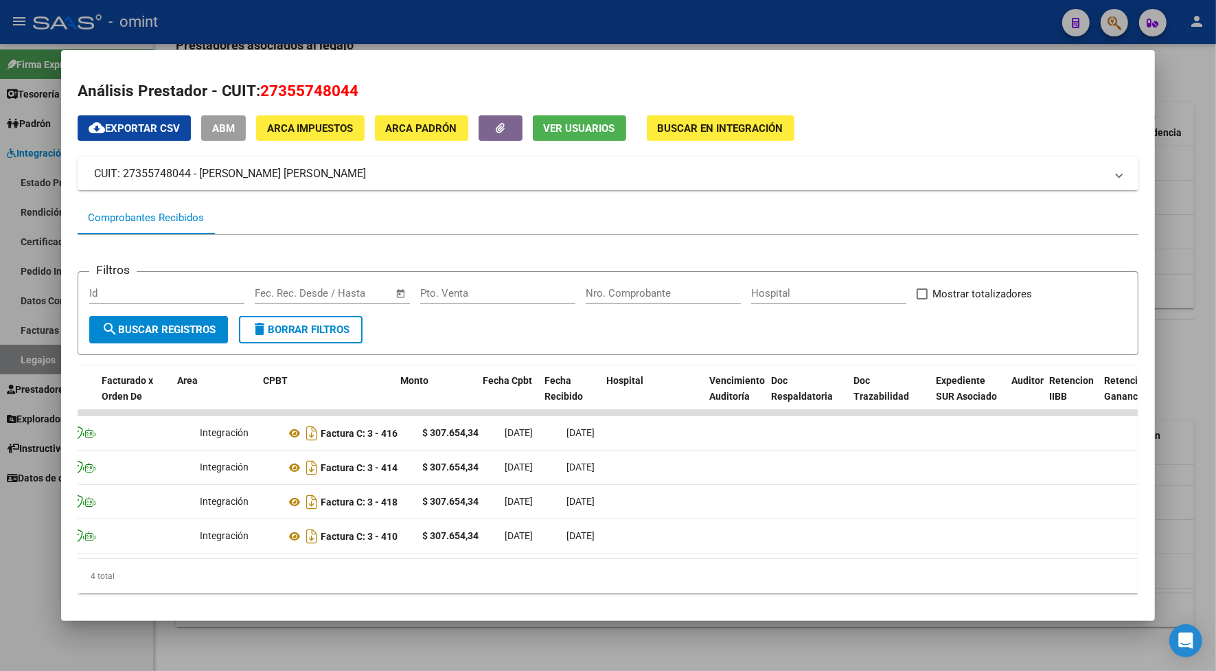
scroll to position [0, 0]
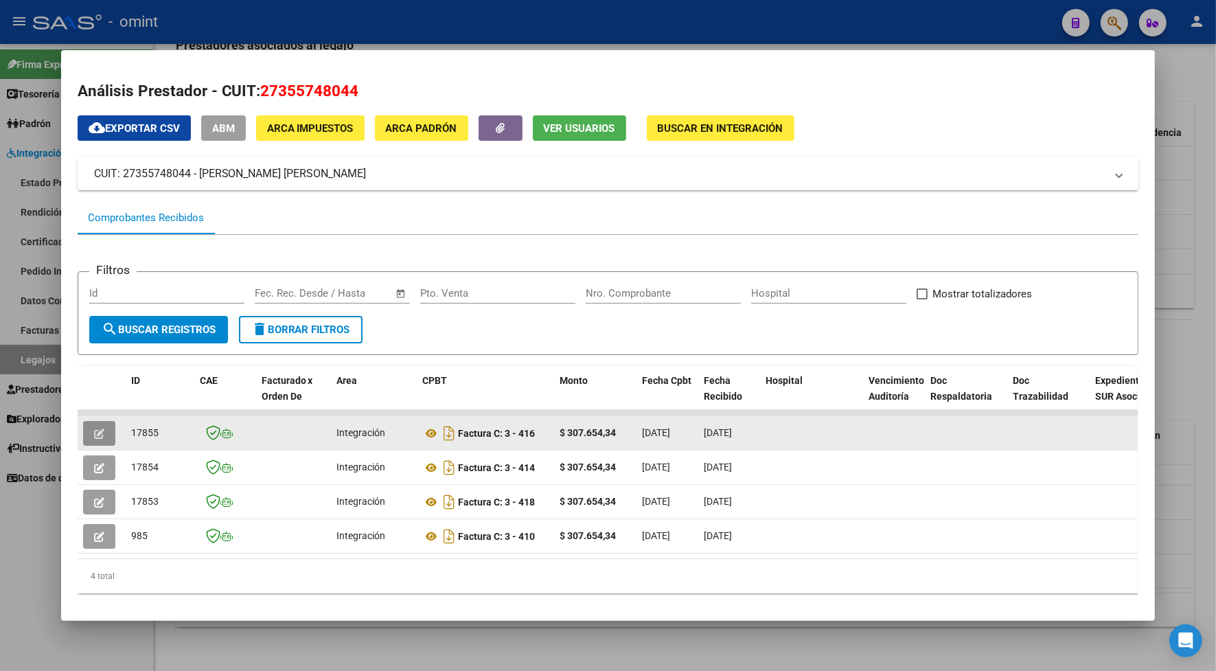
click at [94, 435] on icon "button" at bounding box center [99, 433] width 10 height 10
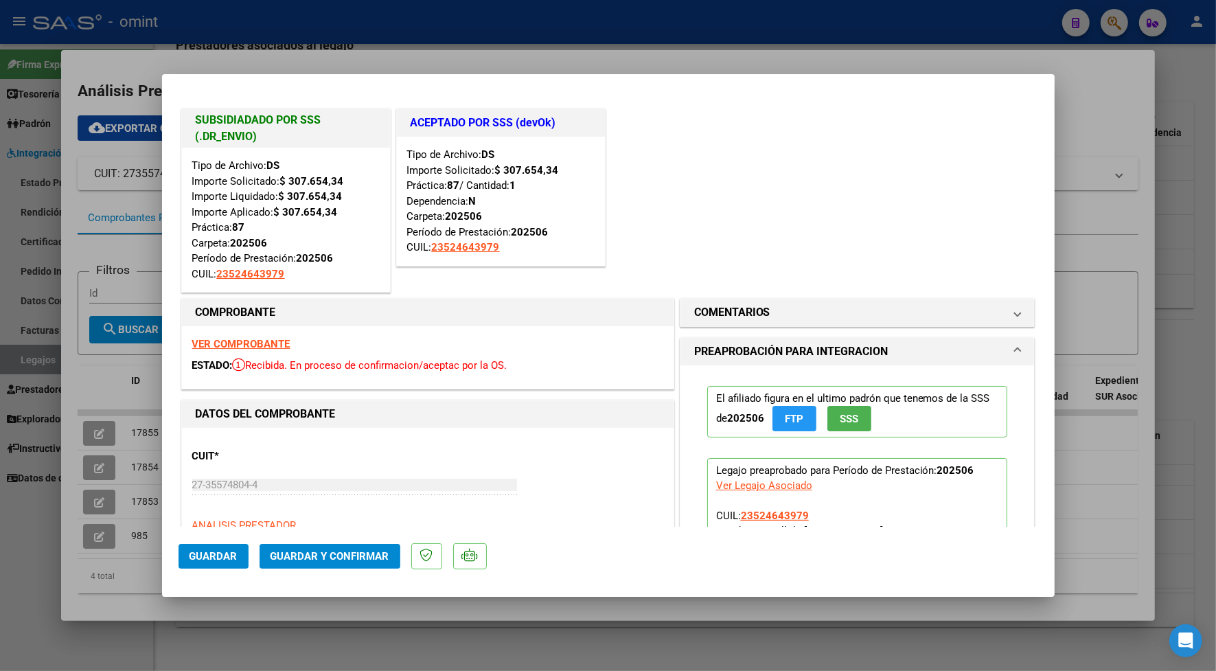
click at [437, 53] on div at bounding box center [608, 335] width 1216 height 671
type input "$ 0,00"
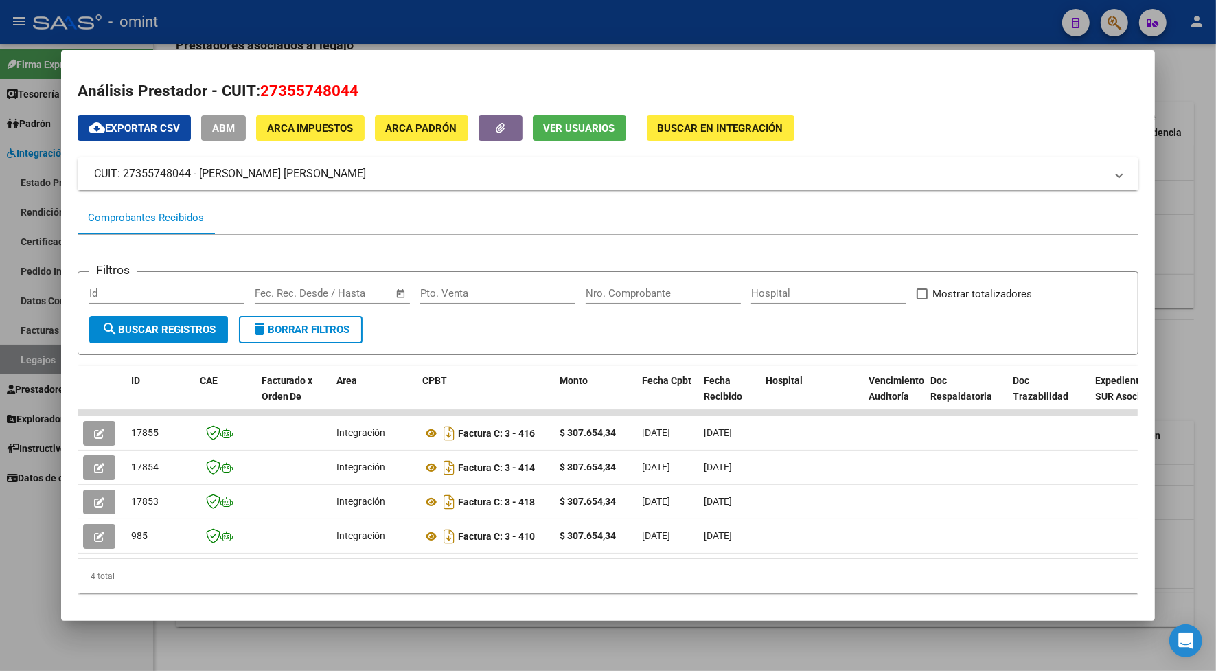
click at [419, 21] on div at bounding box center [608, 335] width 1216 height 671
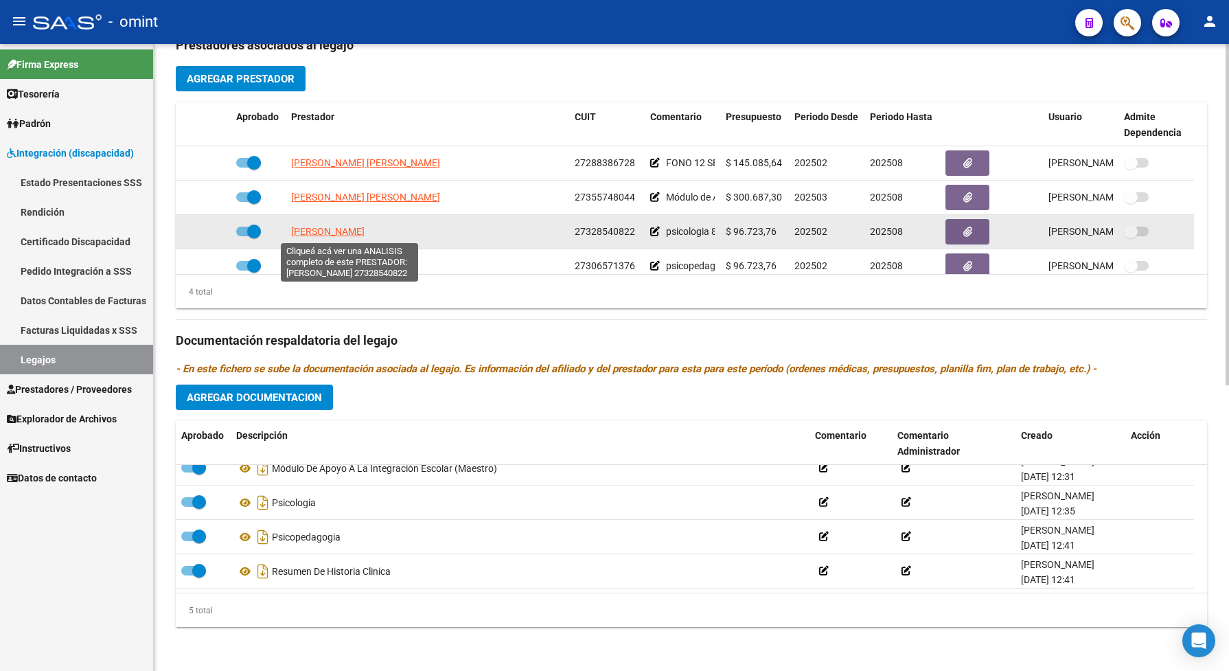
click at [365, 231] on span "[PERSON_NAME]" at bounding box center [327, 231] width 73 height 11
type textarea "27328540822"
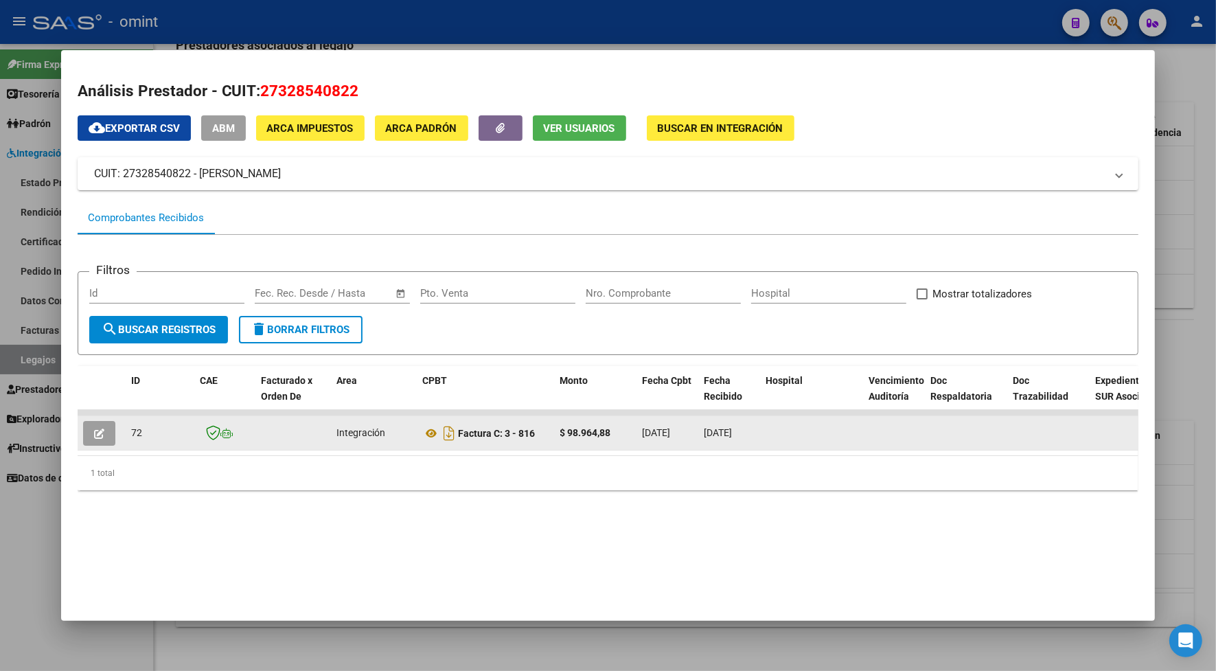
click at [98, 424] on button "button" at bounding box center [99, 433] width 32 height 25
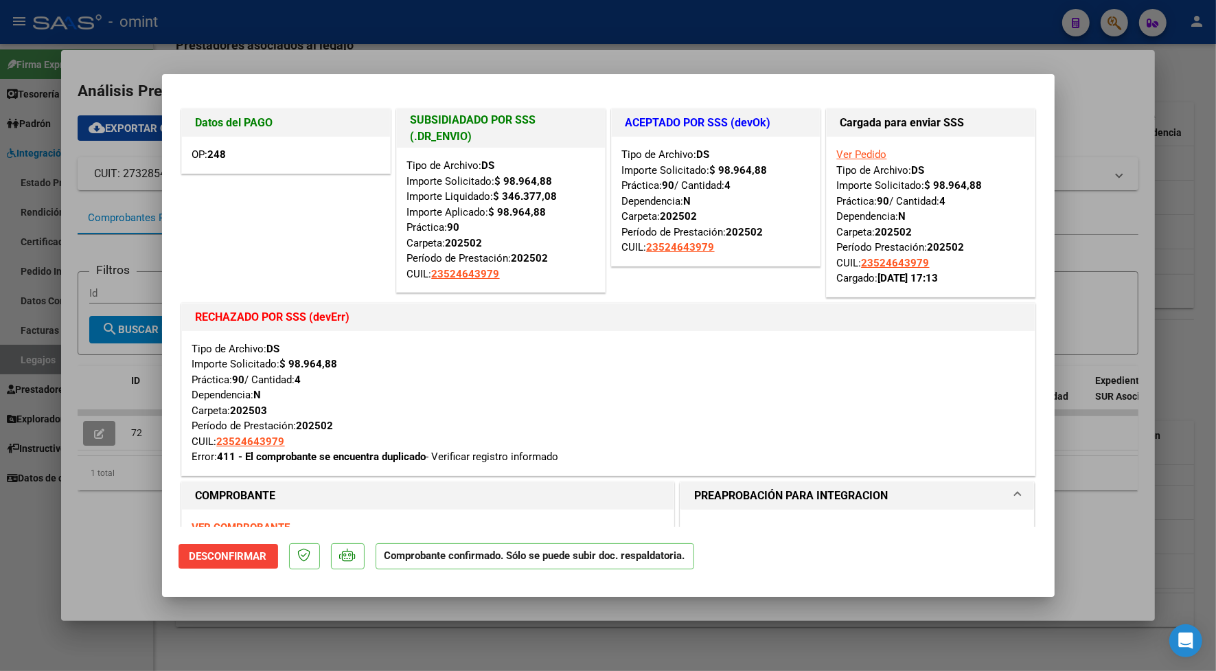
click at [393, 62] on div at bounding box center [608, 335] width 1216 height 671
type input "$ 0,00"
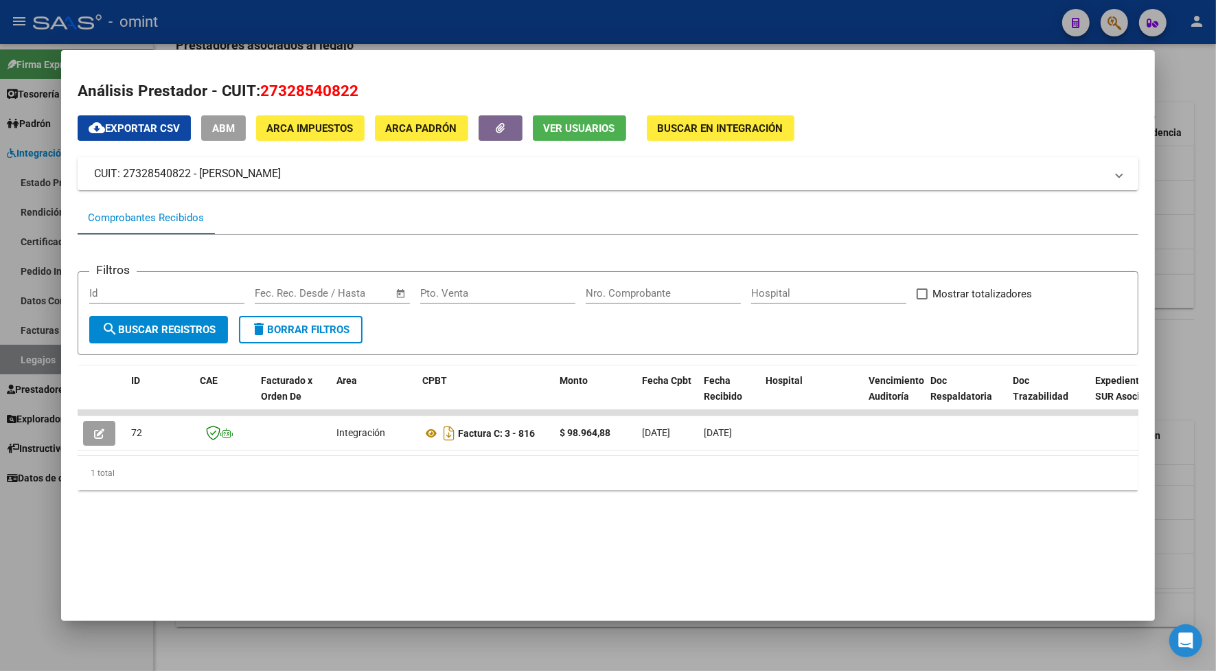
click at [400, 31] on div at bounding box center [608, 335] width 1216 height 671
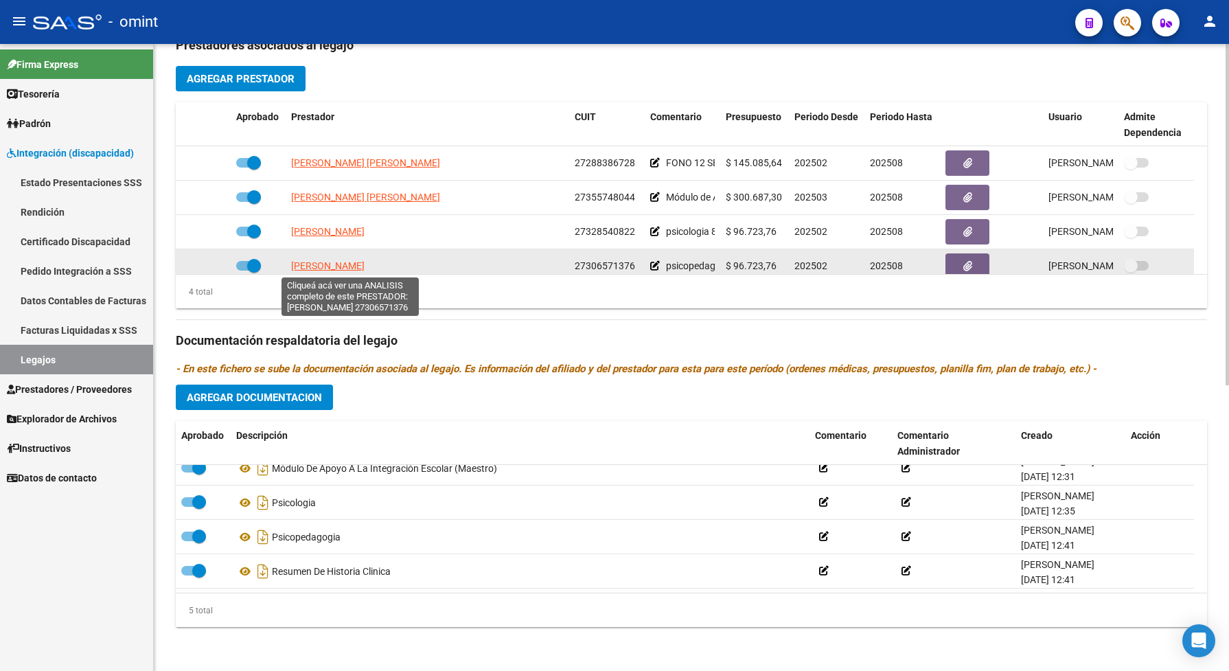
click at [365, 264] on span "[PERSON_NAME]" at bounding box center [327, 265] width 73 height 11
type textarea "27306571376"
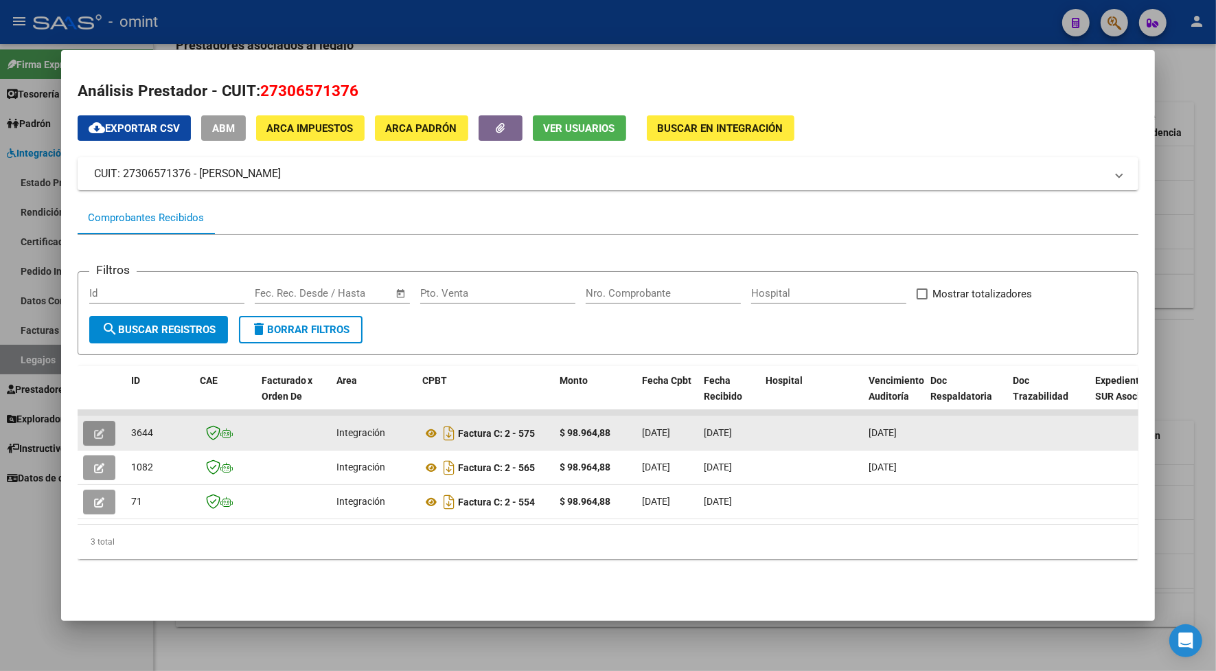
click at [96, 428] on icon "button" at bounding box center [99, 433] width 10 height 10
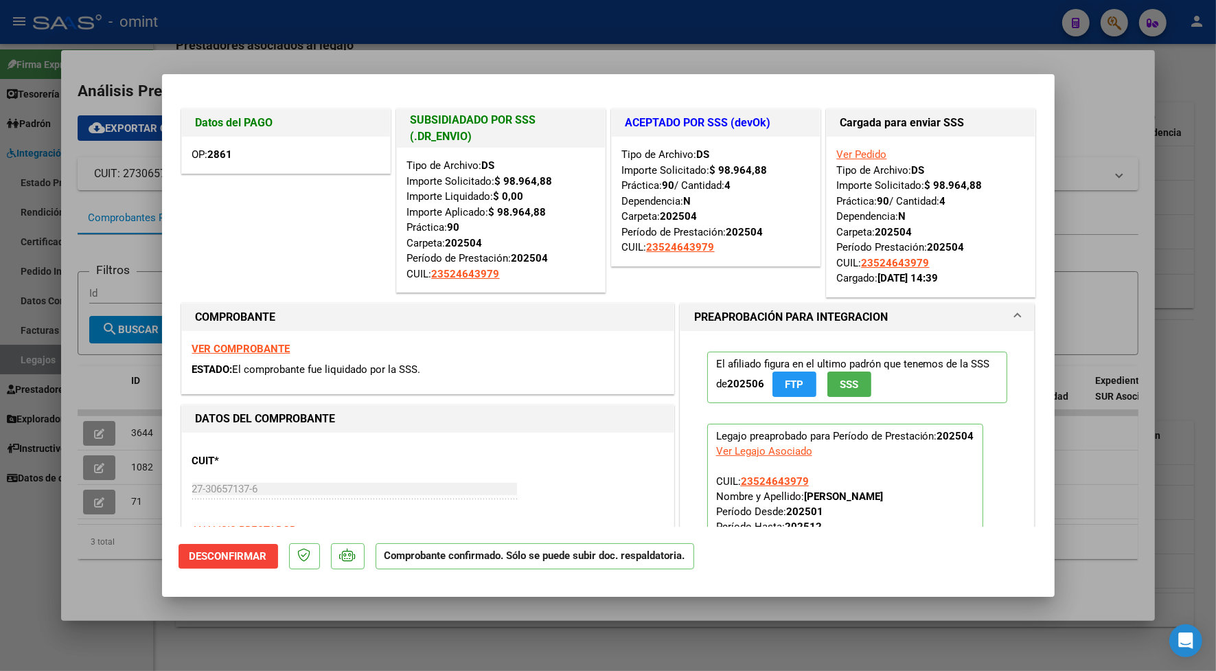
click at [396, 38] on div at bounding box center [608, 335] width 1216 height 671
type input "$ 0,00"
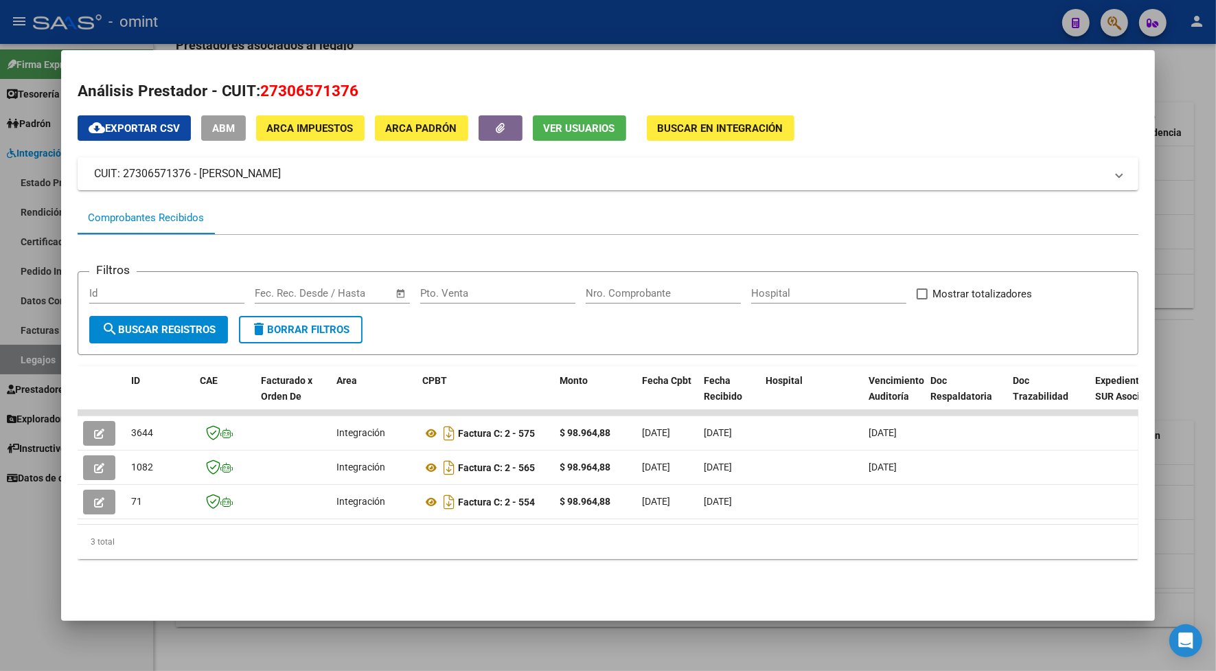
click at [482, 23] on div at bounding box center [608, 335] width 1216 height 671
